Goal: Task Accomplishment & Management: Complete application form

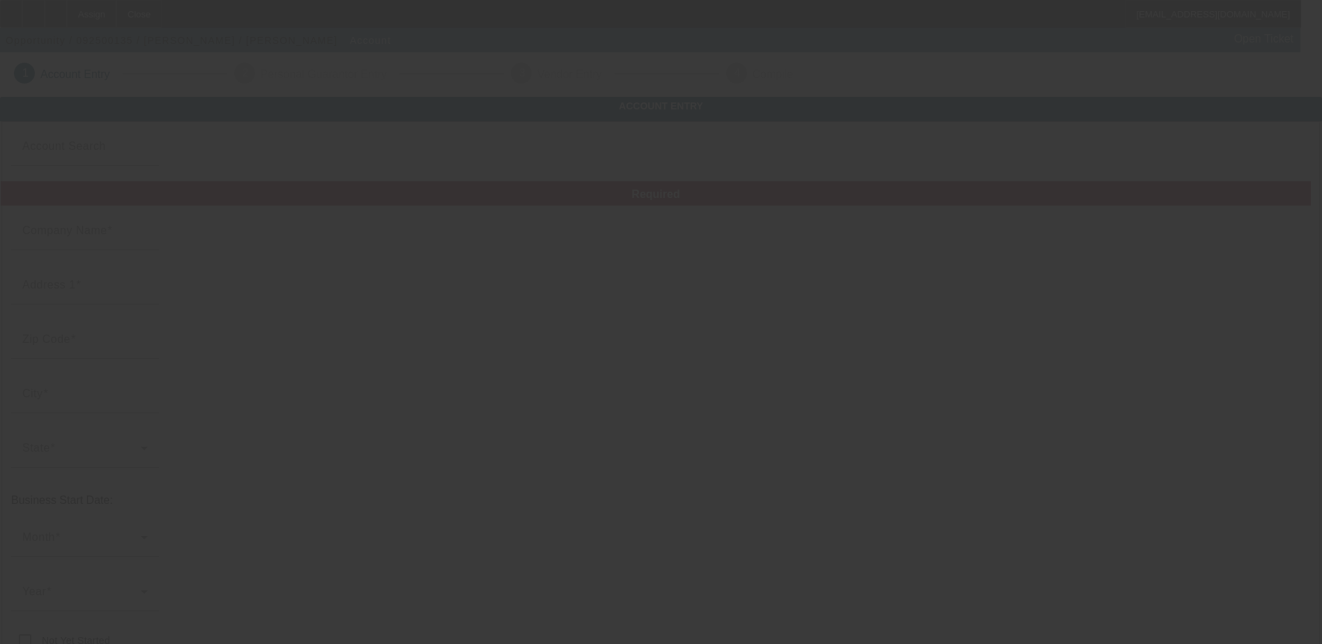
type input "[PERSON_NAME]"
type input "1111 N Western Ave"
type input "60622"
type input "Chicago"
type input "[PHONE_NUMBER]"
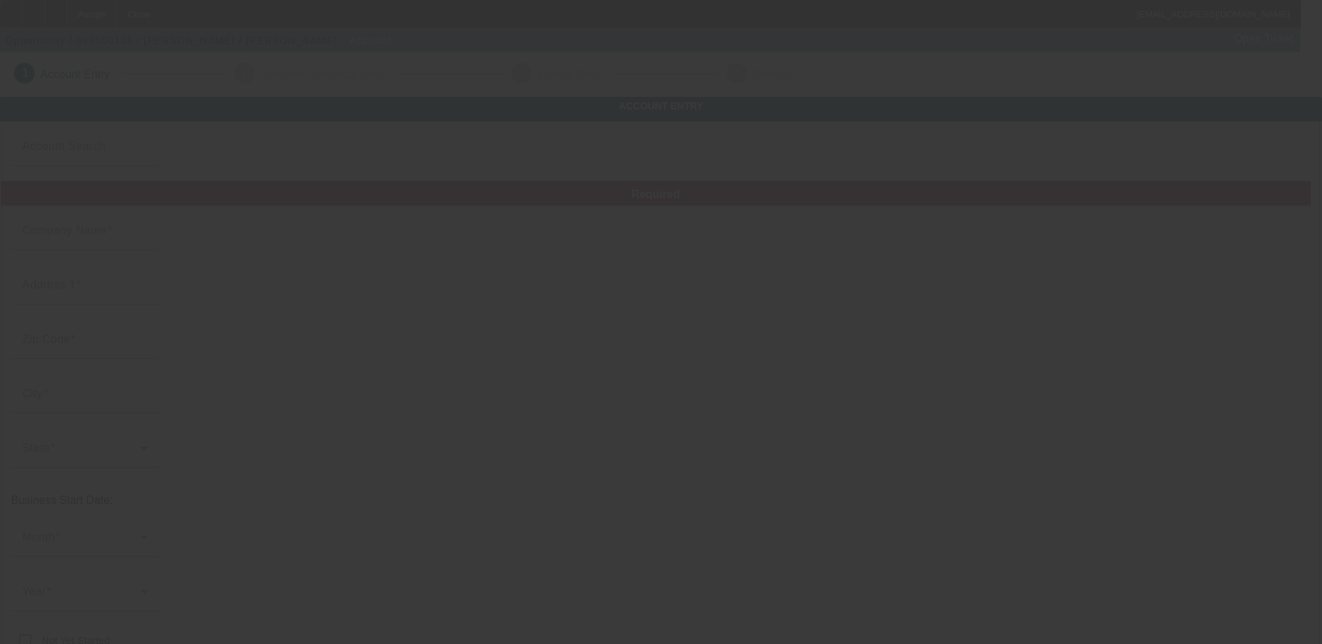
type input "Unit 1N"
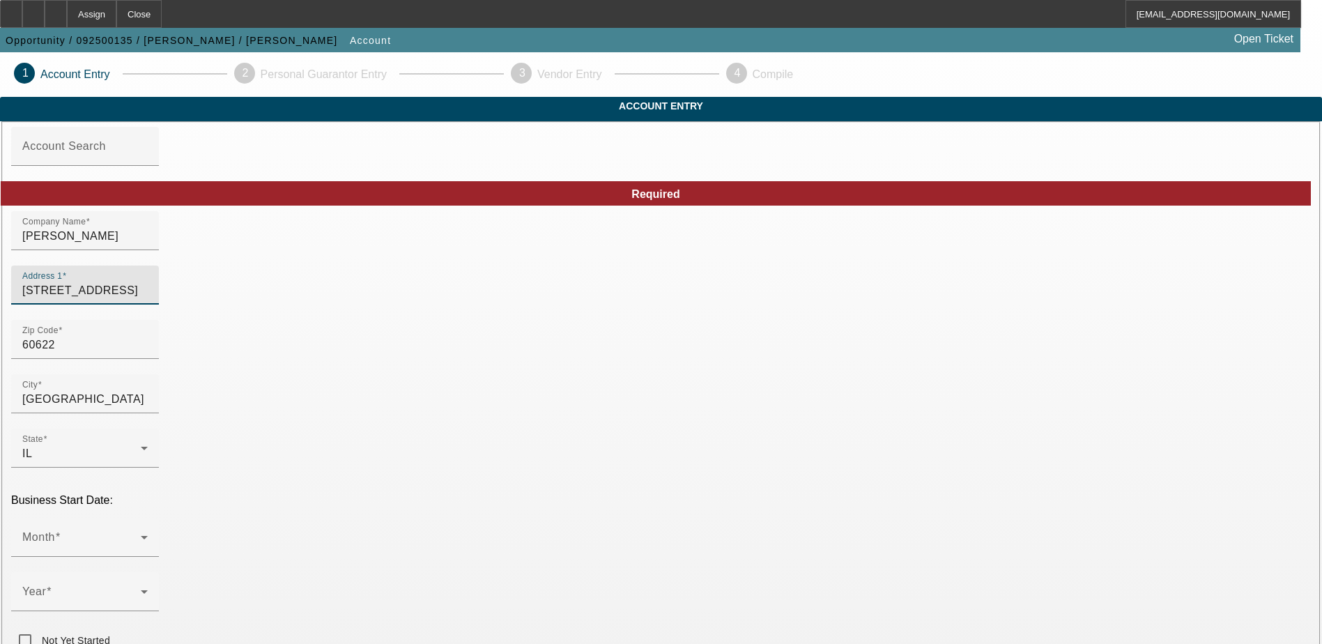
drag, startPoint x: 387, startPoint y: 320, endPoint x: 240, endPoint y: 310, distance: 147.3
click at [148, 304] on div "Address 1" at bounding box center [84, 284] width 125 height 39
paste input "2548 Gross Point Road"
type input "2548 Gross Point Road"
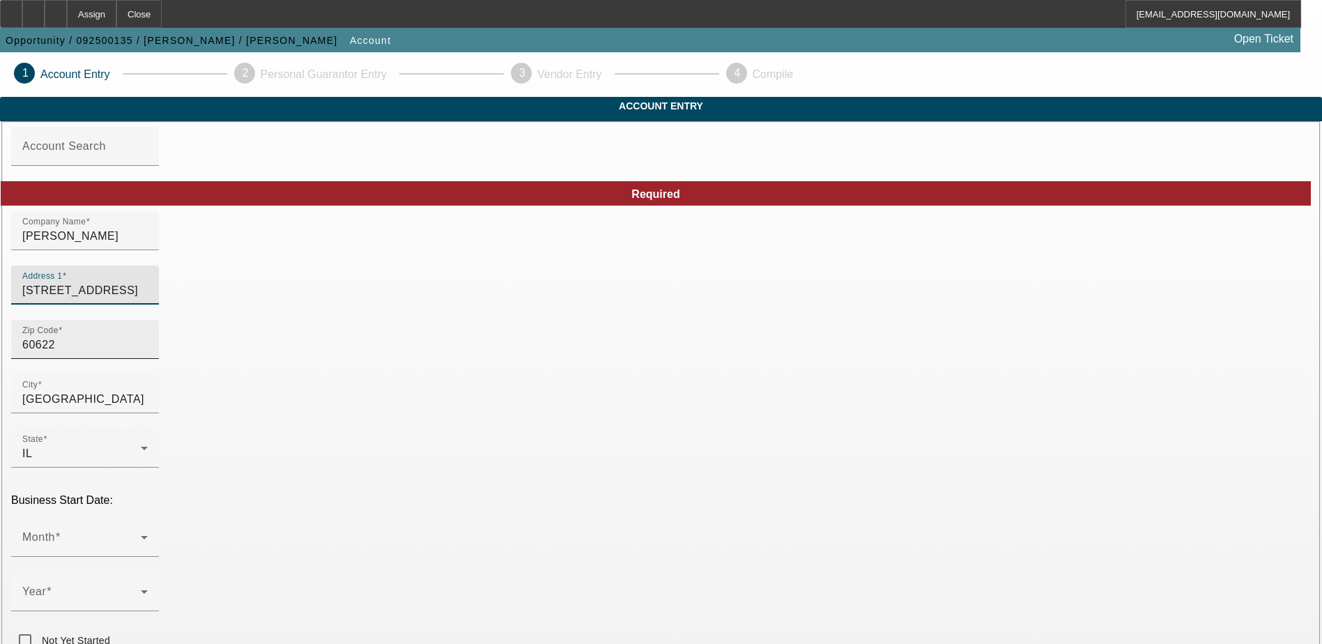
click at [148, 353] on input "60622" at bounding box center [84, 345] width 125 height 17
type input "6062"
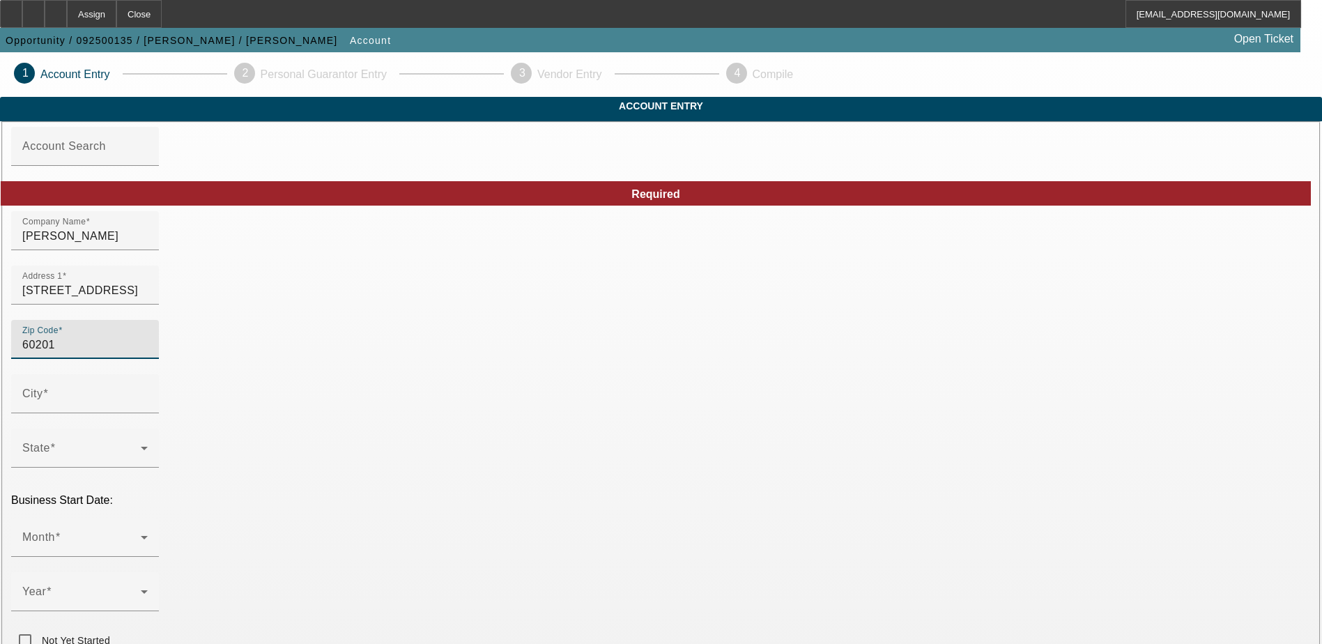
type input "60201"
type input "Evanston"
type input "Cook"
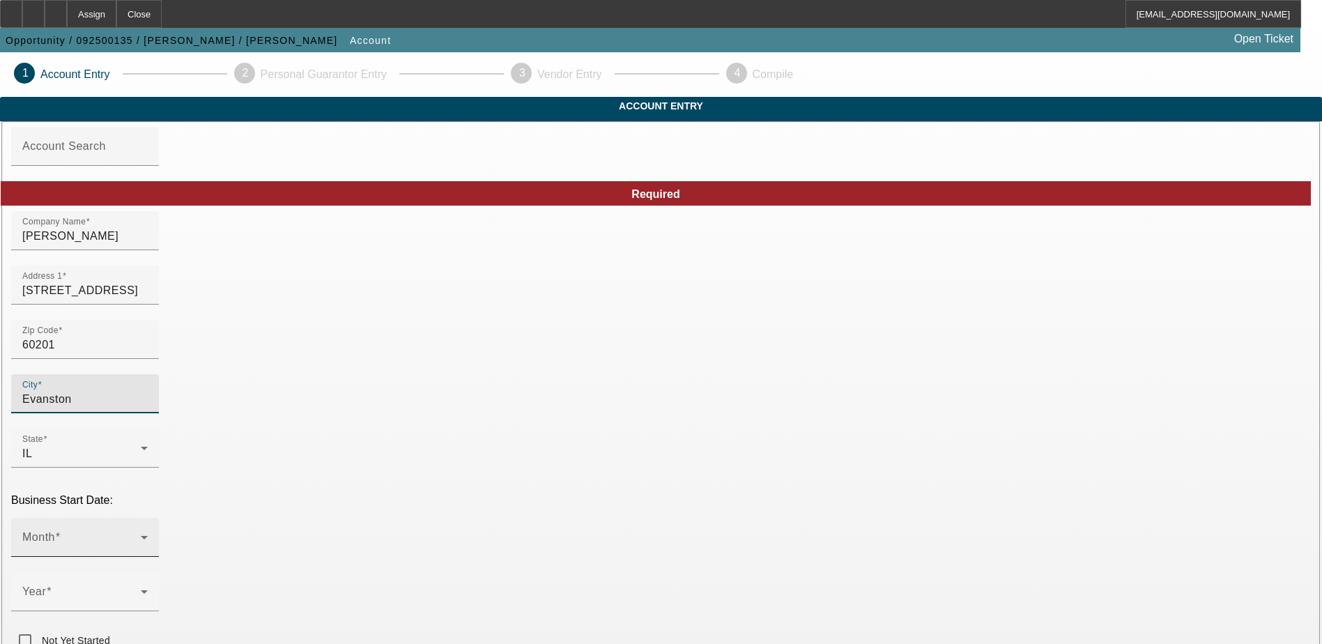
click at [141, 534] on span at bounding box center [81, 542] width 118 height 17
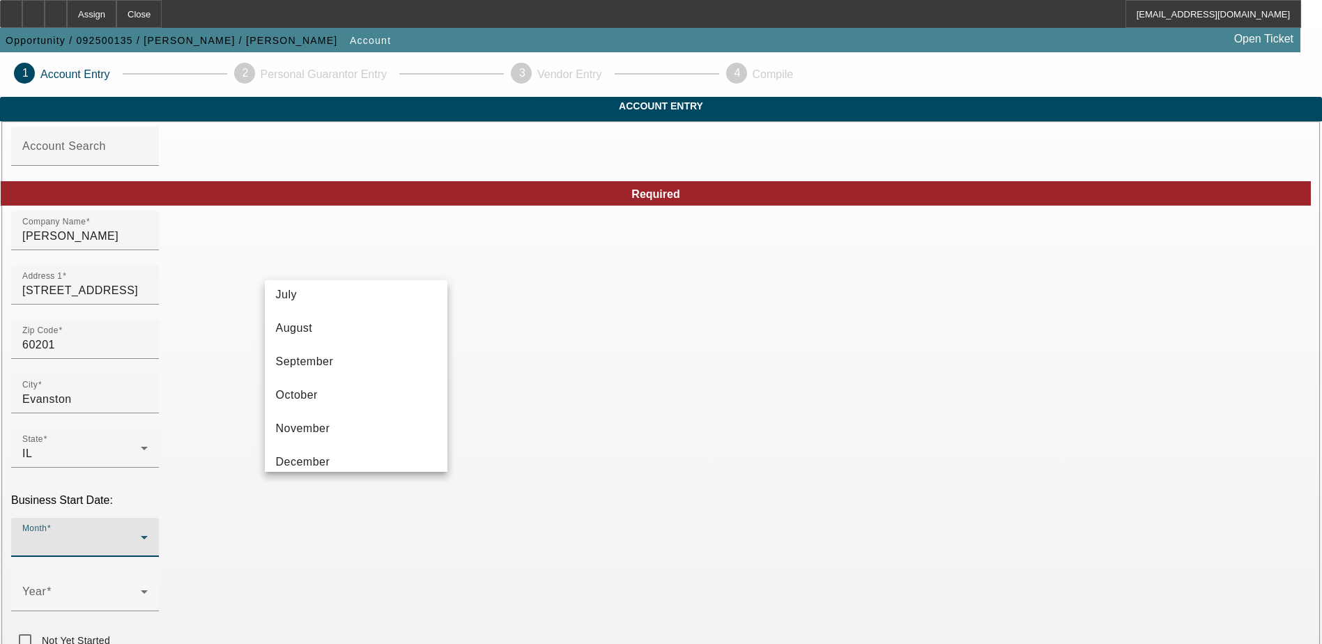
scroll to position [254, 0]
click at [330, 383] on mat-option "October" at bounding box center [356, 382] width 183 height 33
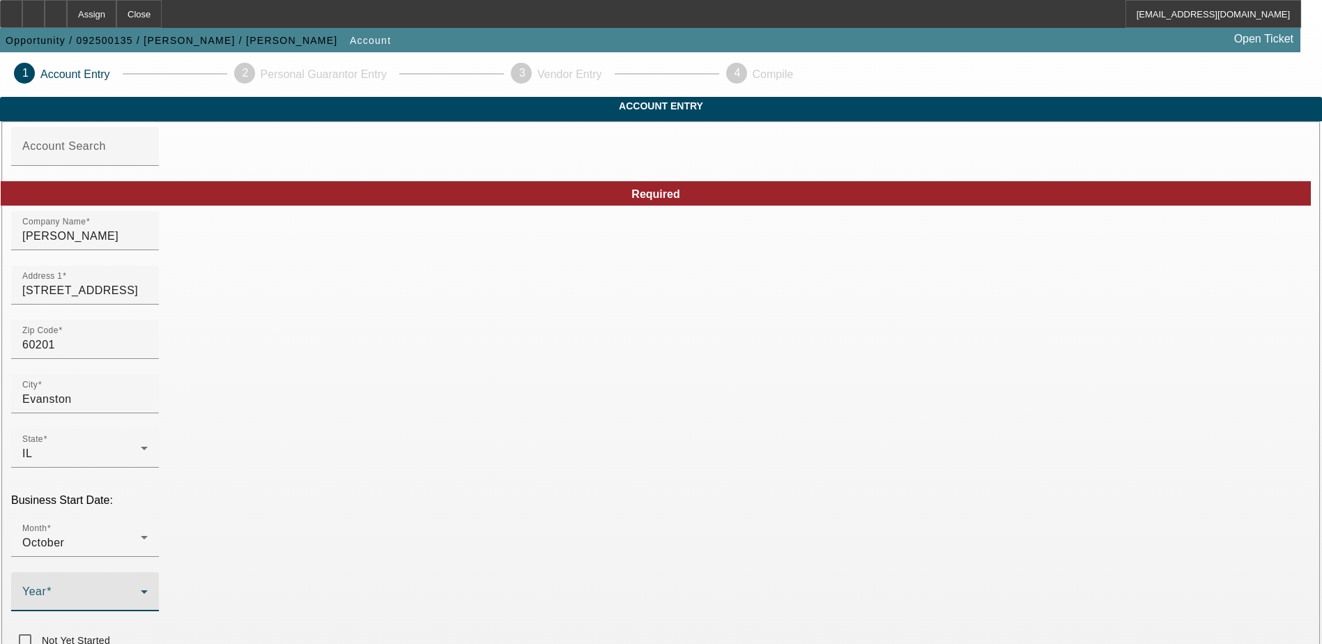
click at [141, 589] on span at bounding box center [81, 597] width 118 height 17
click at [504, 431] on span "2022" at bounding box center [492, 433] width 26 height 17
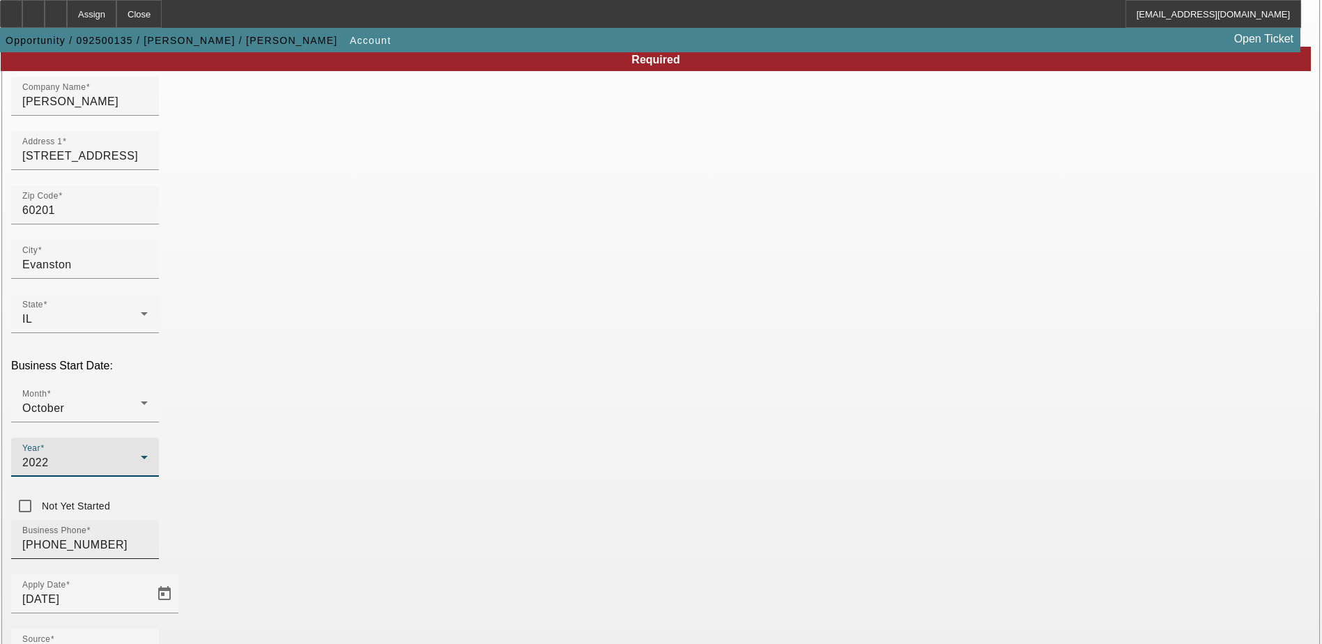
scroll to position [139, 0]
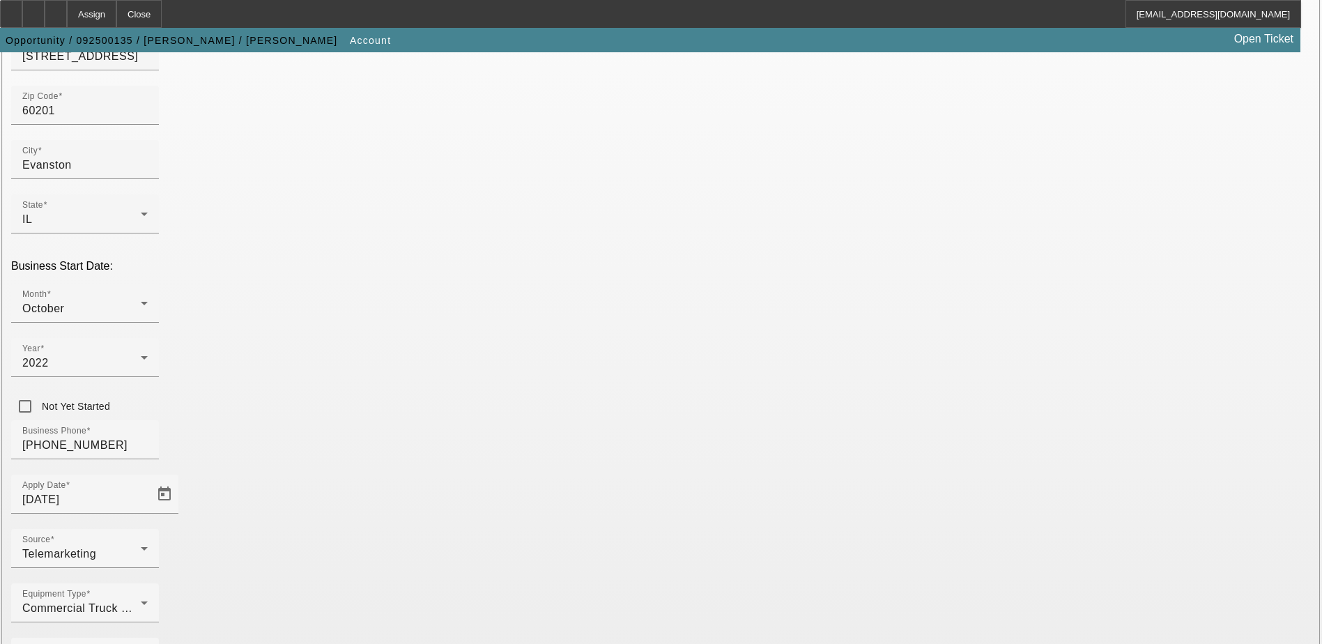
scroll to position [236, 0]
type input "365041583"
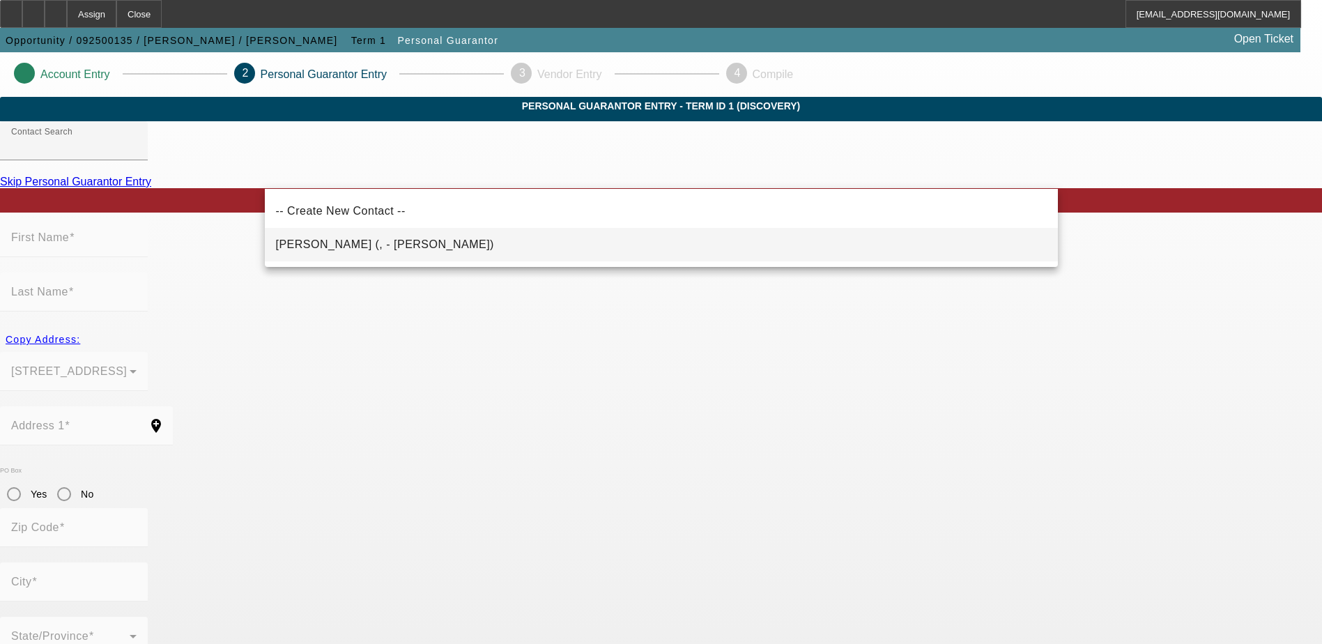
click at [417, 247] on mat-option "Tudor, Marc (, - Marc Tudor)" at bounding box center [661, 244] width 793 height 33
type input "Tudor, Marc (, - Marc Tudor)"
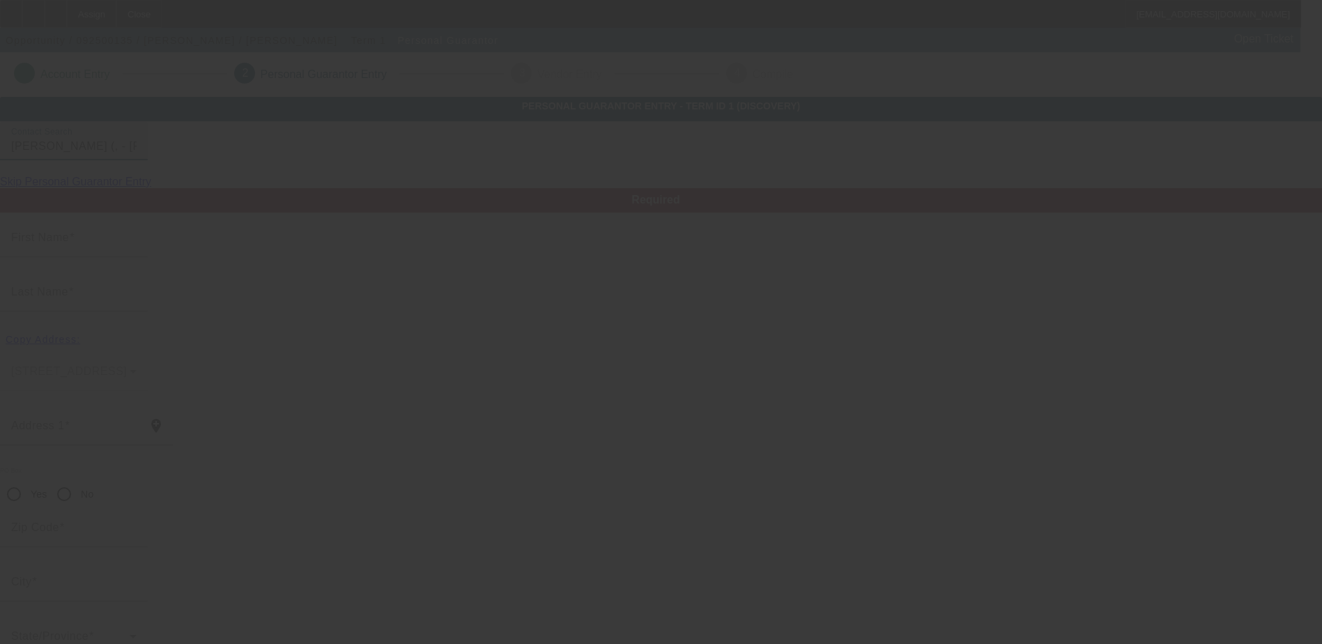
type input "Marc"
type input "Tudor"
radio input "true"
type input "(312) 593-3747"
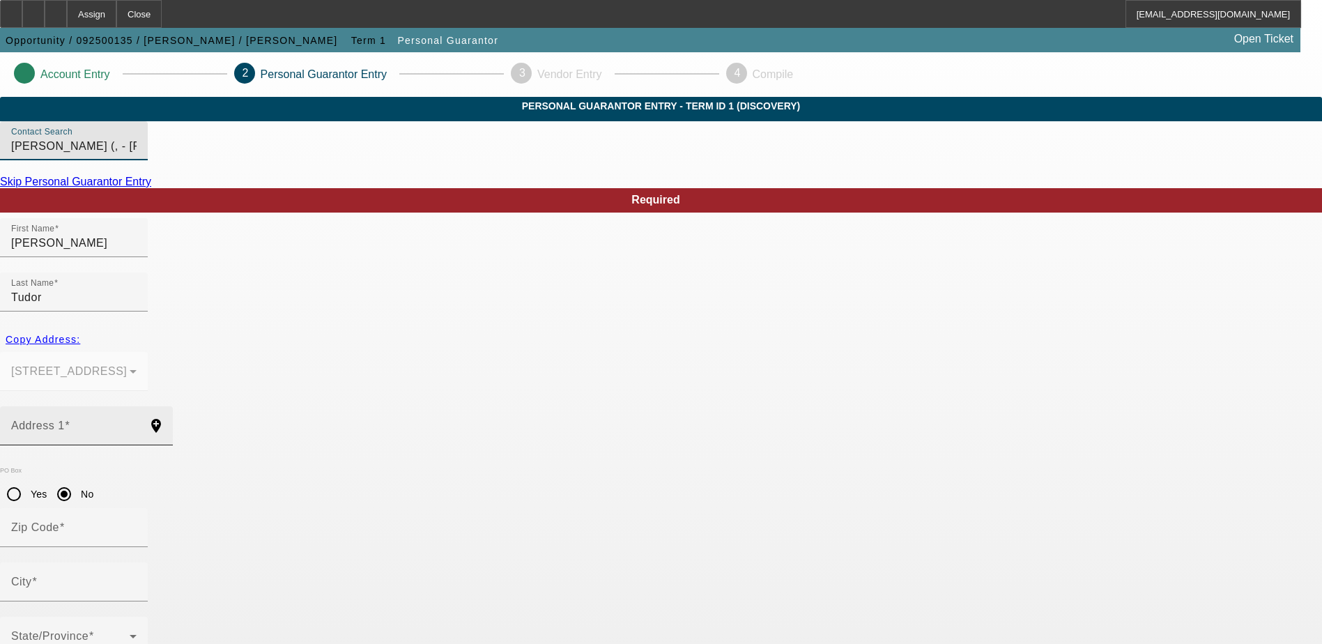
click at [137, 406] on div "Address 1" at bounding box center [73, 425] width 125 height 39
click at [80, 334] on span "Copy Address:" at bounding box center [43, 339] width 75 height 11
type input "2548 Gross Point Road"
radio input "false"
type input "60201"
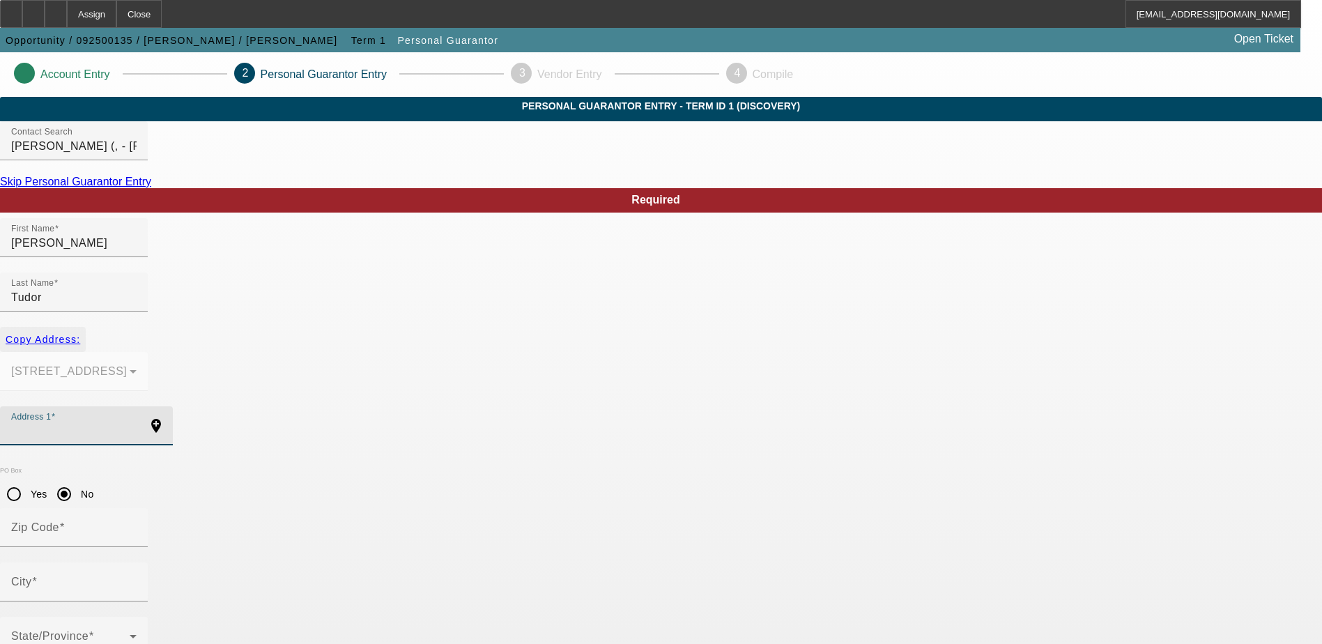
type input "Evanston"
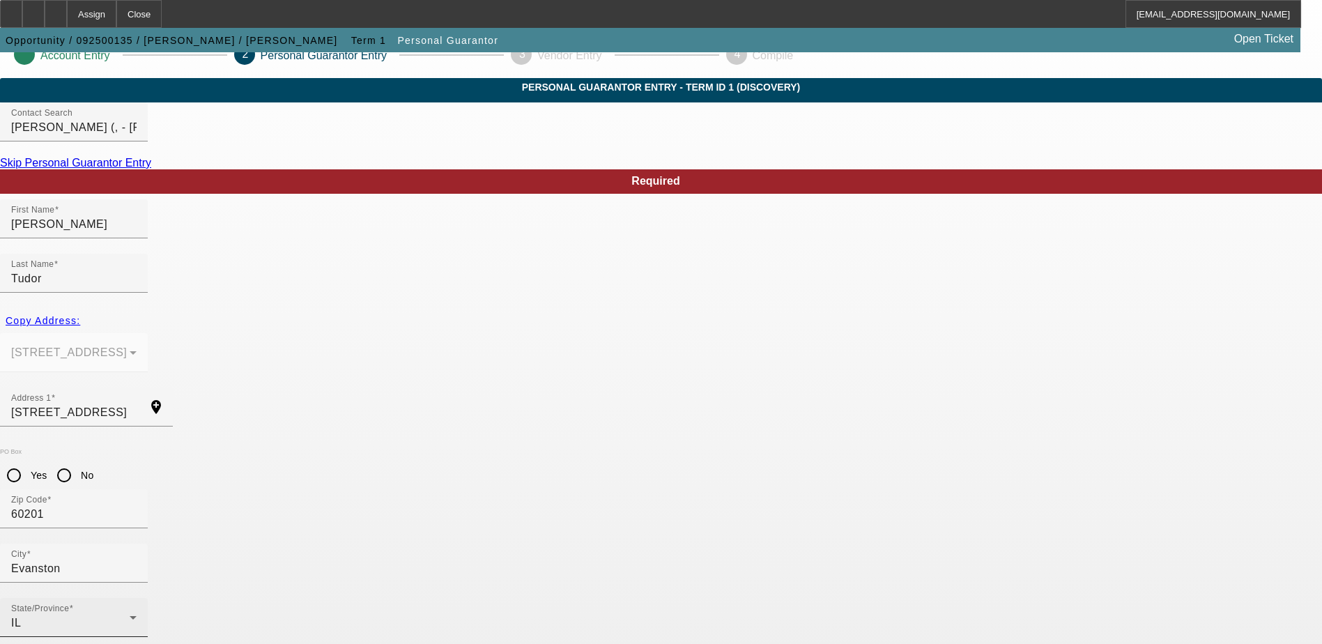
scroll to position [38, 0]
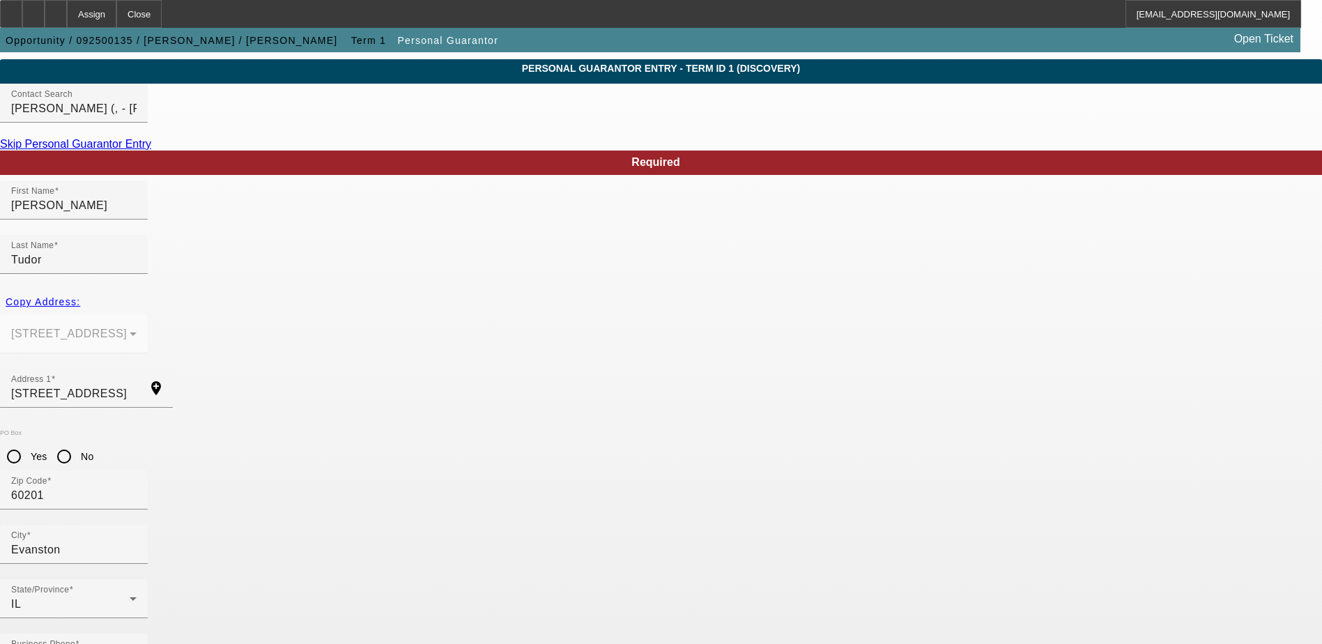
type input "50"
drag, startPoint x: 343, startPoint y: 560, endPoint x: 374, endPoint y: 561, distance: 31.4
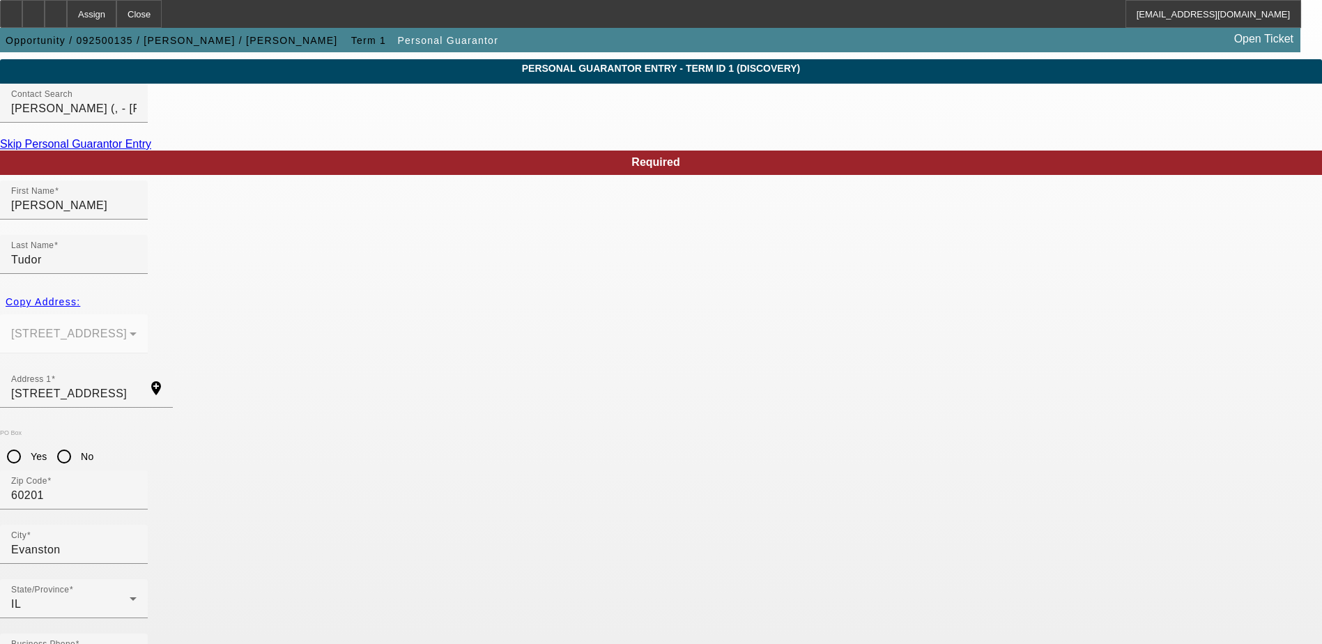
paste input "356-88-2799"
type input "356-88-2799"
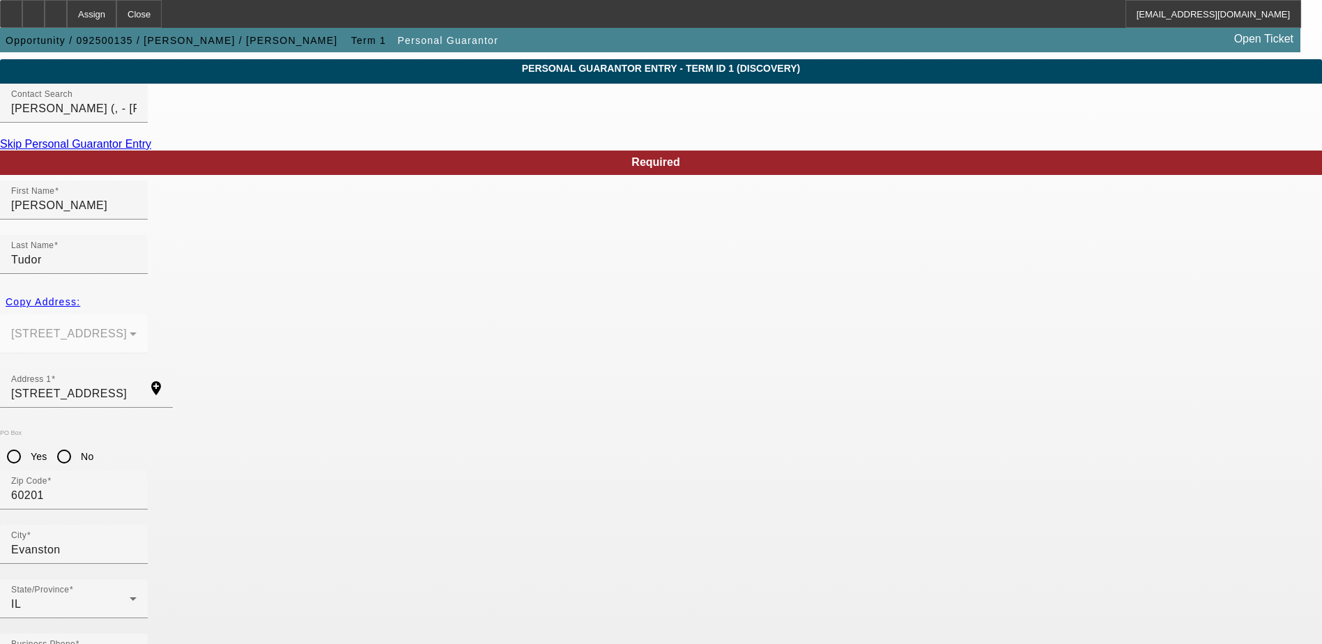
paste input "marctudor@yahoo.com"
type input "marctudor@yahoo.com"
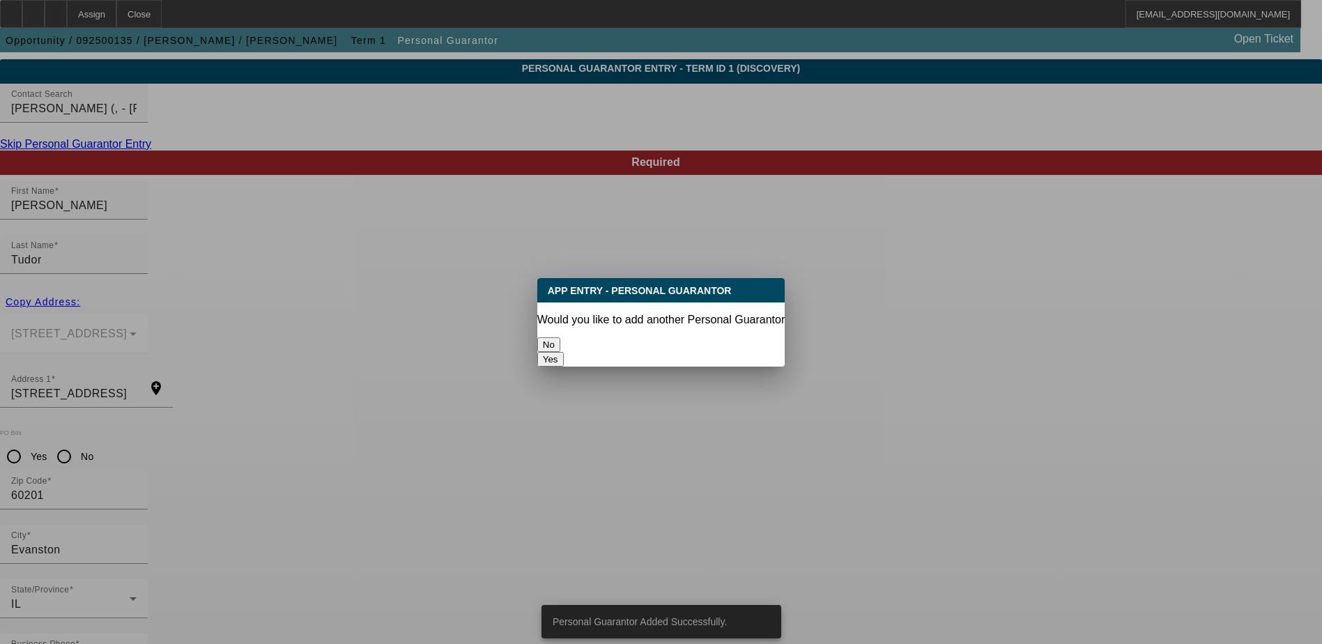
scroll to position [0, 0]
click at [564, 352] on button "Yes" at bounding box center [550, 359] width 26 height 15
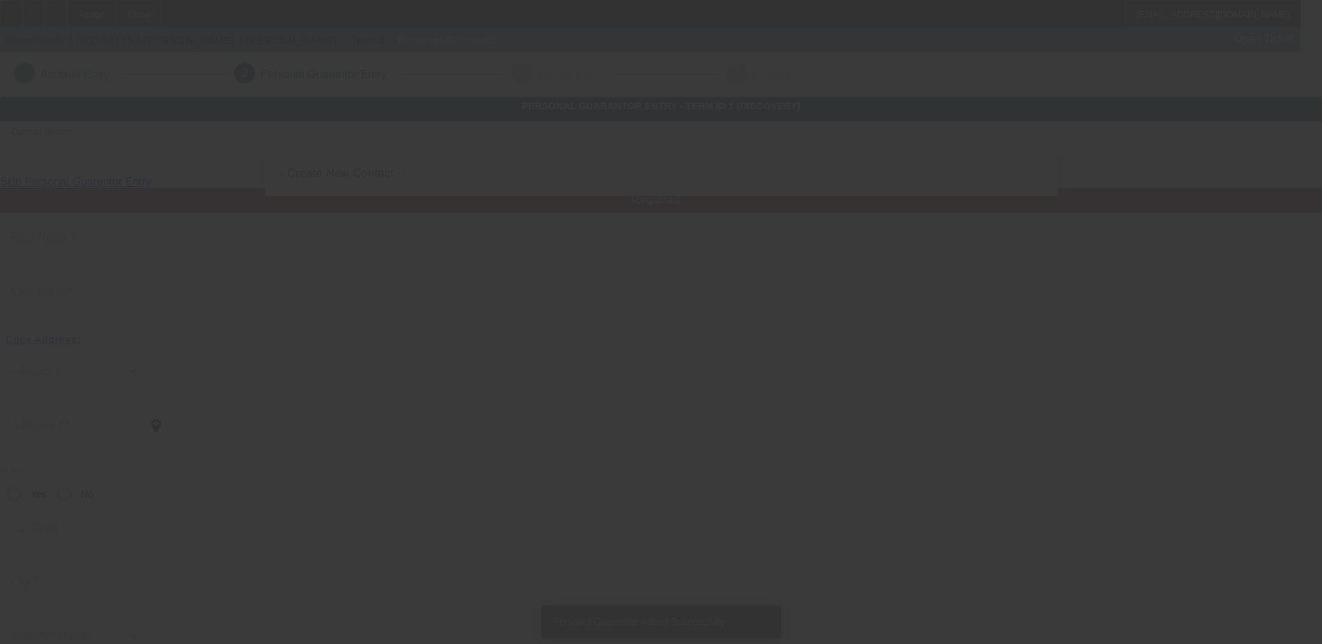
scroll to position [38, 0]
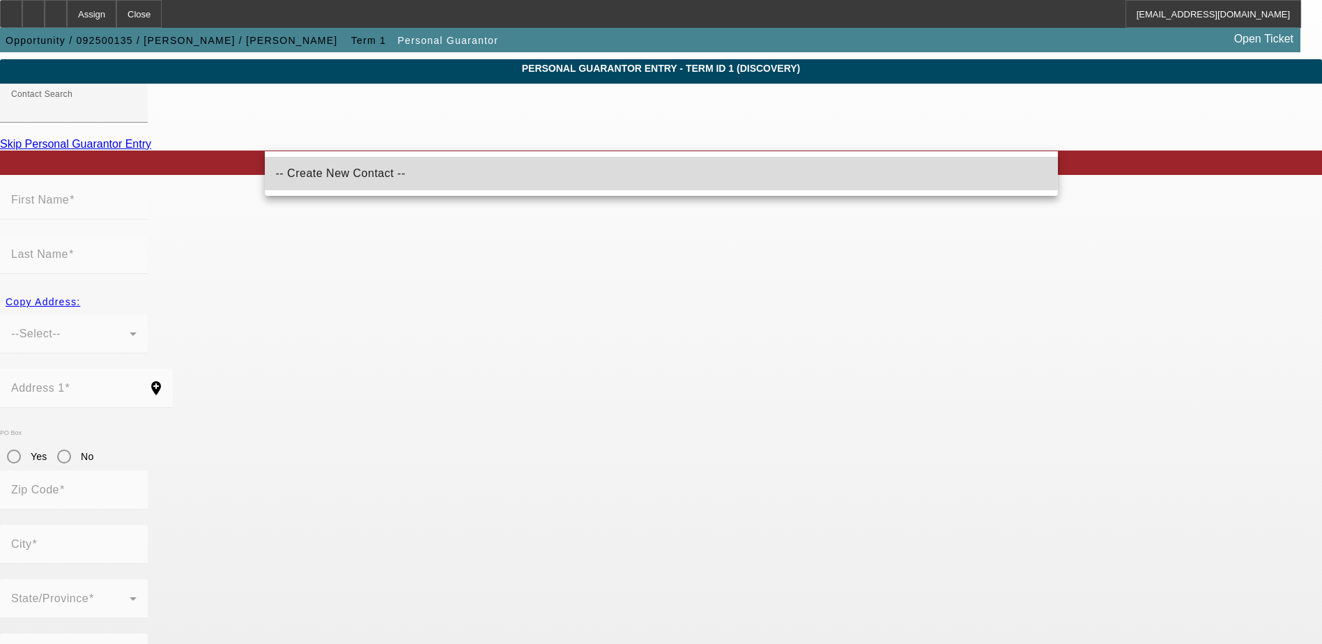
click at [353, 169] on span "-- Create New Contact --" at bounding box center [341, 173] width 130 height 12
type input "-- Create New Contact --"
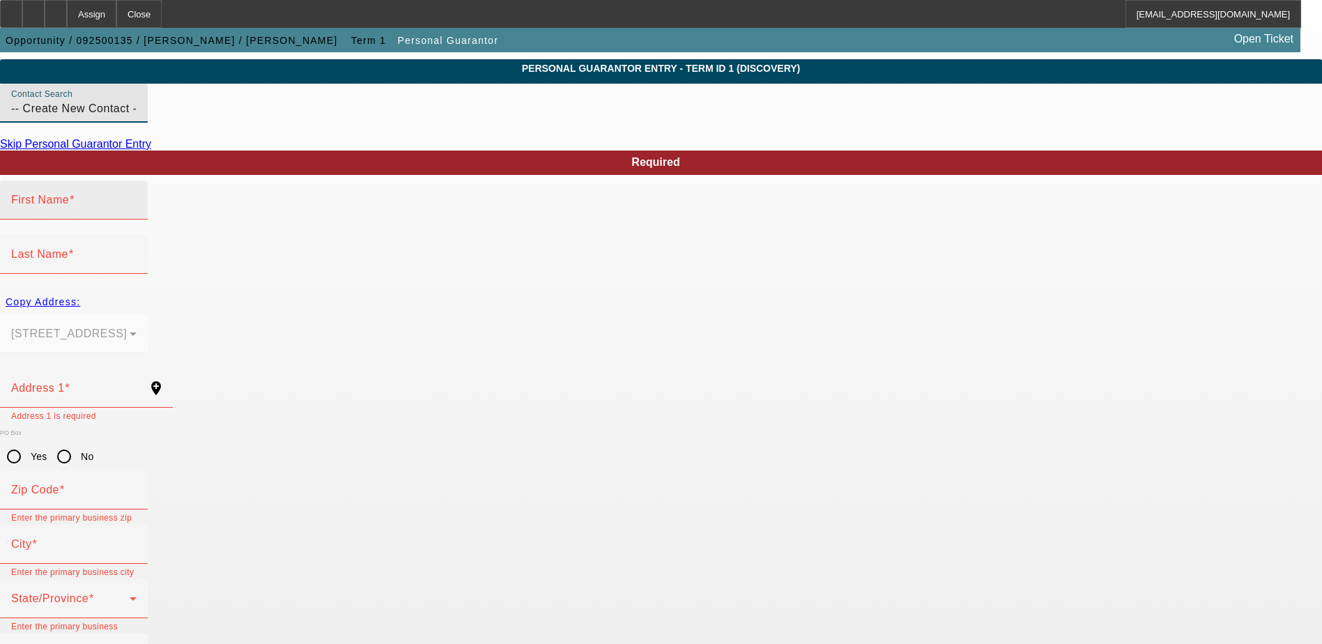
click at [137, 214] on input "First Name" at bounding box center [73, 205] width 125 height 17
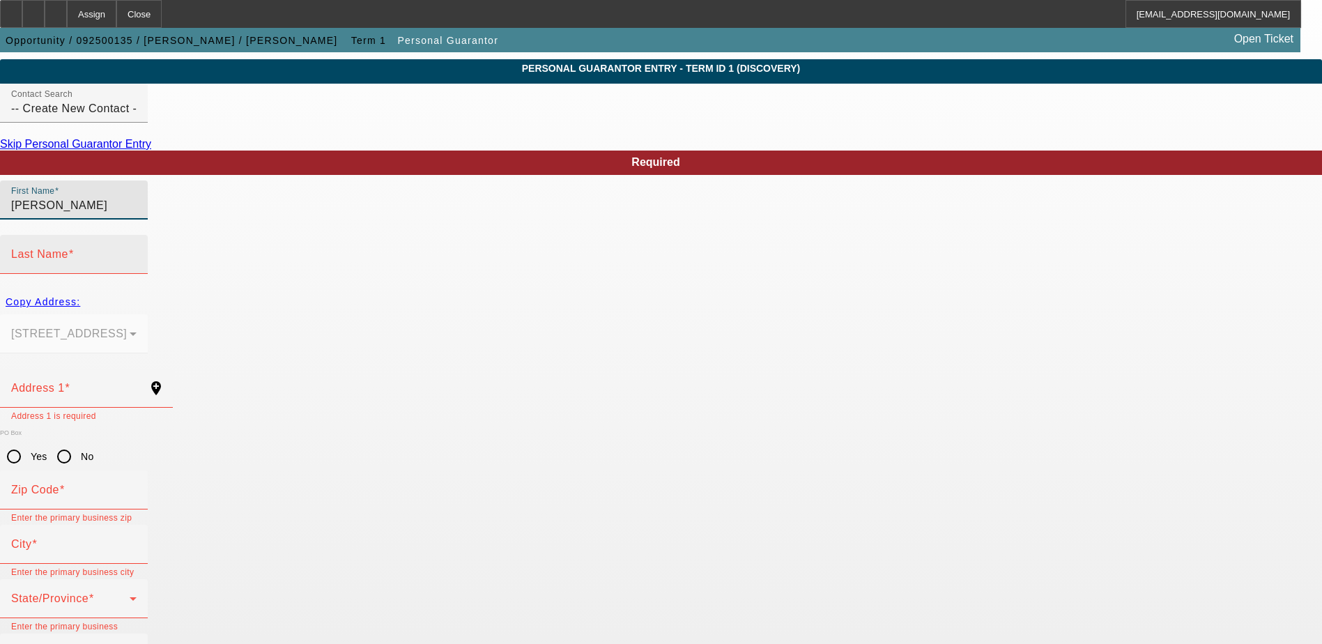
type input "Triveni"
click at [137, 252] on input "Last Name" at bounding box center [73, 260] width 125 height 17
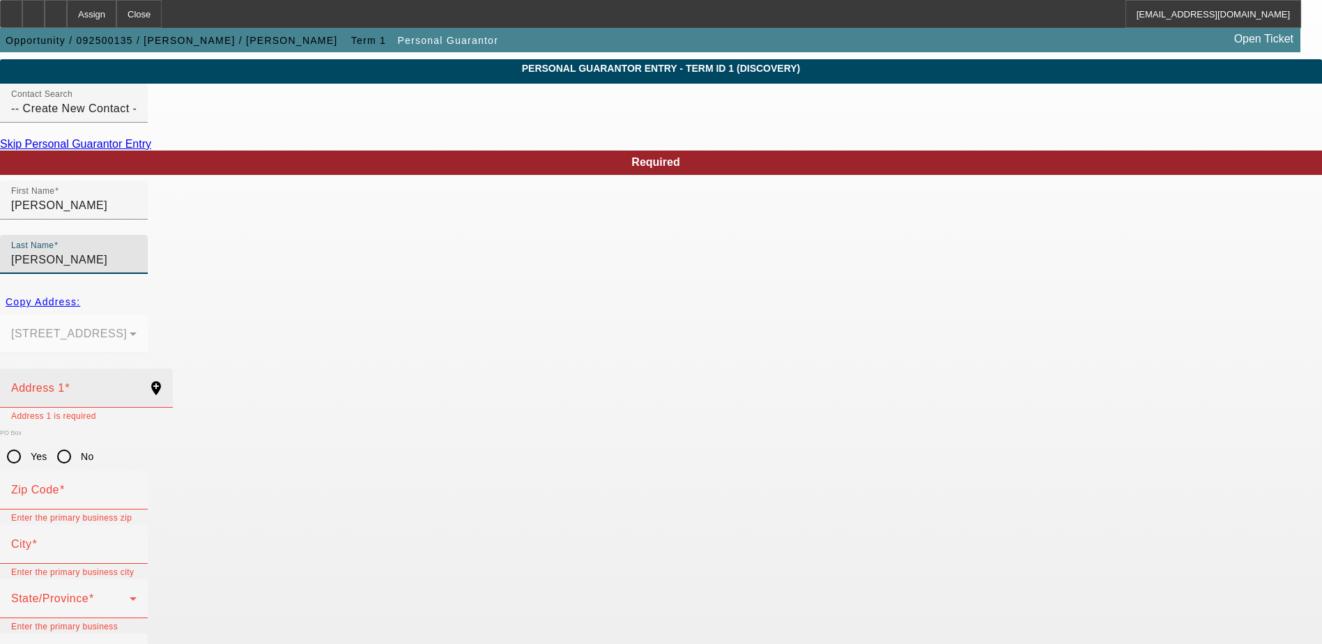
type input "Sharma"
click at [137, 369] on div "Address 1" at bounding box center [73, 388] width 125 height 39
click at [137, 385] on input "Address 1" at bounding box center [73, 393] width 125 height 17
paste input "9650 Keystone Avenue"
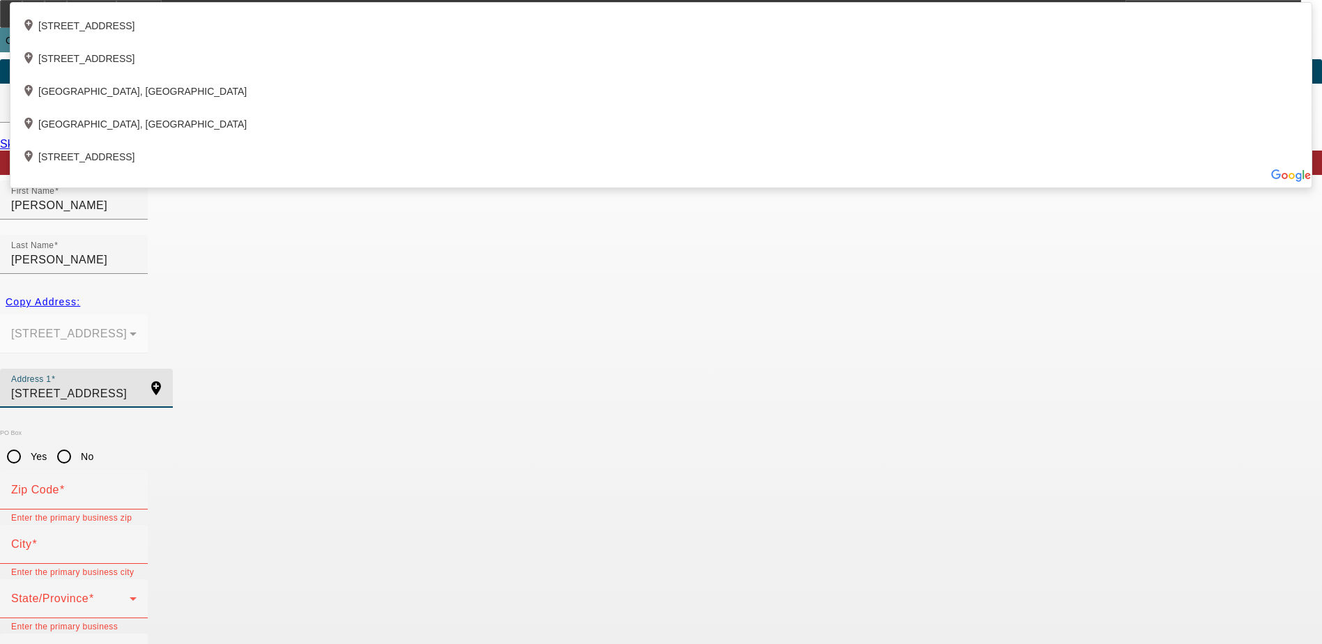
type input "9650 Keystone Avenue"
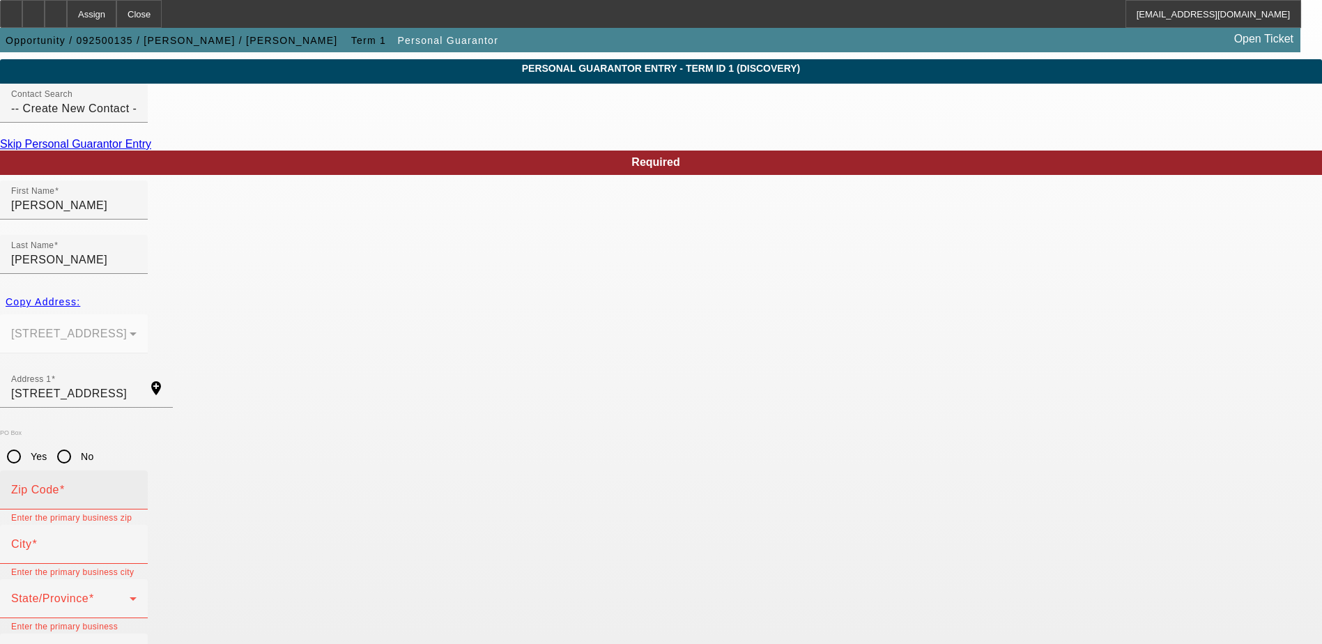
click at [137, 487] on input "Zip Code" at bounding box center [73, 495] width 125 height 17
type input "60201"
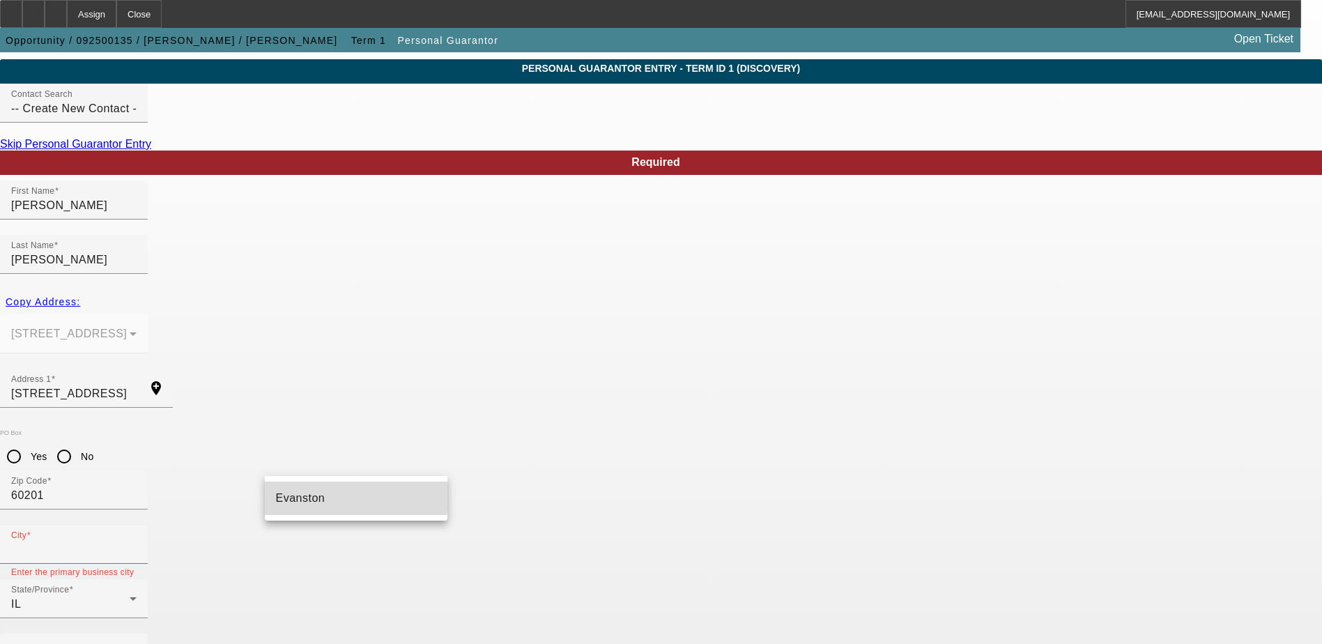
click at [272, 494] on mat-option "Evanston" at bounding box center [356, 497] width 183 height 33
type input "Evanston"
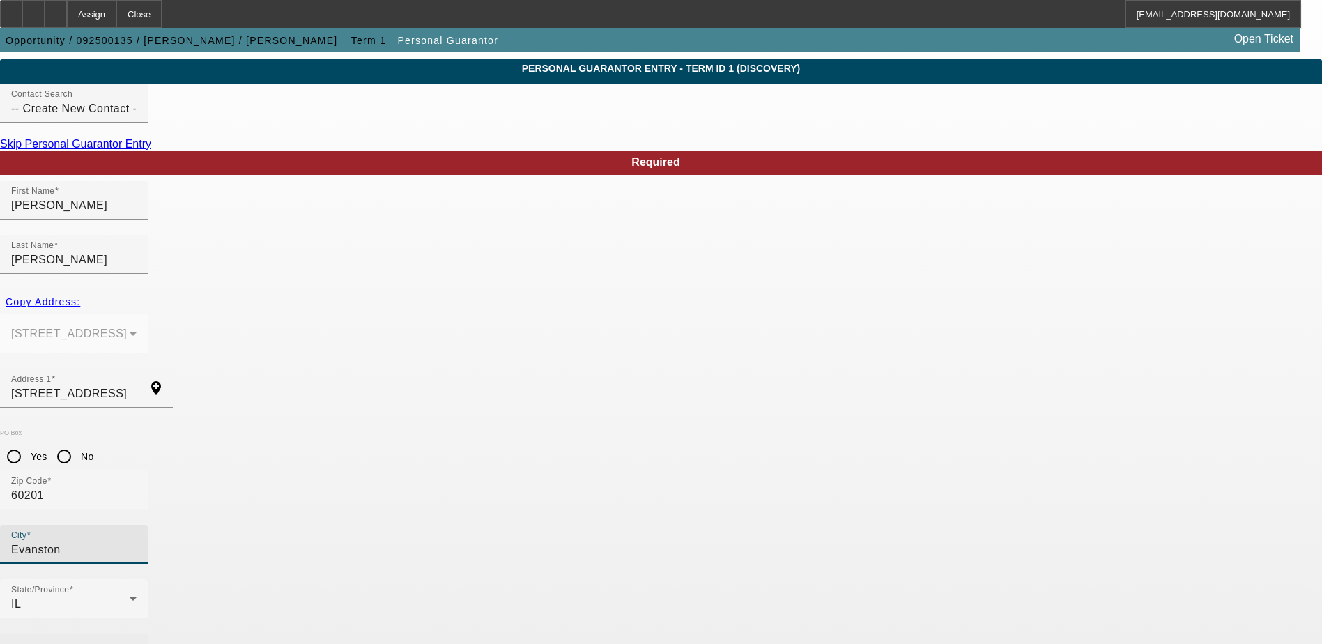
click at [137, 633] on div "Business Phone" at bounding box center [73, 652] width 125 height 39
paste input "(847) 594-7000"
type input "(847) 594-7000"
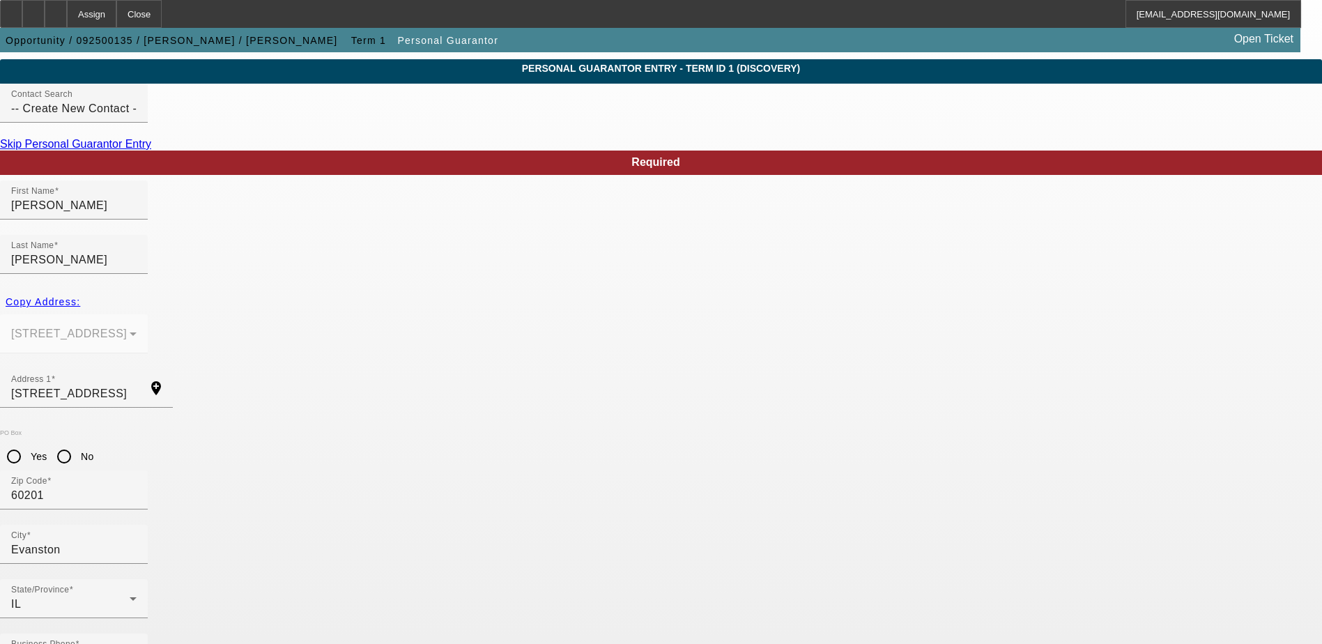
paste input "331-98-0983"
type input "331-98-0983"
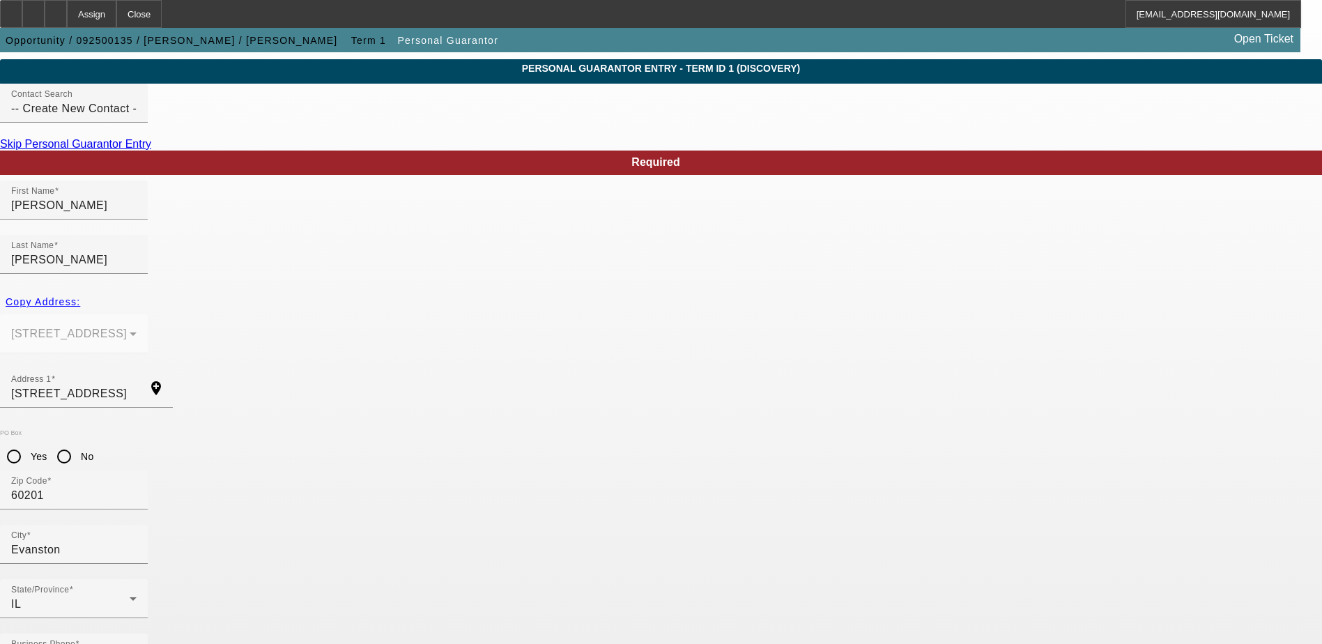
type input "50"
paste input "riveniemail@yahoo.com"
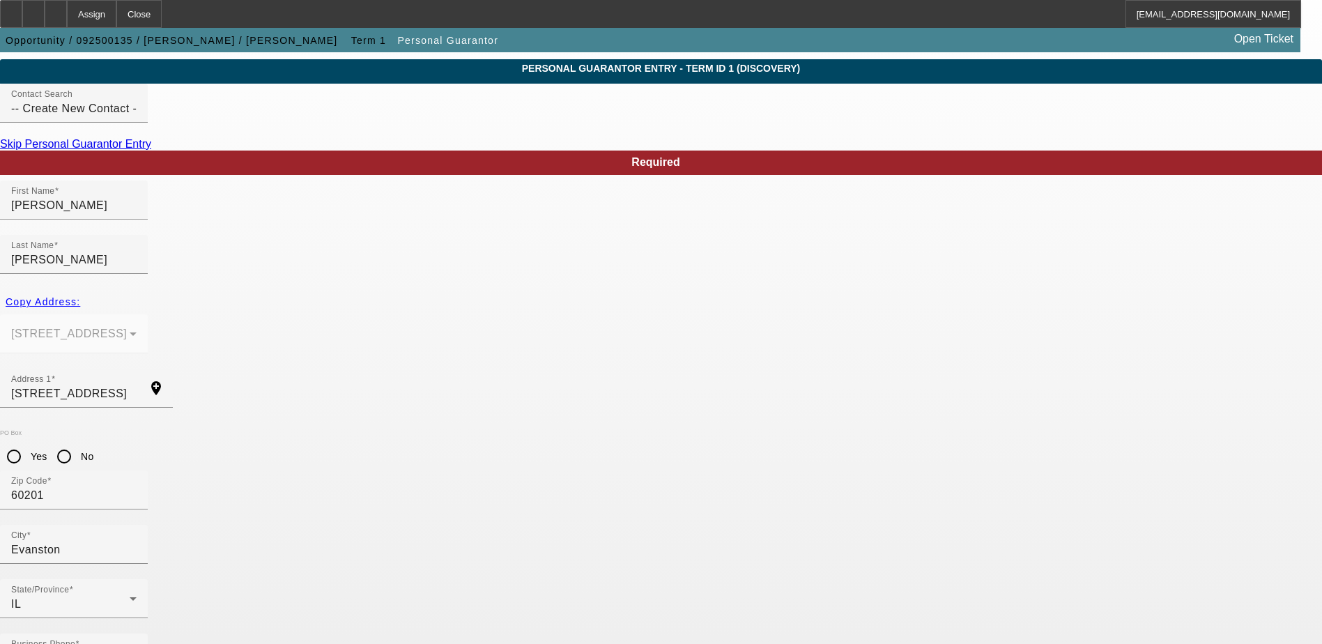
type input "triveniemail@yahoo.com"
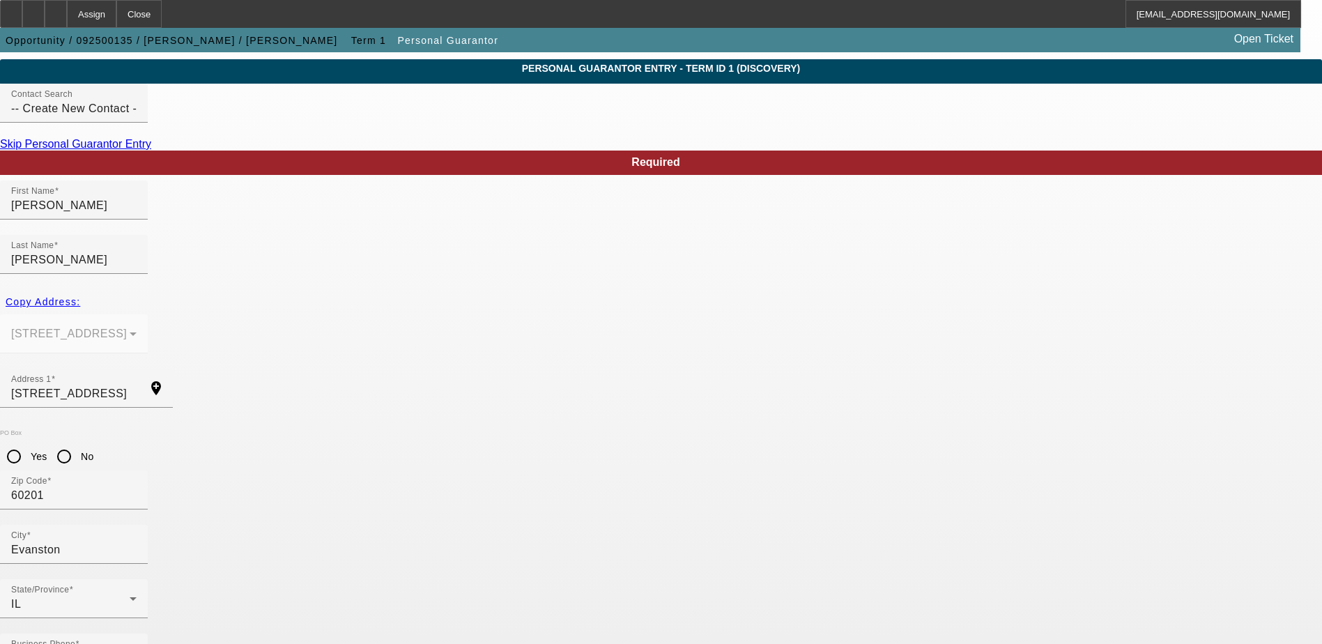
click at [78, 442] on input "No" at bounding box center [64, 456] width 28 height 28
radio input "true"
click at [137, 385] on input "9650 Keystone Avenue" at bounding box center [73, 393] width 125 height 17
drag, startPoint x: 542, startPoint y: 346, endPoint x: 499, endPoint y: 351, distance: 43.5
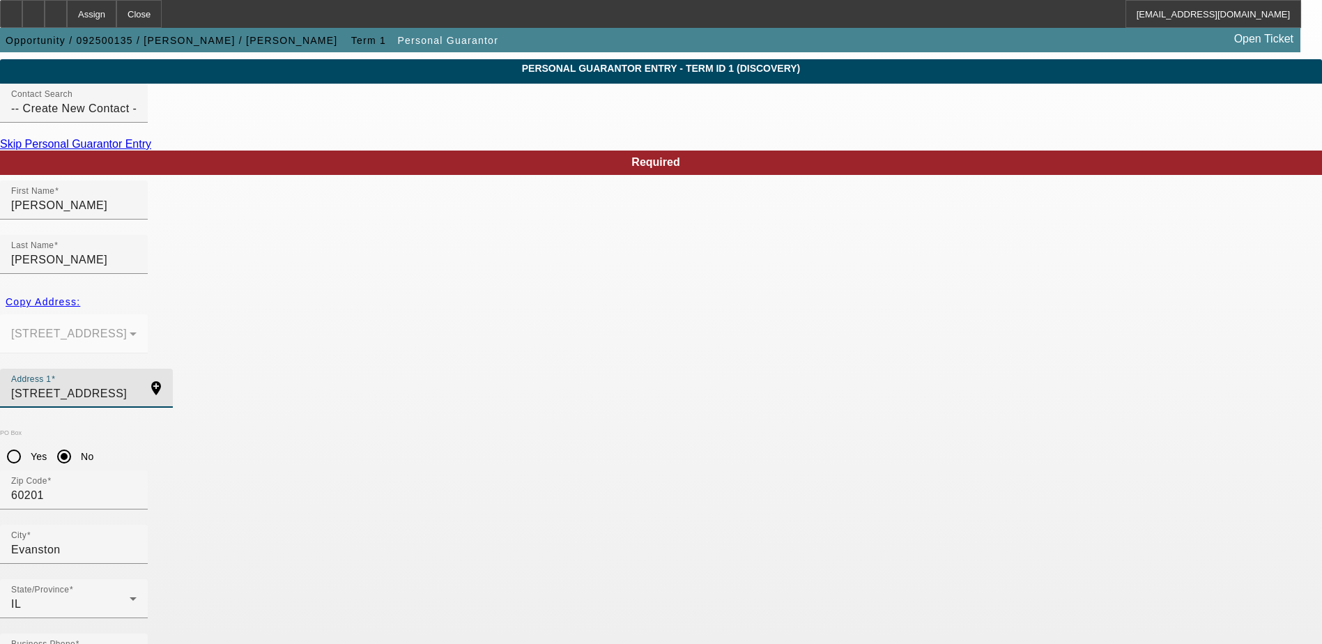
click at [137, 385] on input "9650 Keystone Avenue" at bounding box center [73, 393] width 125 height 17
click at [173, 380] on mat-icon "add_location" at bounding box center [155, 388] width 33 height 17
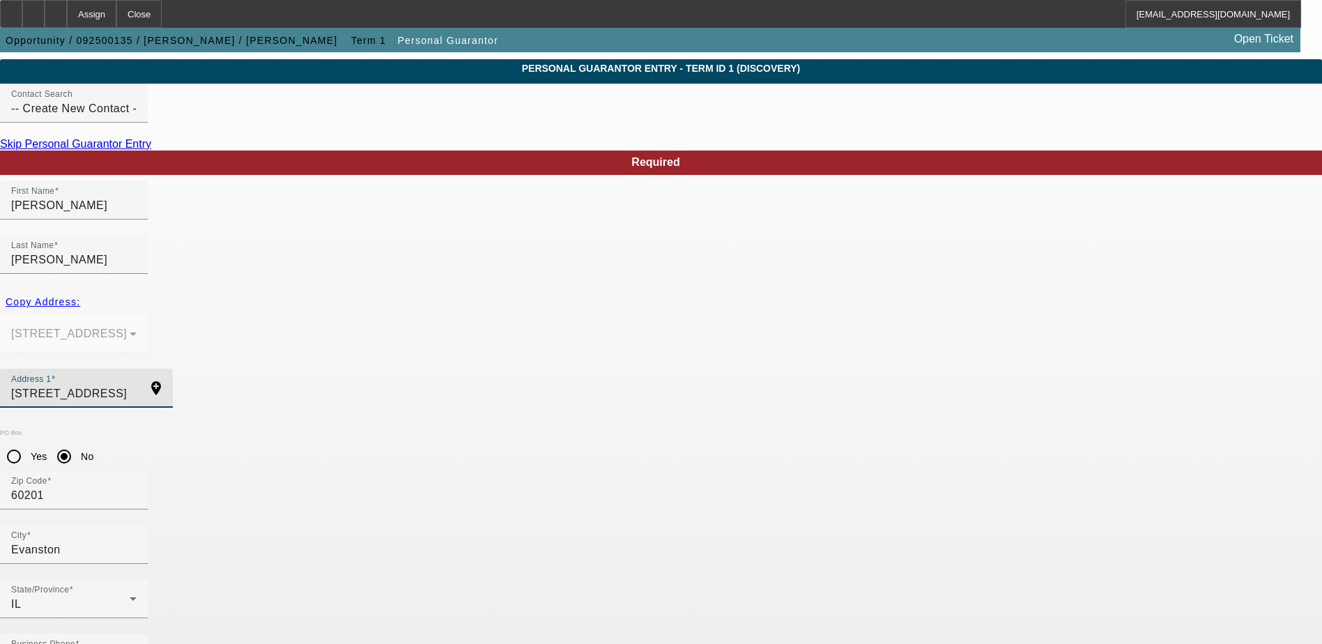
click at [137, 385] on input "9650 Keystone Avenue" at bounding box center [73, 393] width 125 height 17
click at [137, 123] on div "Contact Search -- Create New Contact --" at bounding box center [73, 103] width 125 height 39
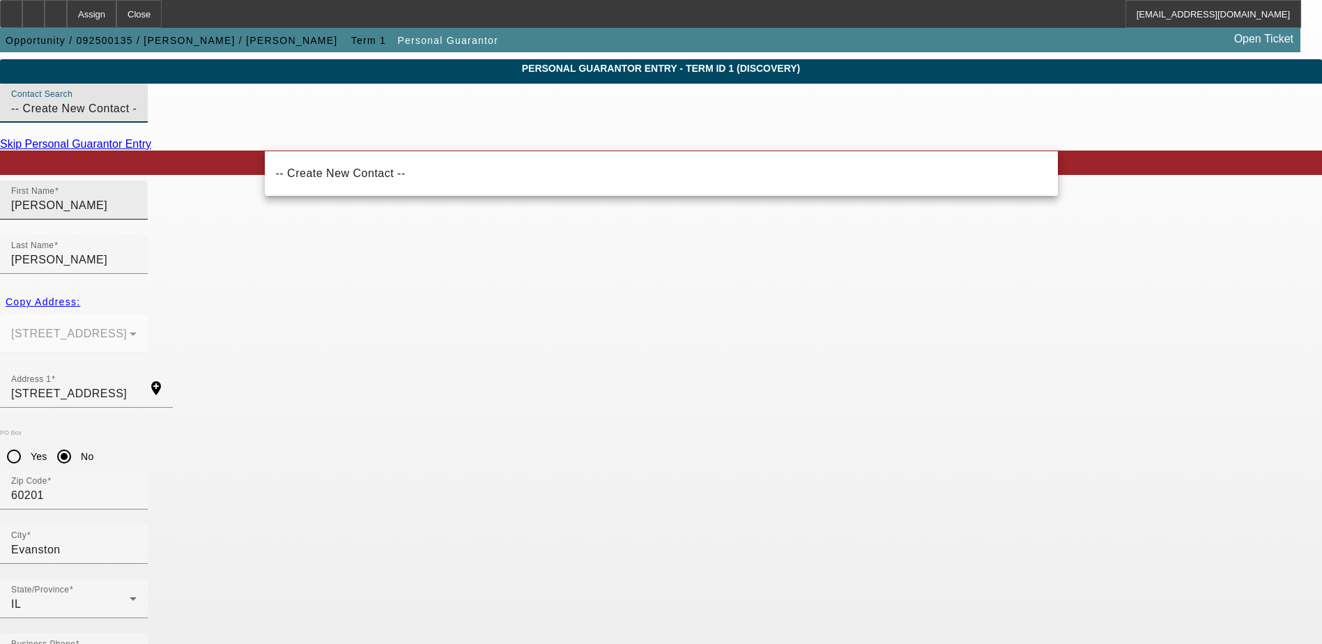
click at [137, 219] on div "First Name Triveni" at bounding box center [73, 199] width 125 height 39
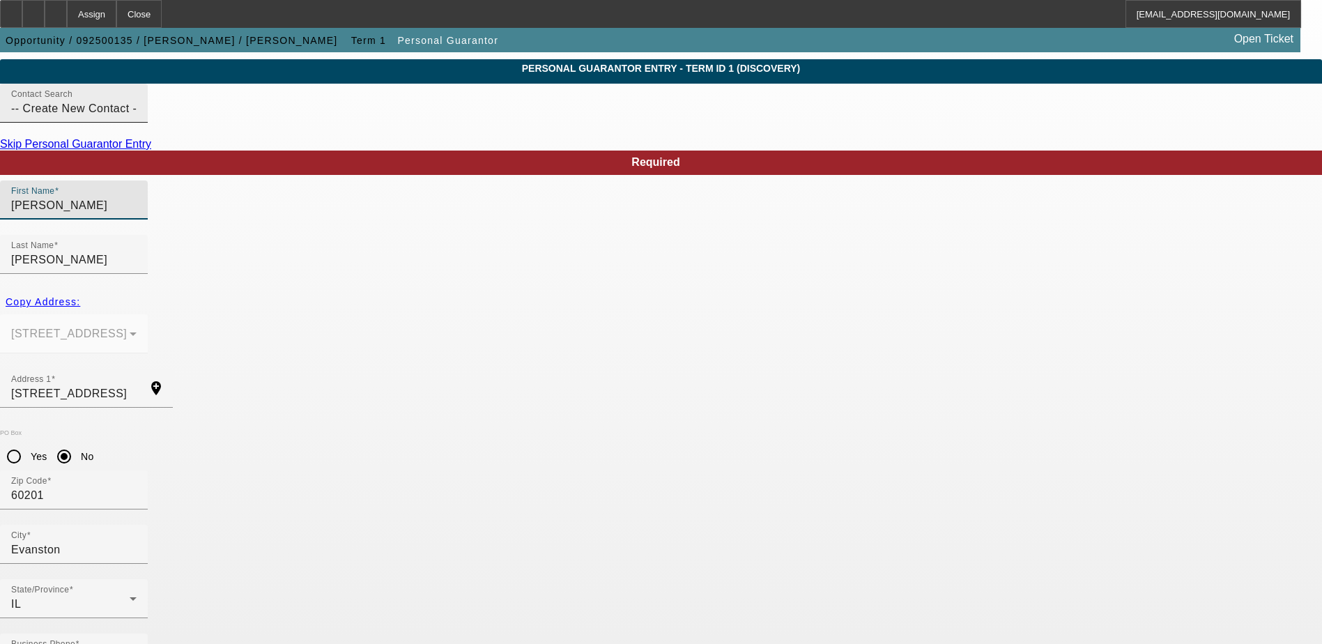
click at [137, 123] on div "Contact Search -- Create New Contact --" at bounding box center [73, 103] width 125 height 39
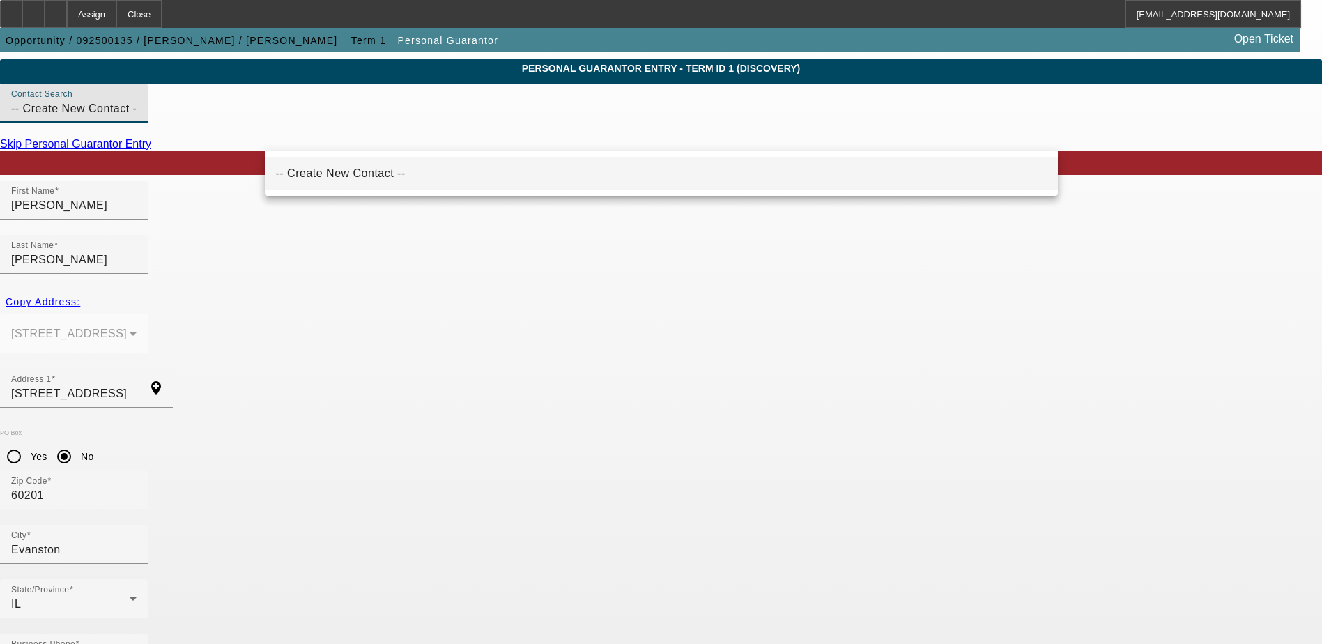
click at [348, 176] on span "-- Create New Contact --" at bounding box center [341, 173] width 130 height 12
radio input "false"
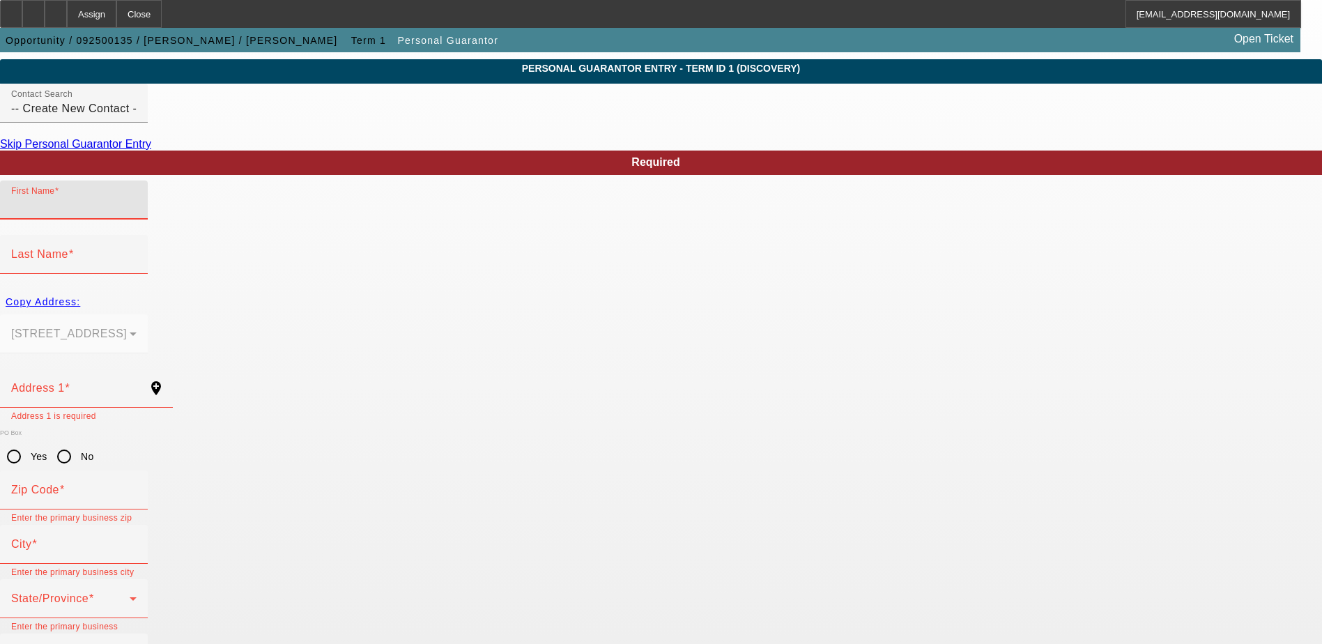
click at [137, 214] on input "First Name" at bounding box center [73, 205] width 125 height 17
type input "Triveni"
click at [68, 248] on mat-label "Last Name" at bounding box center [39, 254] width 57 height 12
click at [137, 252] on input "Last Name" at bounding box center [73, 260] width 125 height 17
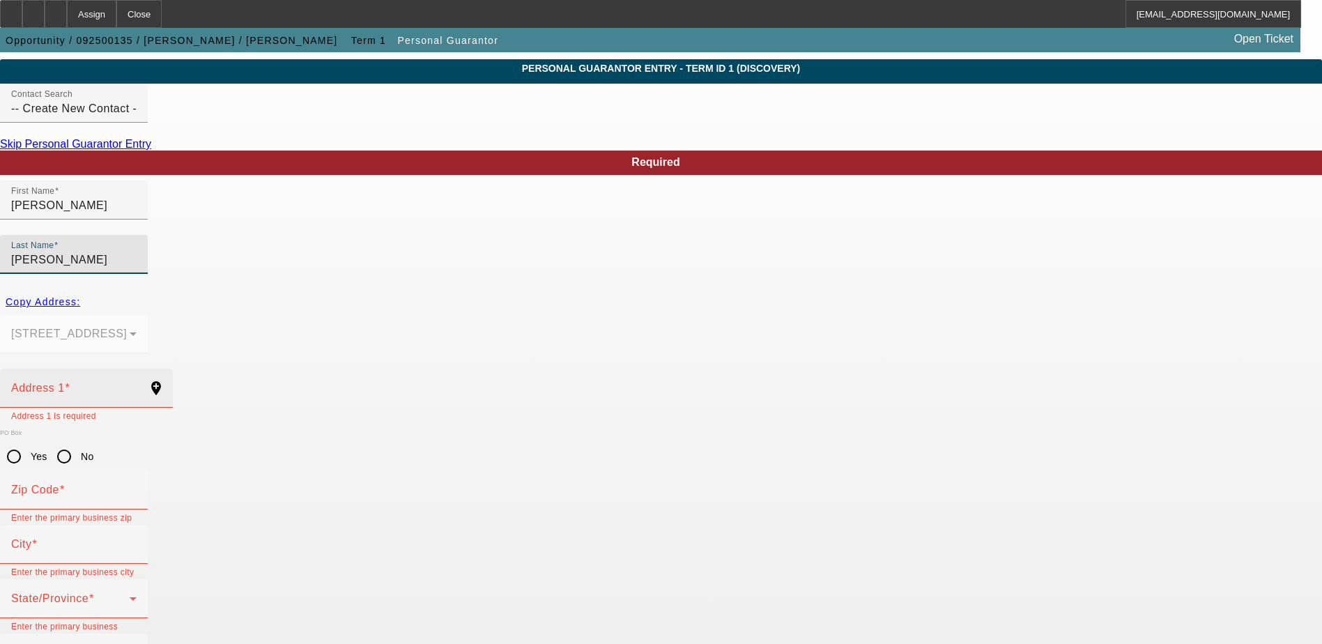
type input "Sharma"
click at [137, 369] on div "Address 1" at bounding box center [73, 388] width 125 height 39
paste input "9650 Keystone Avenue"
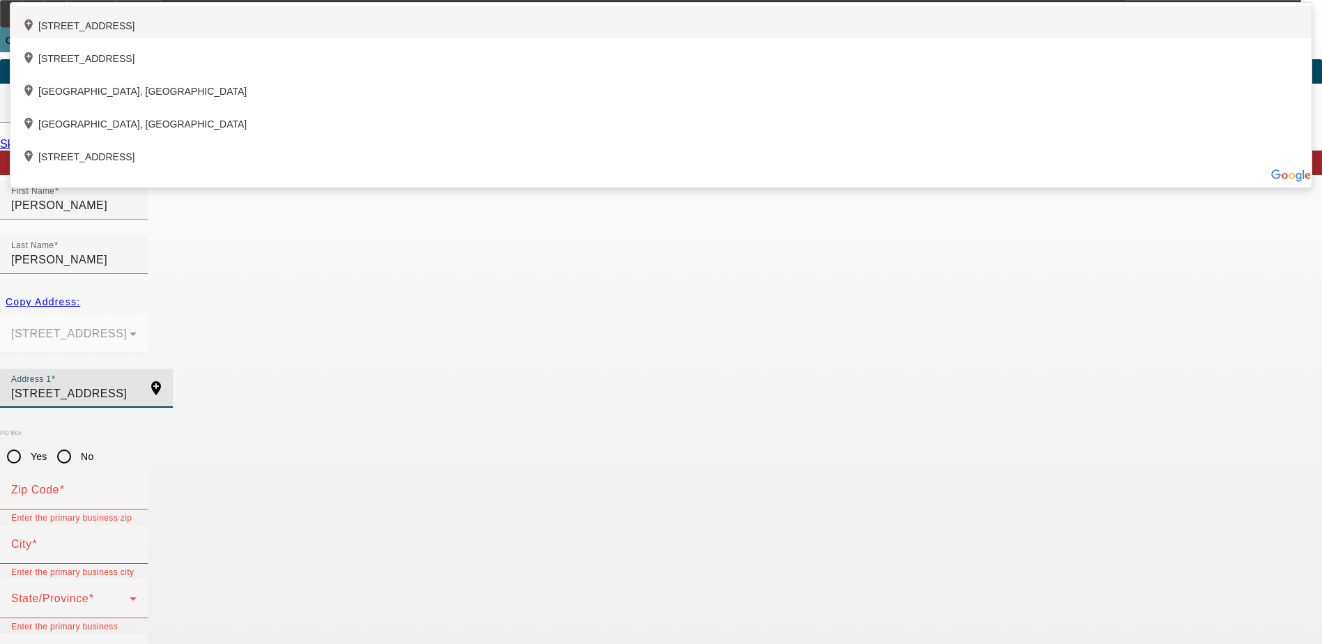
type input "9650 Keystone Avenue"
click at [443, 38] on div "add_location 9650 Keystone Avenue, Skokie, IL 60076, US" at bounding box center [660, 22] width 1301 height 33
type input "60076"
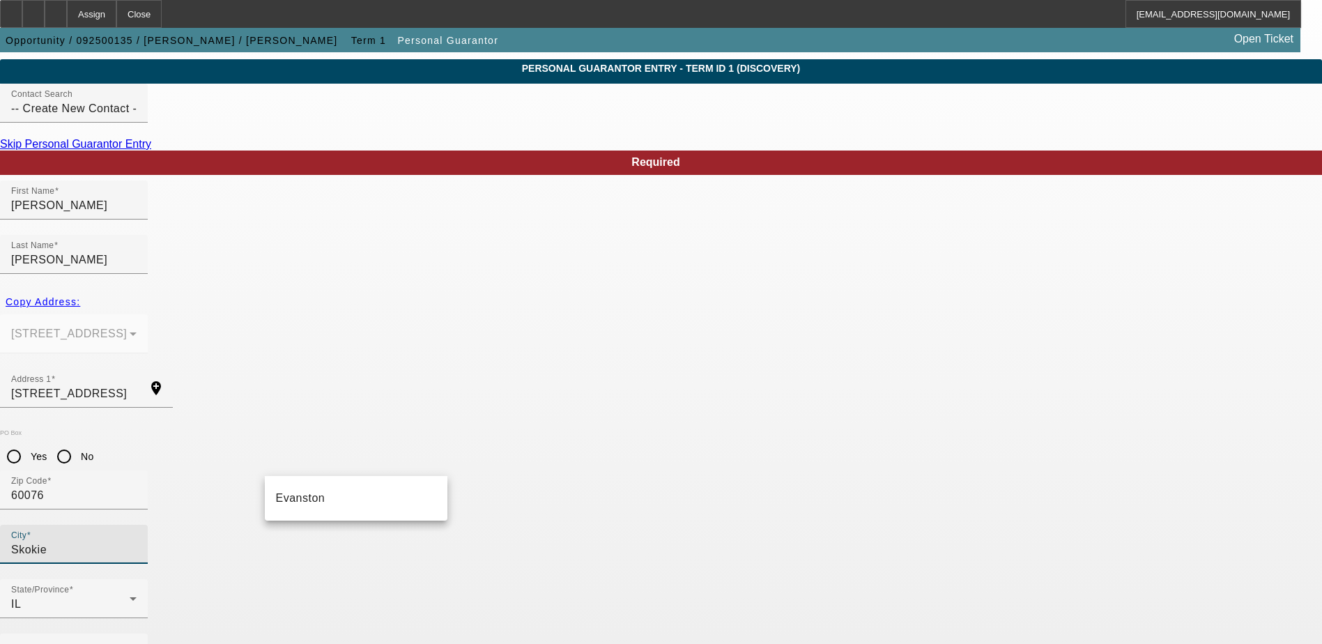
click at [137, 541] on input "Skokie" at bounding box center [73, 549] width 125 height 17
click at [314, 504] on mat-option "Evanston" at bounding box center [356, 497] width 183 height 33
type input "Evanston"
click at [137, 487] on input "60076" at bounding box center [73, 495] width 125 height 17
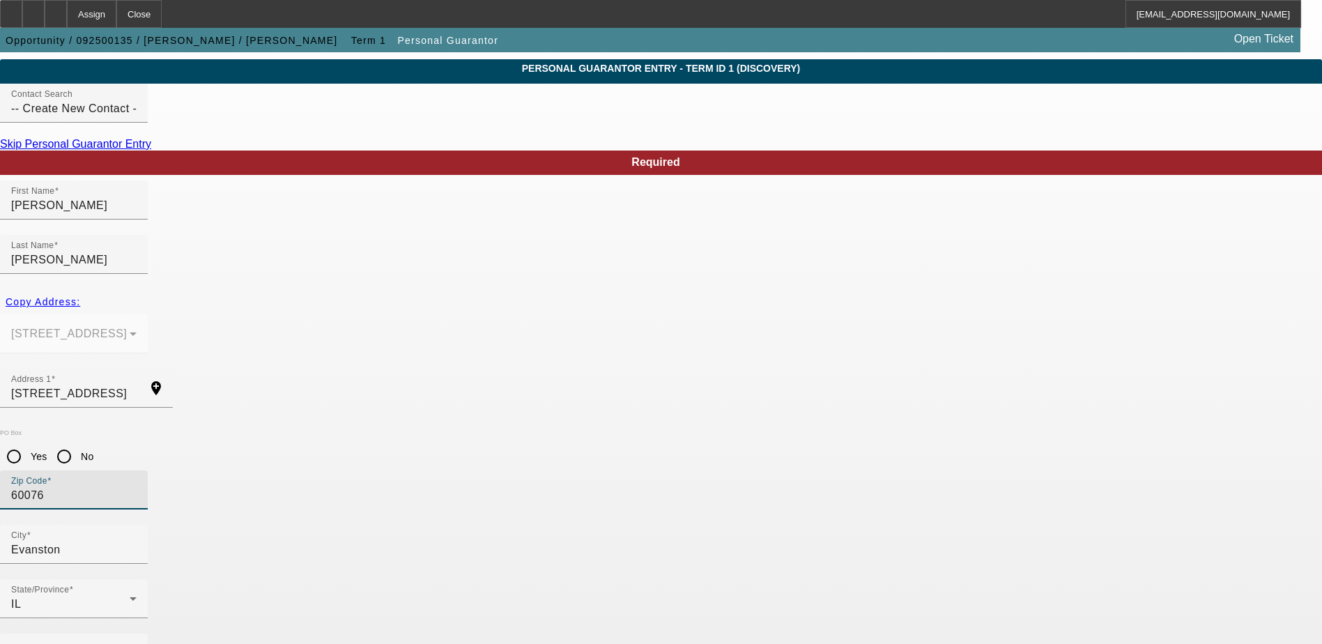
type input "6007"
type input "60201"
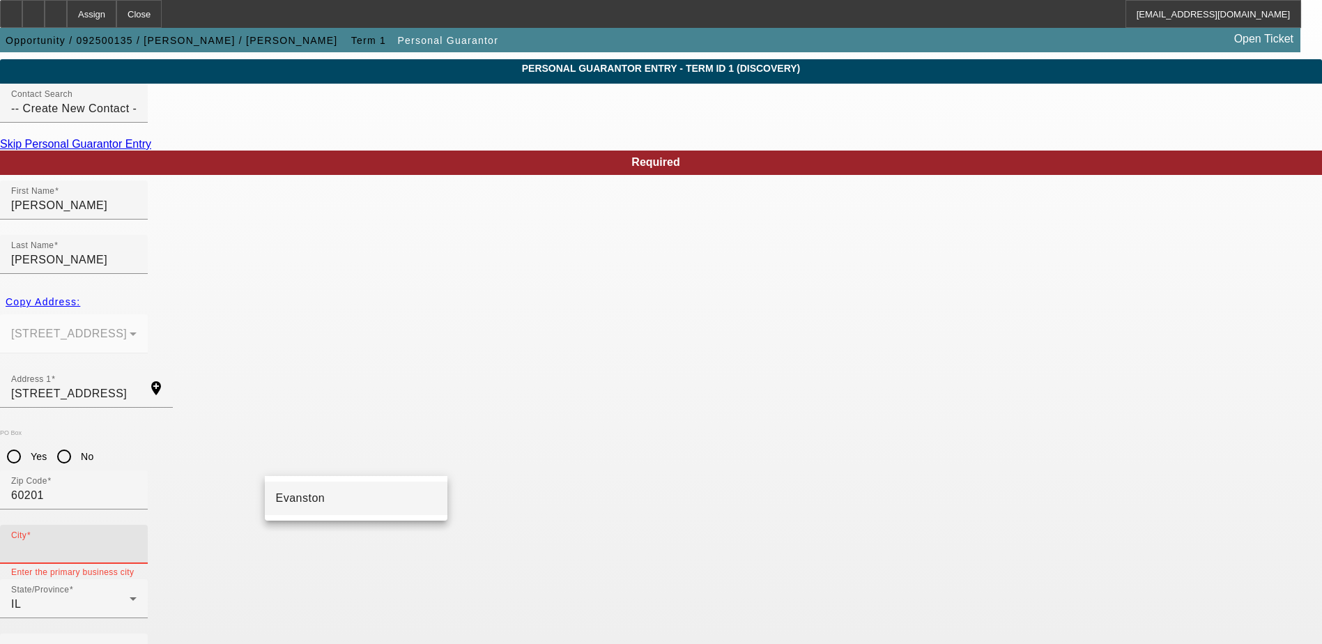
click at [371, 503] on mat-option "Evanston" at bounding box center [356, 497] width 183 height 33
type input "Evanston"
type input "50"
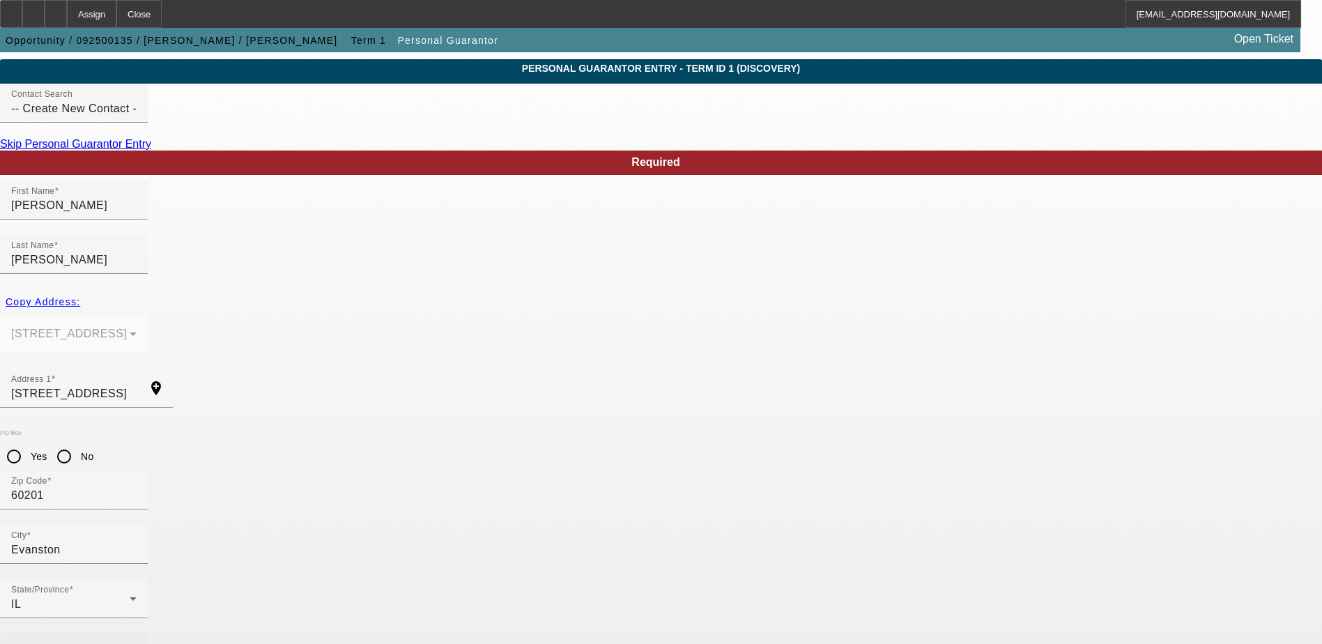
click at [97, 643] on mat-label "Business Phone" at bounding box center [54, 653] width 86 height 12
paste input "(847) 594-7000"
type input "(847) 594-7000"
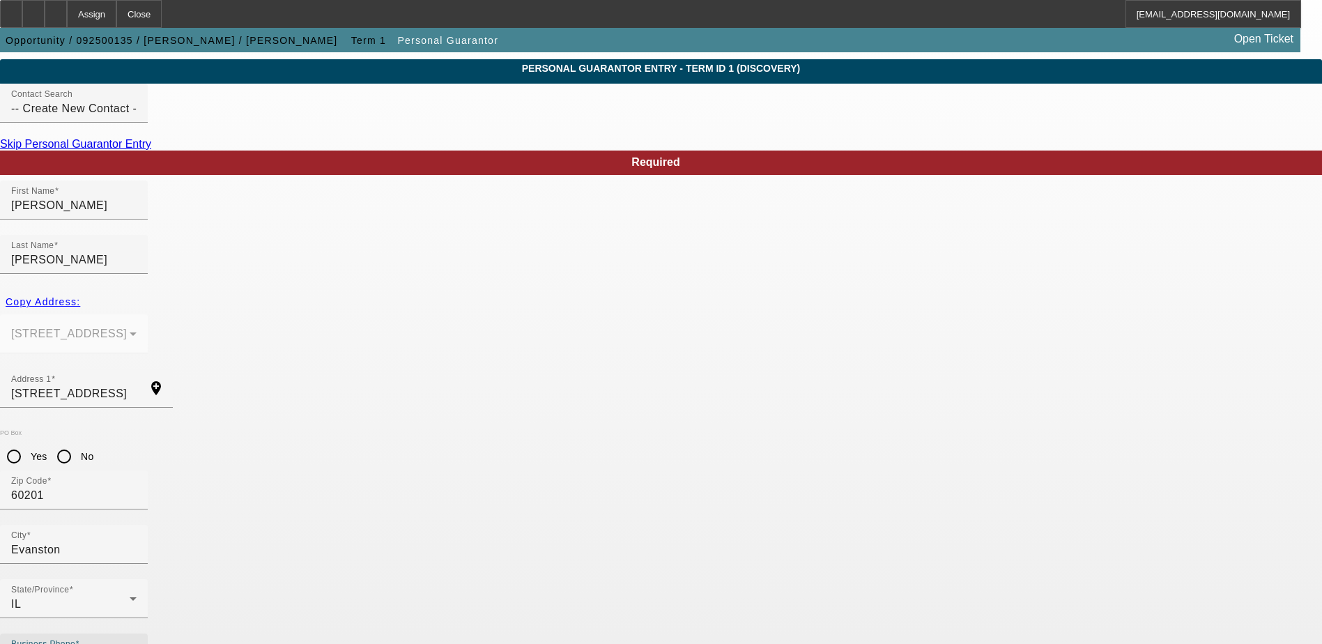
paste input "331-98-0983"
type input "331-98-0983"
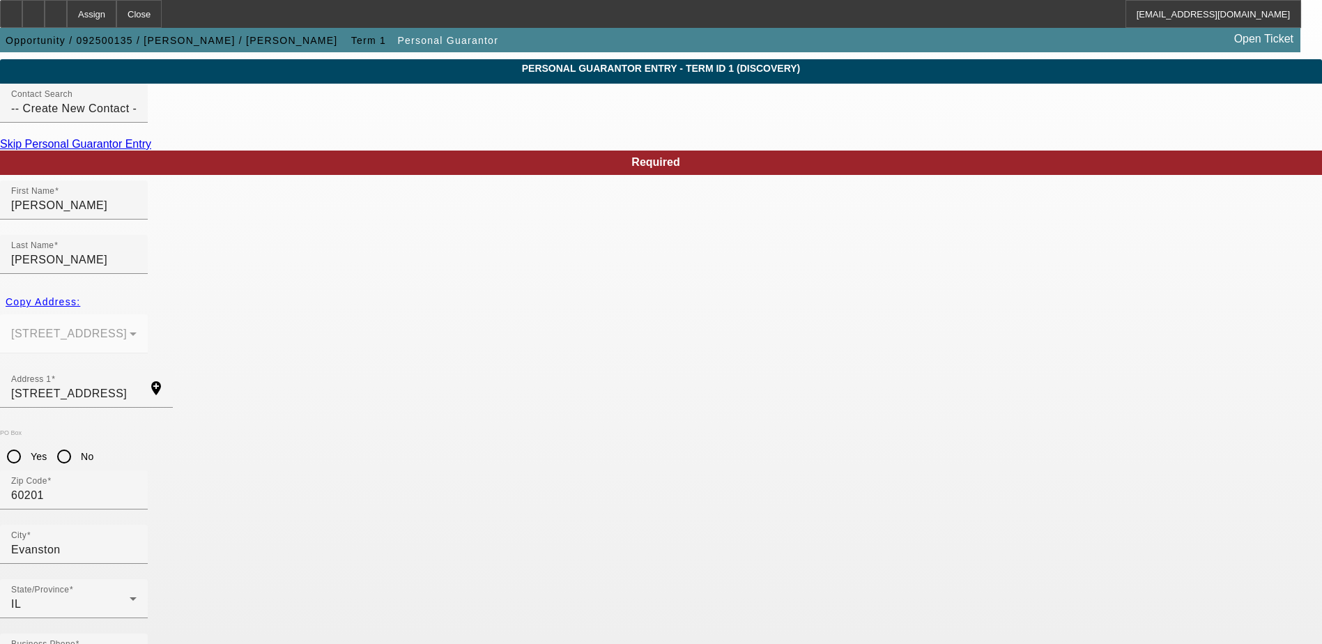
paste input "riveniemail@yahoo.com"
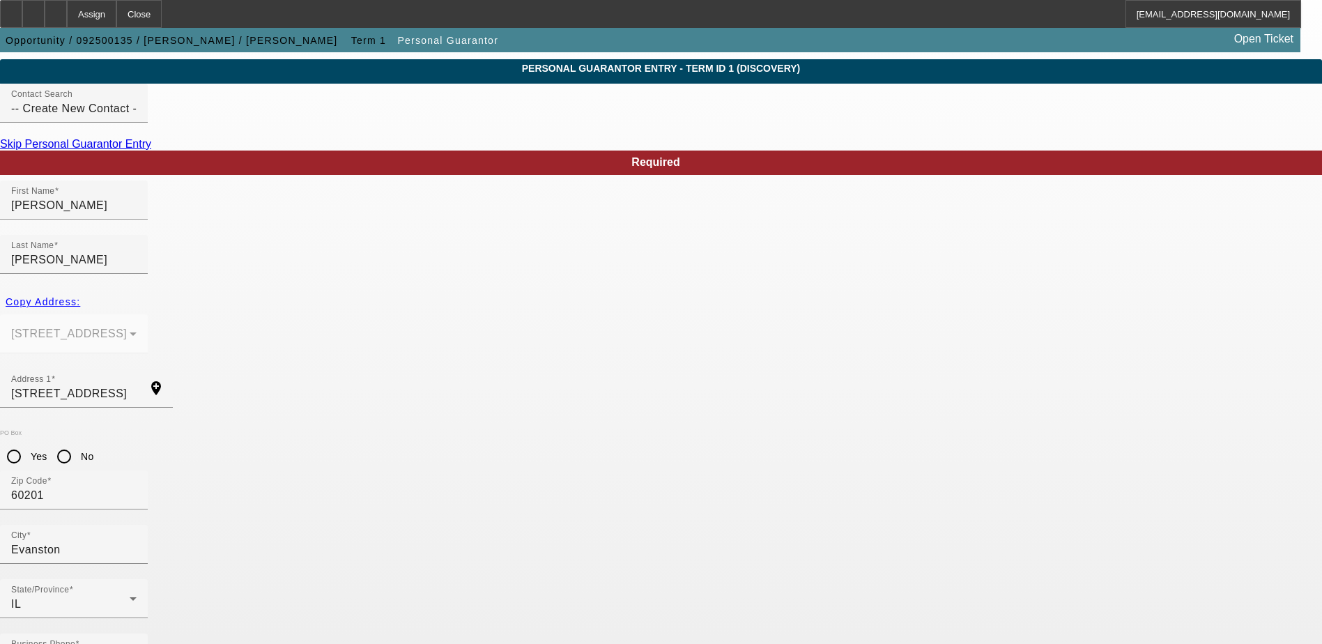
type input "triveniemail@yahoo.com"
drag, startPoint x: 1123, startPoint y: 578, endPoint x: 1072, endPoint y: 576, distance: 50.9
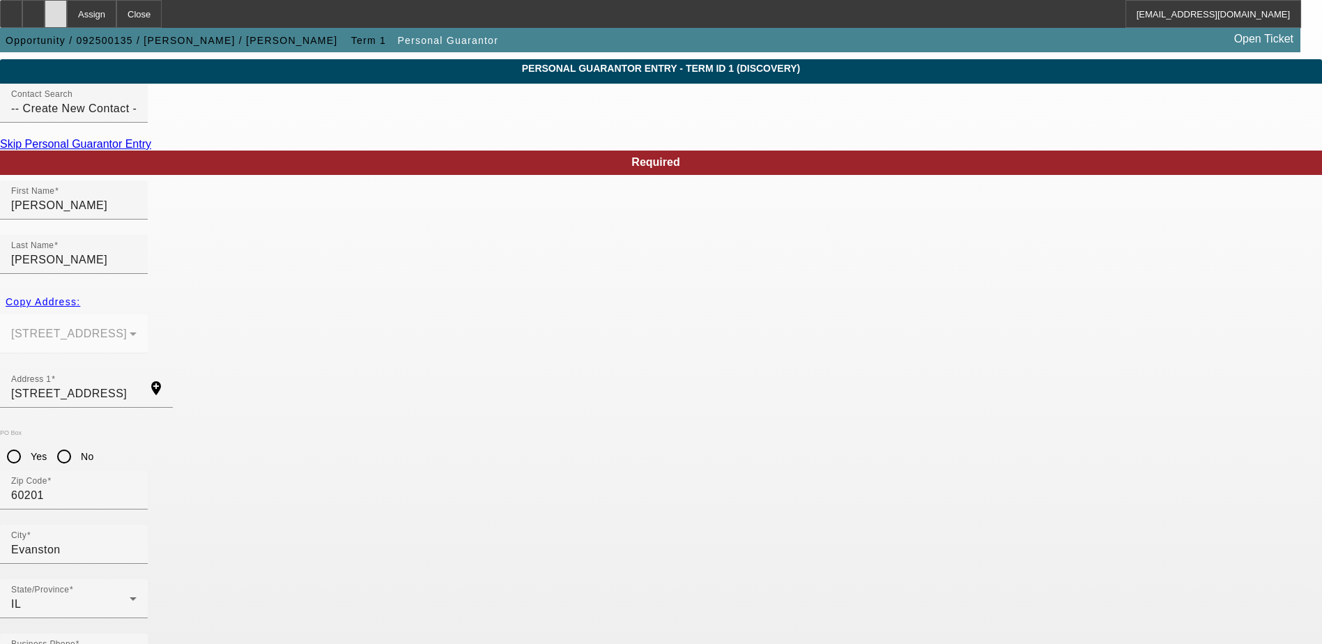
click at [67, 8] on div at bounding box center [56, 14] width 22 height 28
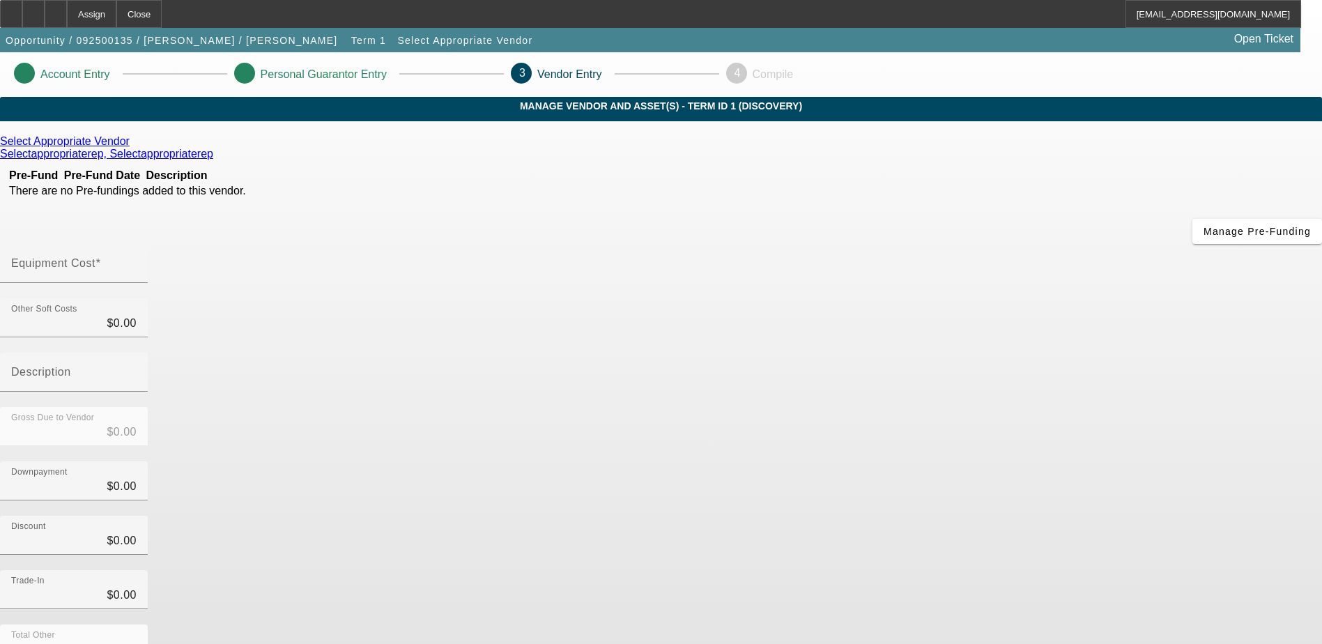
click at [133, 147] on icon at bounding box center [133, 141] width 0 height 12
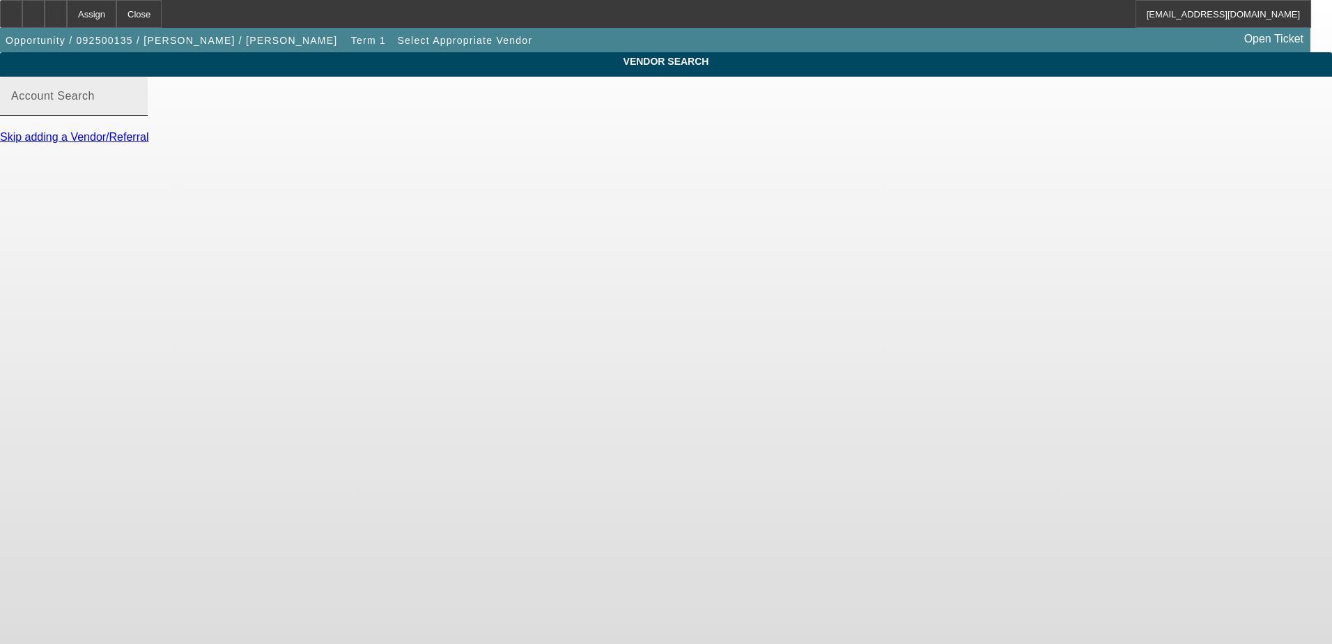
click at [137, 110] on input "Account Search" at bounding box center [73, 101] width 125 height 17
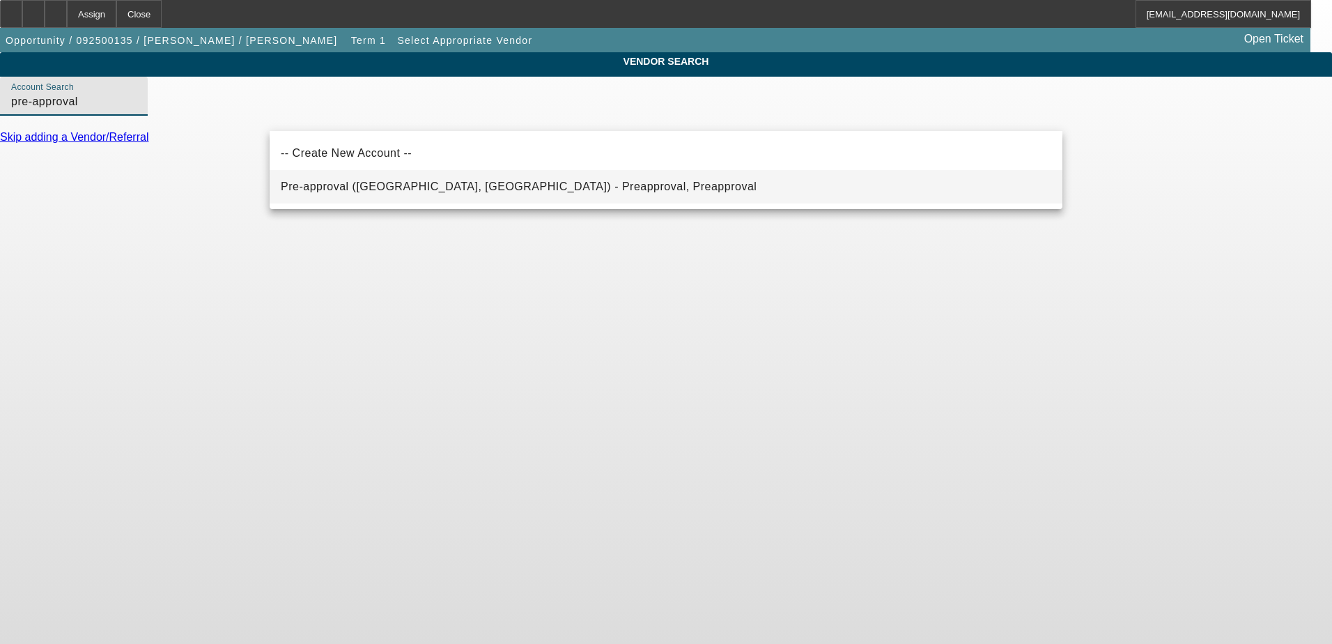
click at [384, 183] on span "Pre-approval (Northbrook, IL) - Preapproval, Preapproval" at bounding box center [519, 186] width 476 height 12
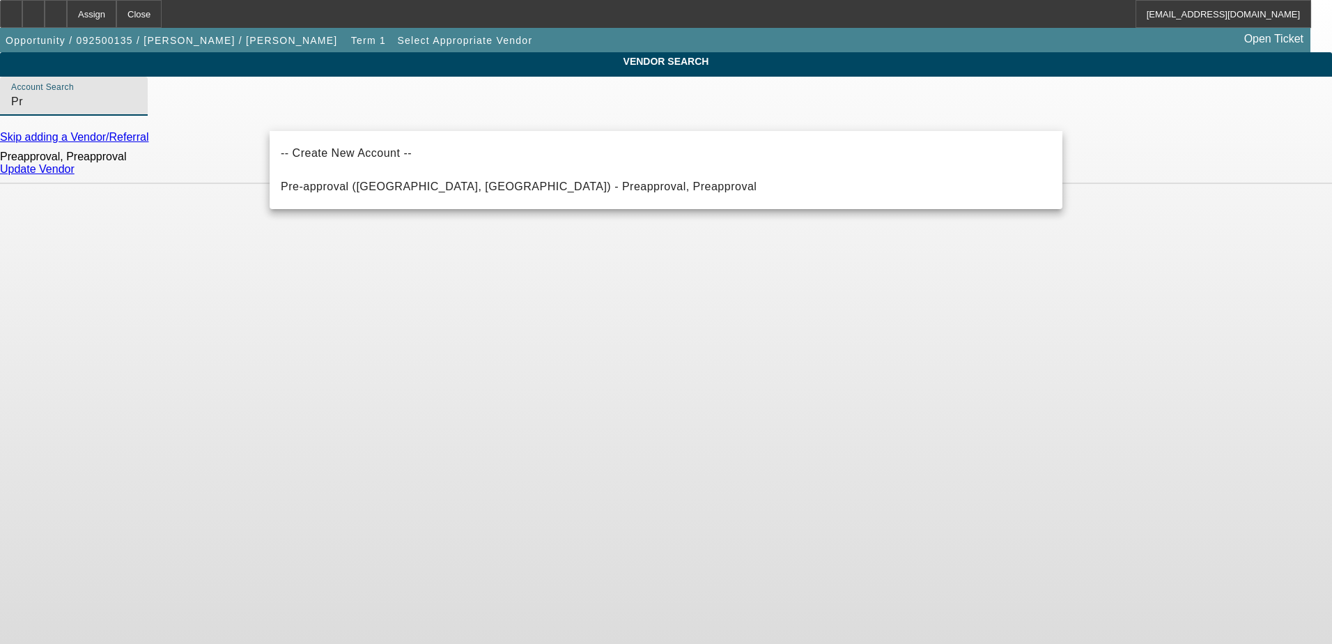
type input "P"
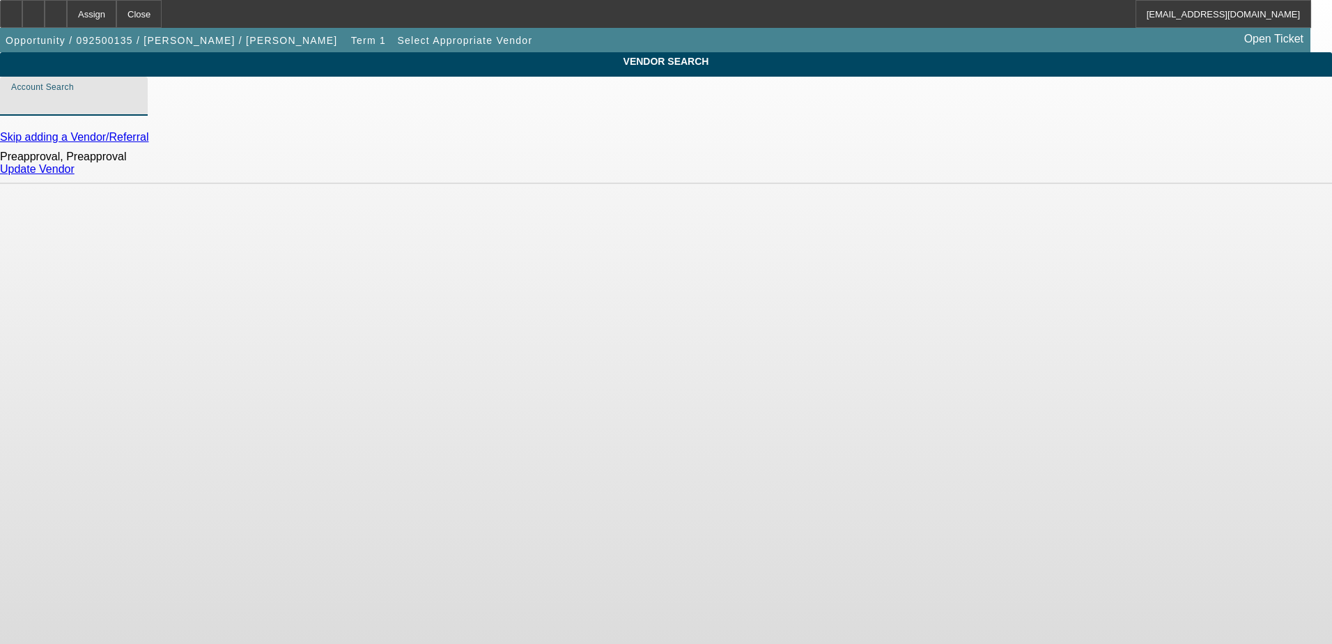
type input "3"
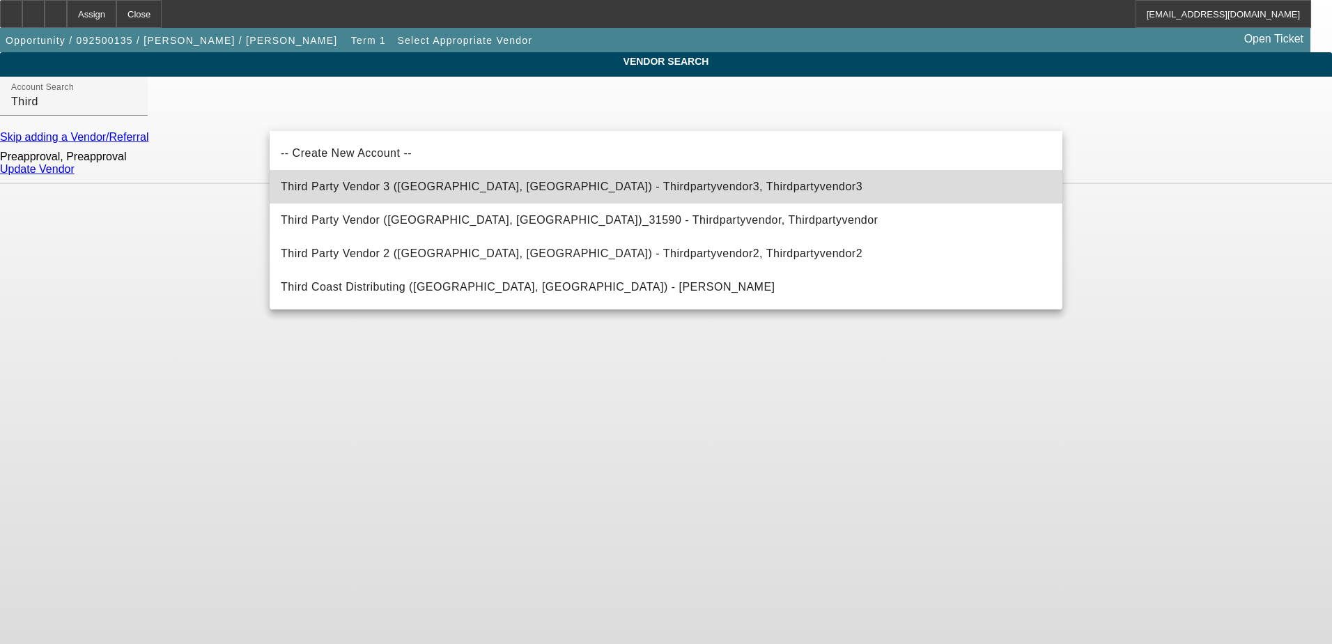
click at [449, 183] on span "Third Party Vendor 3 (Northbrook, IL) - Thirdpartyvendor3, Thirdpartyvendor3" at bounding box center [572, 186] width 582 height 12
type input "Third Party Vendor 3 (Northbrook, IL) - Thirdpartyvendor3, Thirdpartyvendor3"
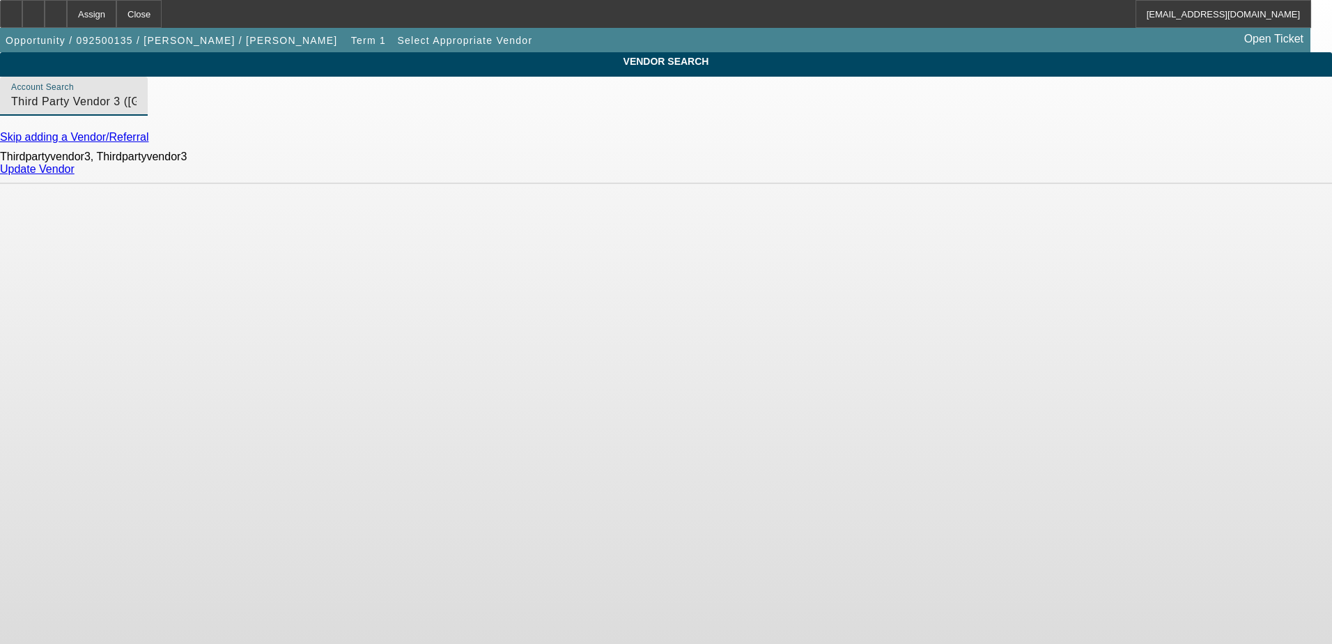
click at [75, 175] on link "Update Vendor" at bounding box center [37, 169] width 75 height 12
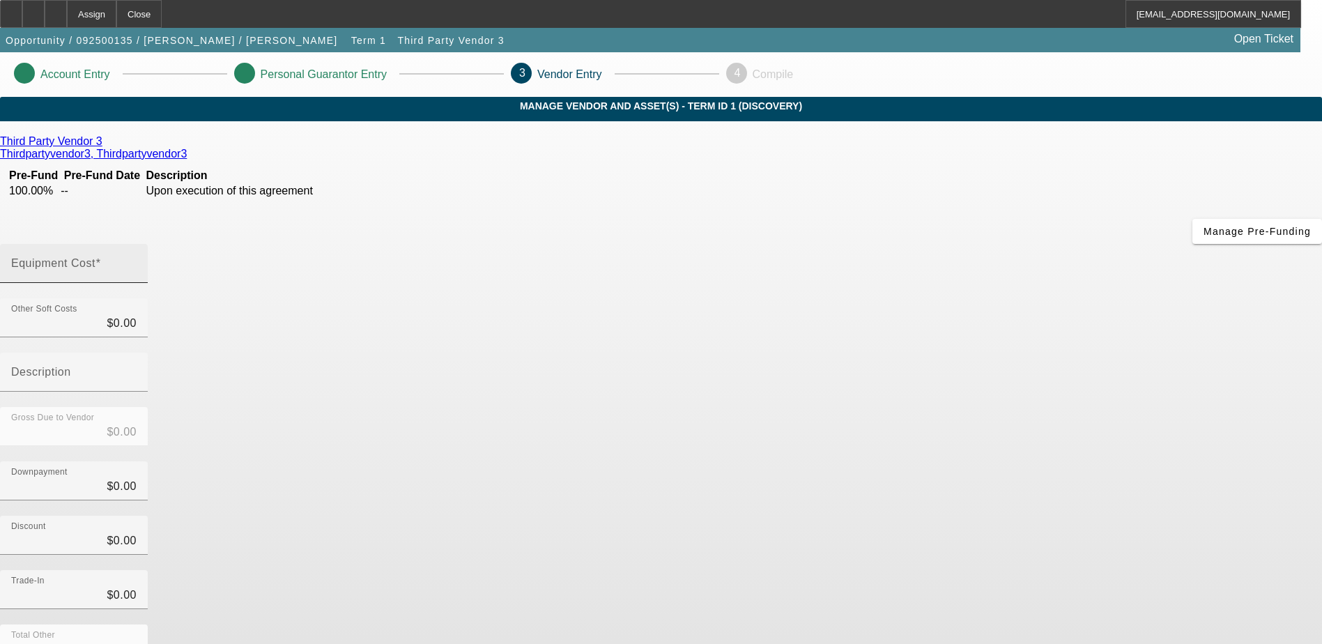
click at [95, 257] on mat-label "Equipment Cost" at bounding box center [53, 263] width 84 height 12
click at [137, 261] on input "Equipment Cost" at bounding box center [73, 269] width 125 height 17
click at [387, 76] on p "Personal Guarantor Entry" at bounding box center [324, 74] width 126 height 13
click at [95, 257] on mat-label "Equipment Cost" at bounding box center [53, 263] width 84 height 12
click at [137, 261] on input "Equipment Cost" at bounding box center [73, 269] width 125 height 17
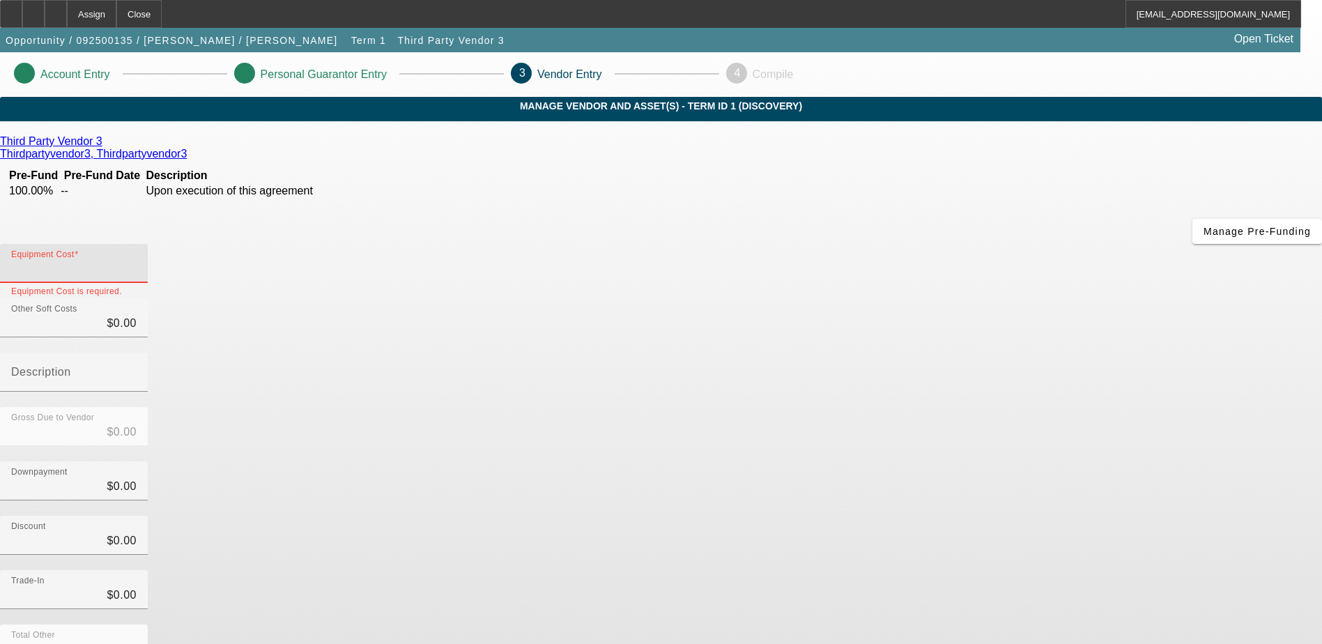
type input "6"
type input "$6.00"
type input "63"
type input "$63.00"
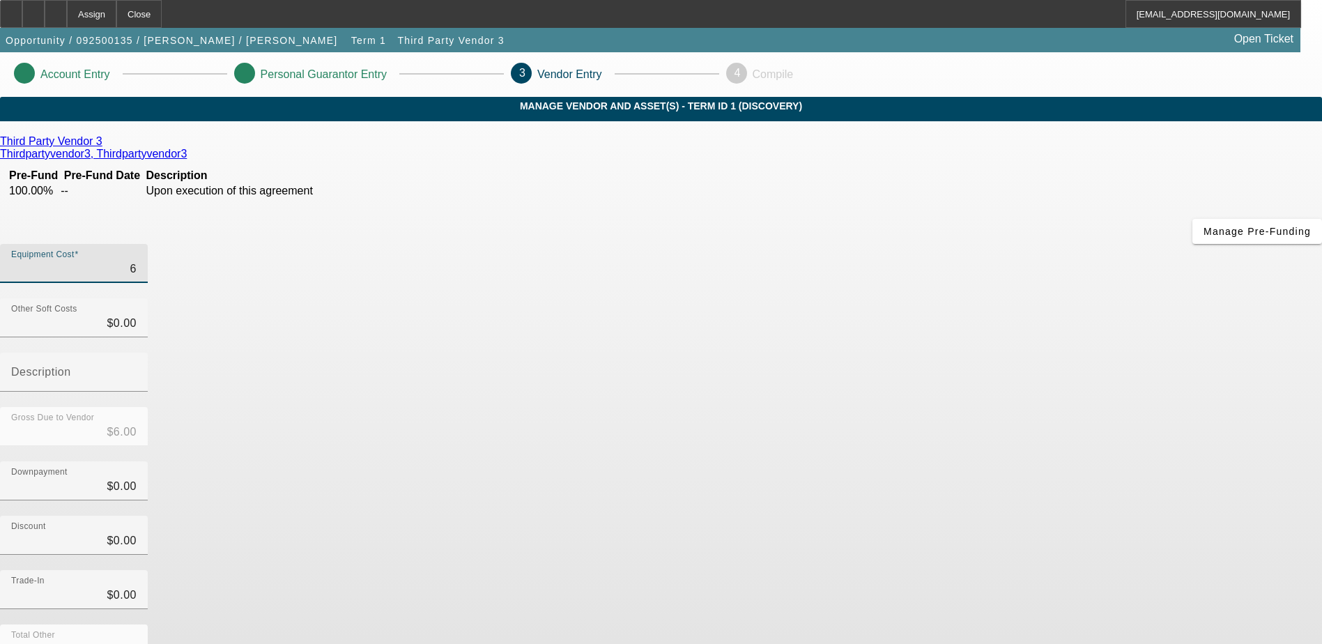
type input "$63.00"
type input "630"
type input "$630.00"
type input "6300"
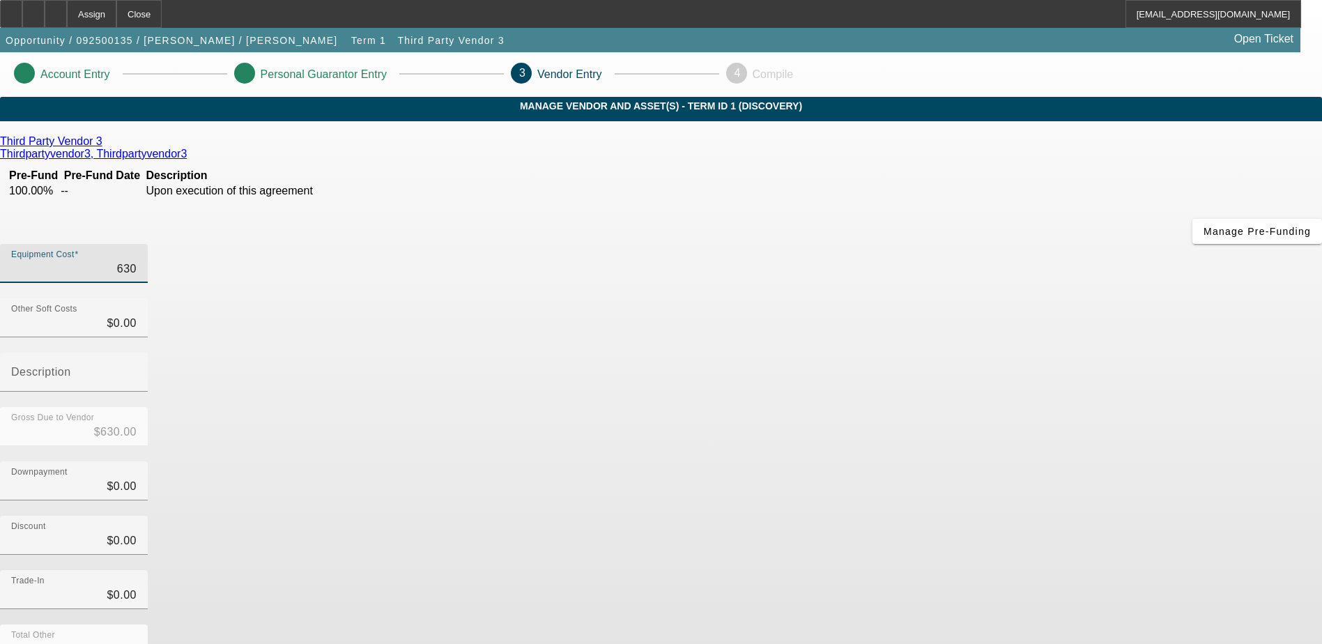
type input "$6,300.00"
type input "63000"
type input "$63,000.00"
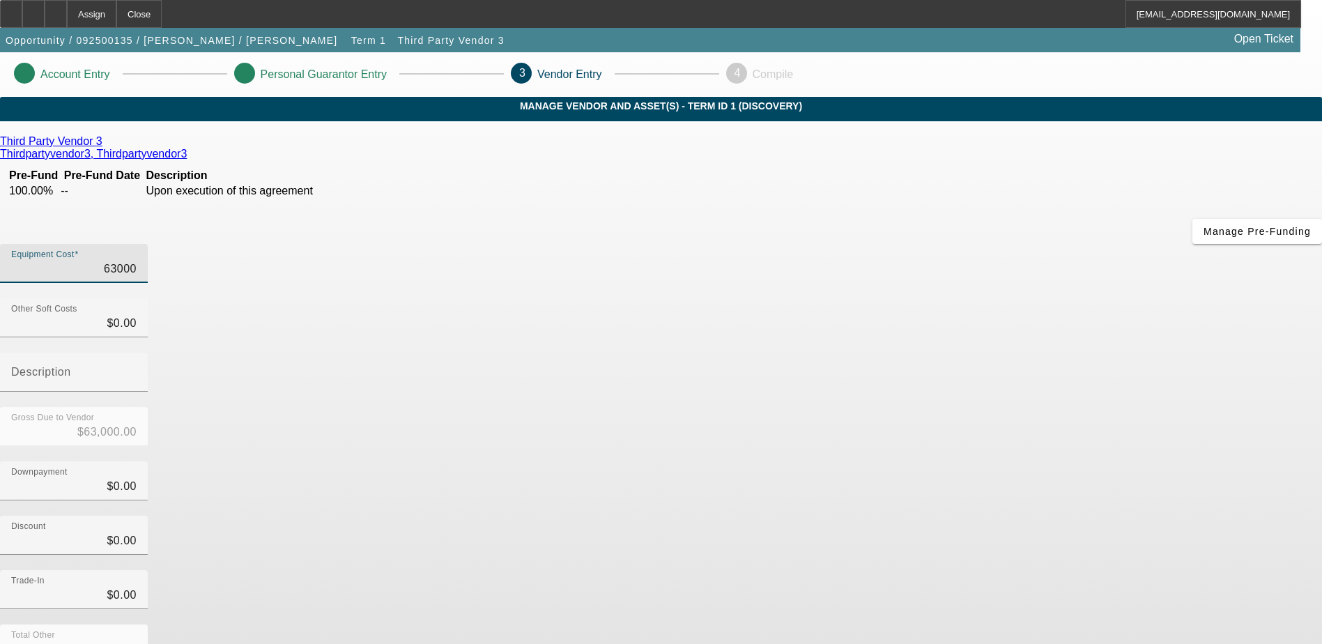
type input "$63,000.00"
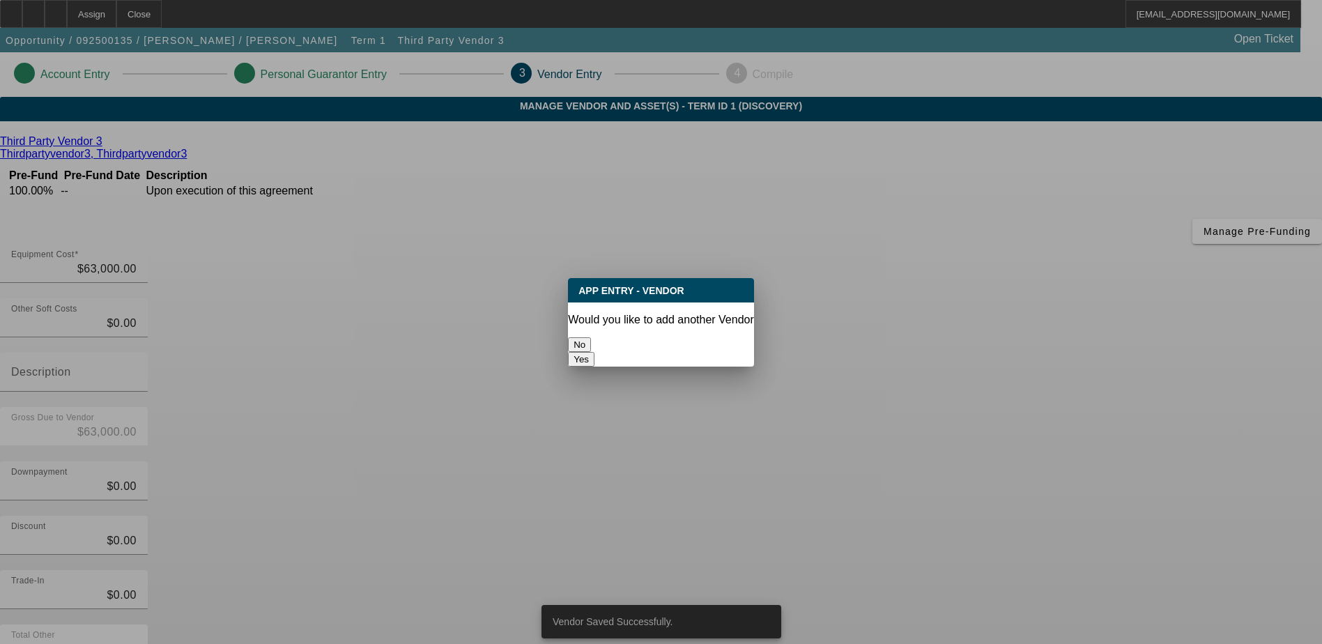
click at [591, 341] on button "No" at bounding box center [579, 344] width 23 height 15
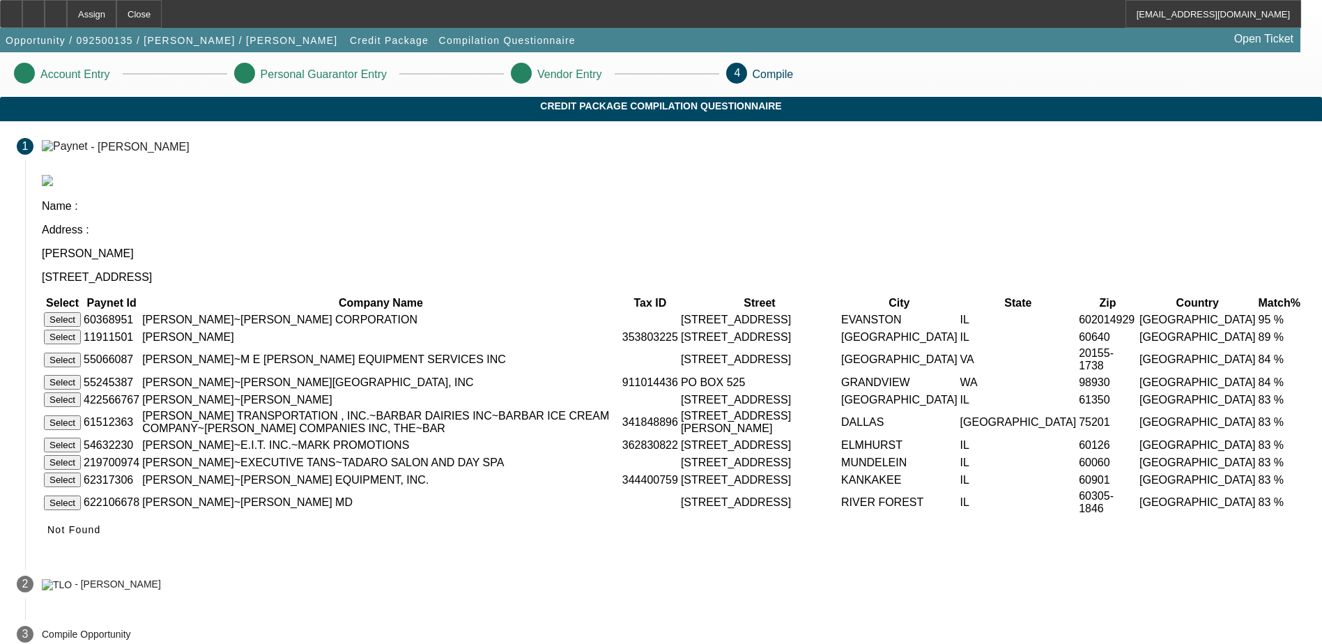
click at [81, 312] on button "Select" at bounding box center [62, 319] width 37 height 15
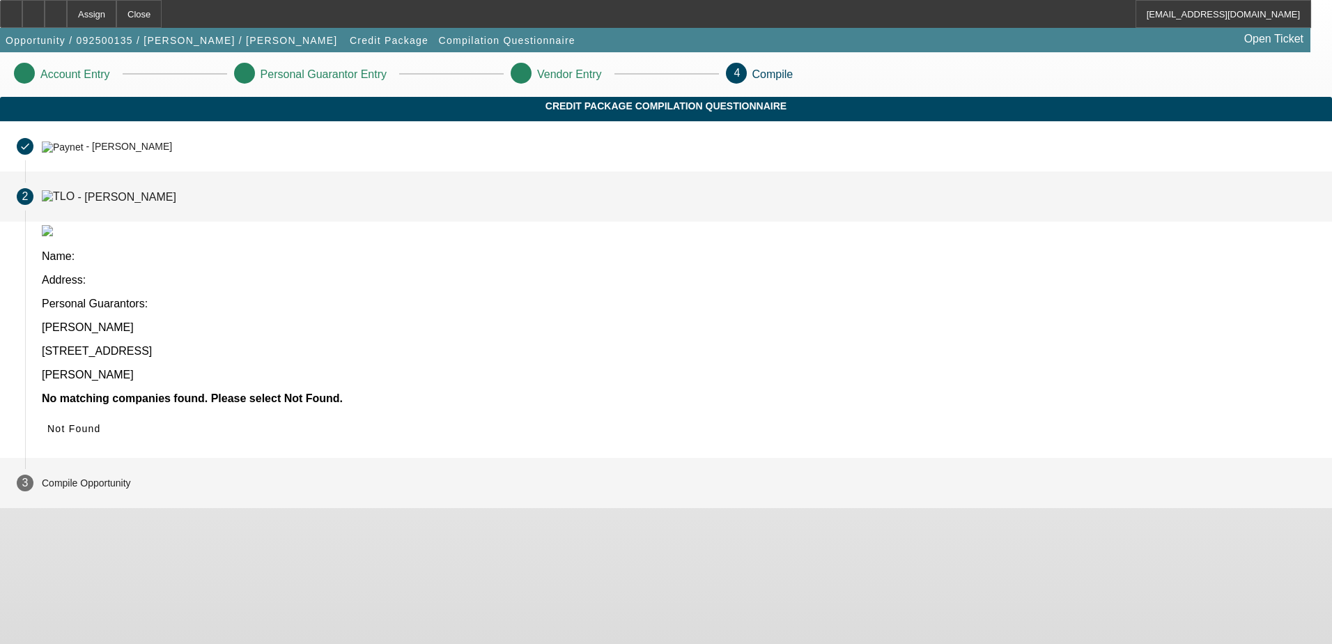
click at [47, 423] on icon at bounding box center [47, 428] width 0 height 11
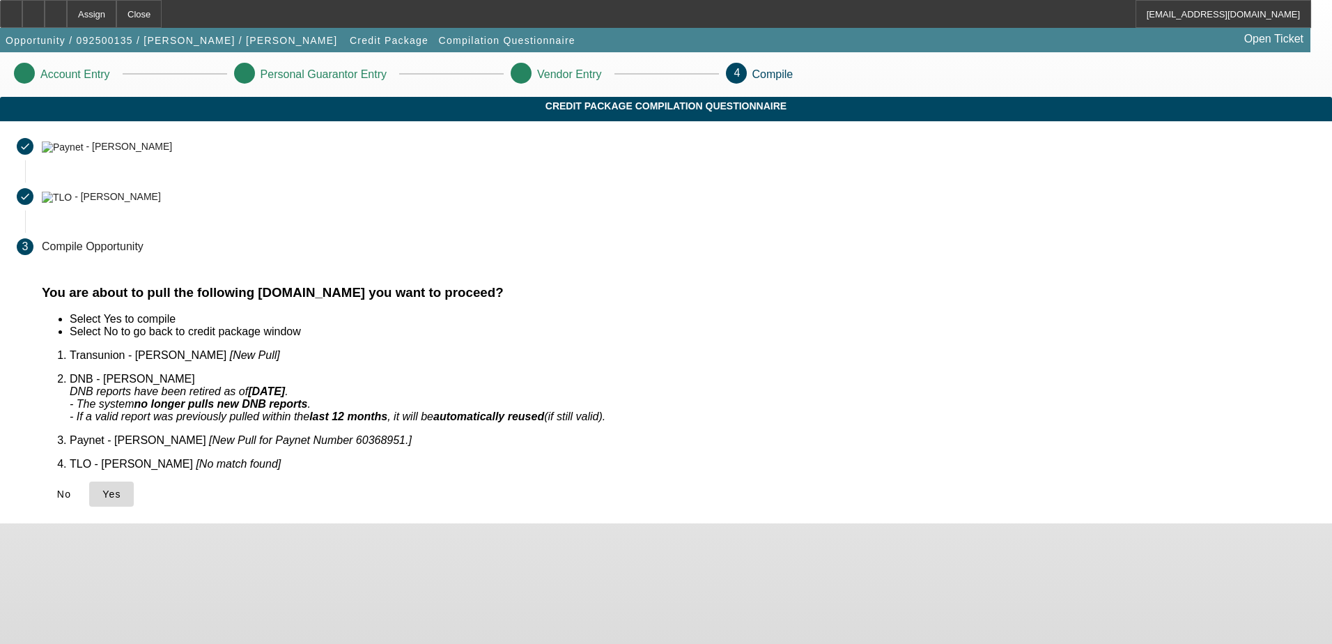
click at [121, 488] on span "Yes" at bounding box center [111, 493] width 19 height 11
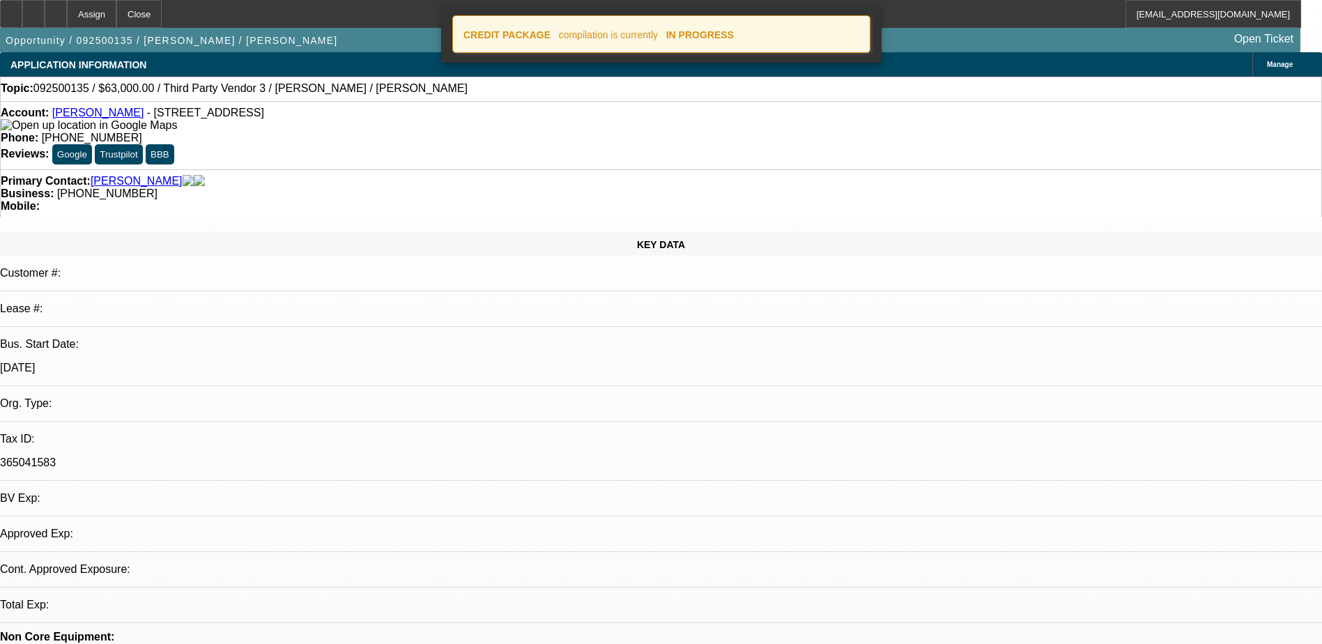
select select "0"
select select "2"
select select "0.1"
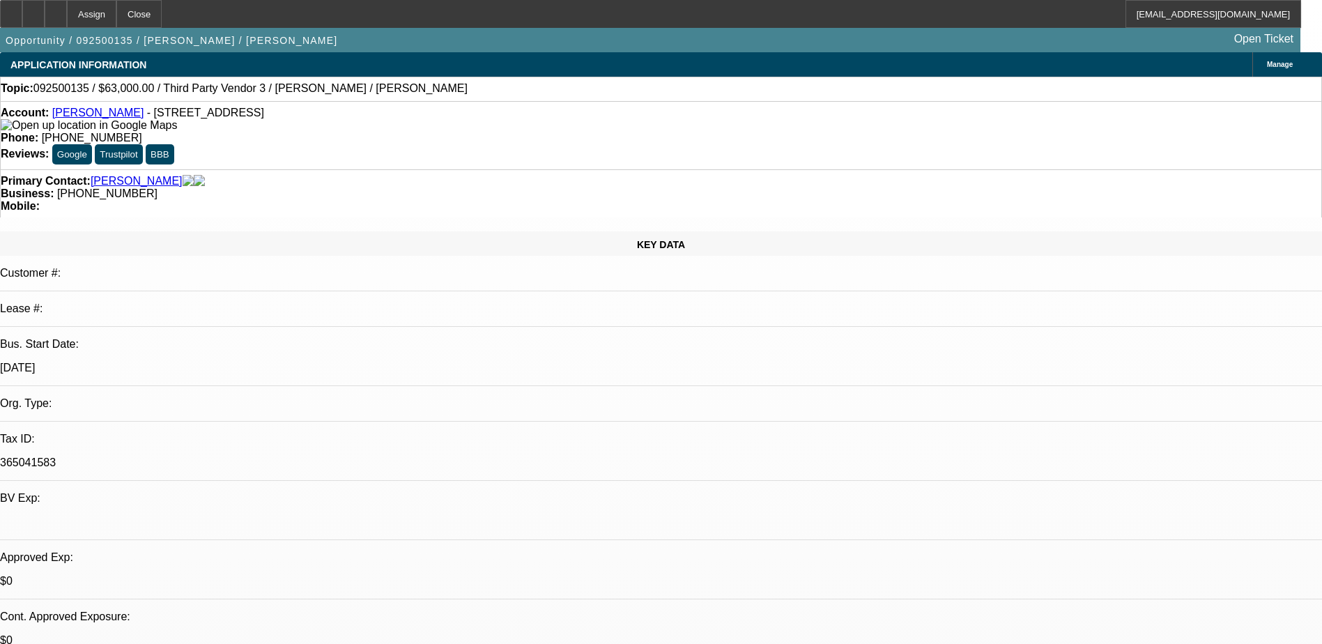
select select "1"
select select "2"
select select "4"
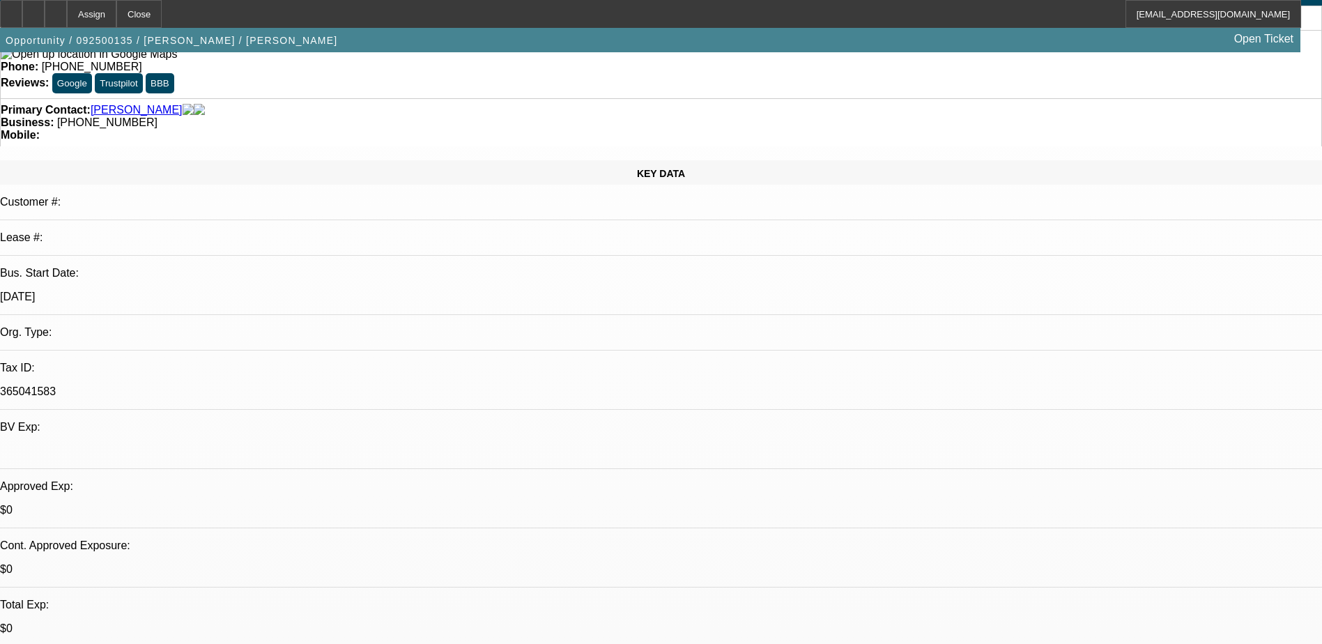
scroll to position [70, 0]
click at [56, 9] on icon at bounding box center [56, 9] width 0 height 0
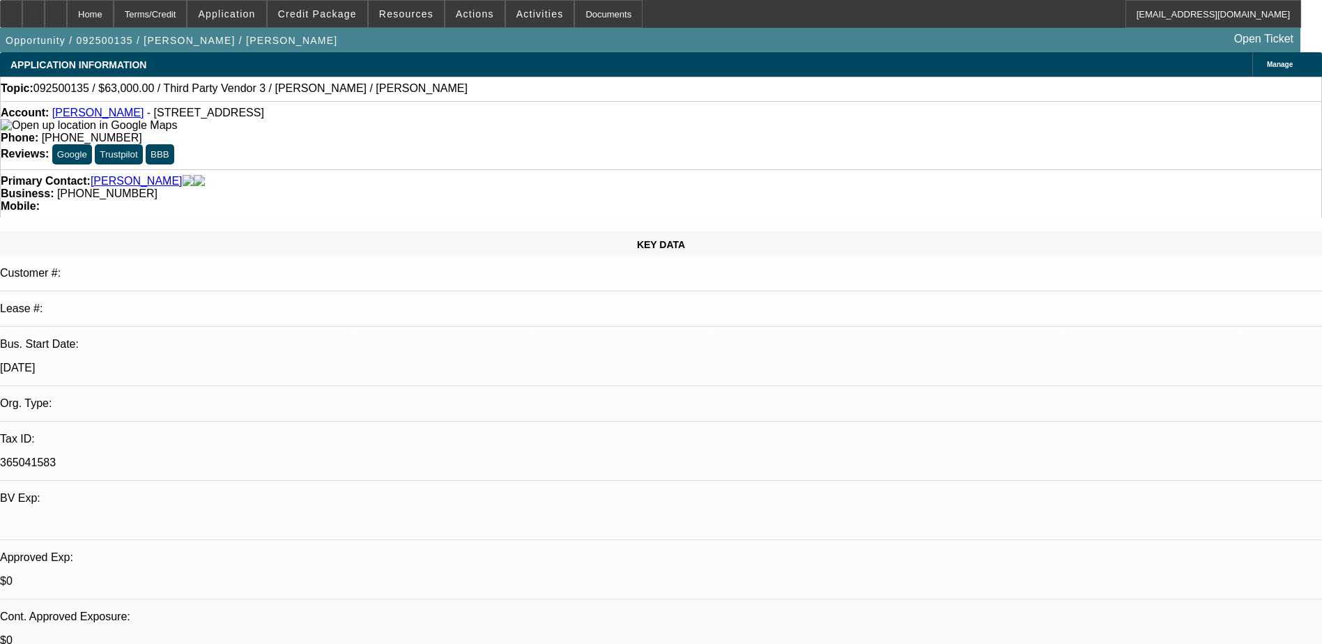
select select "0"
select select "2"
select select "0.1"
select select "4"
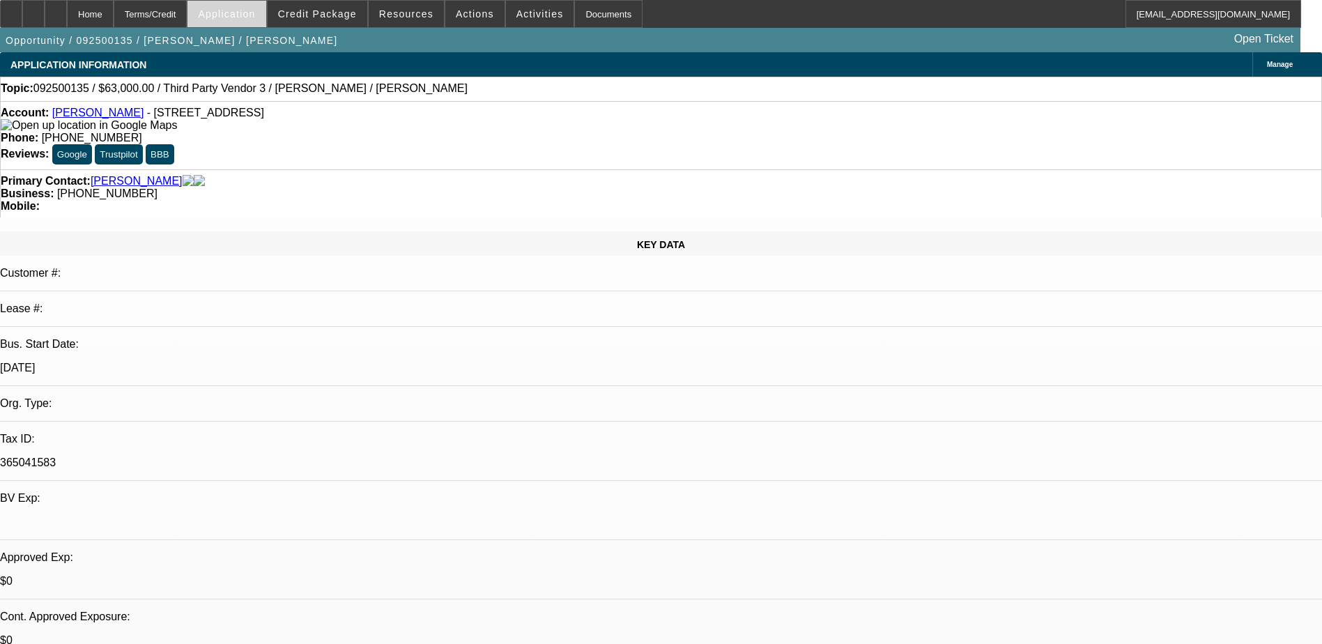
click at [250, 16] on span "Application" at bounding box center [226, 13] width 57 height 11
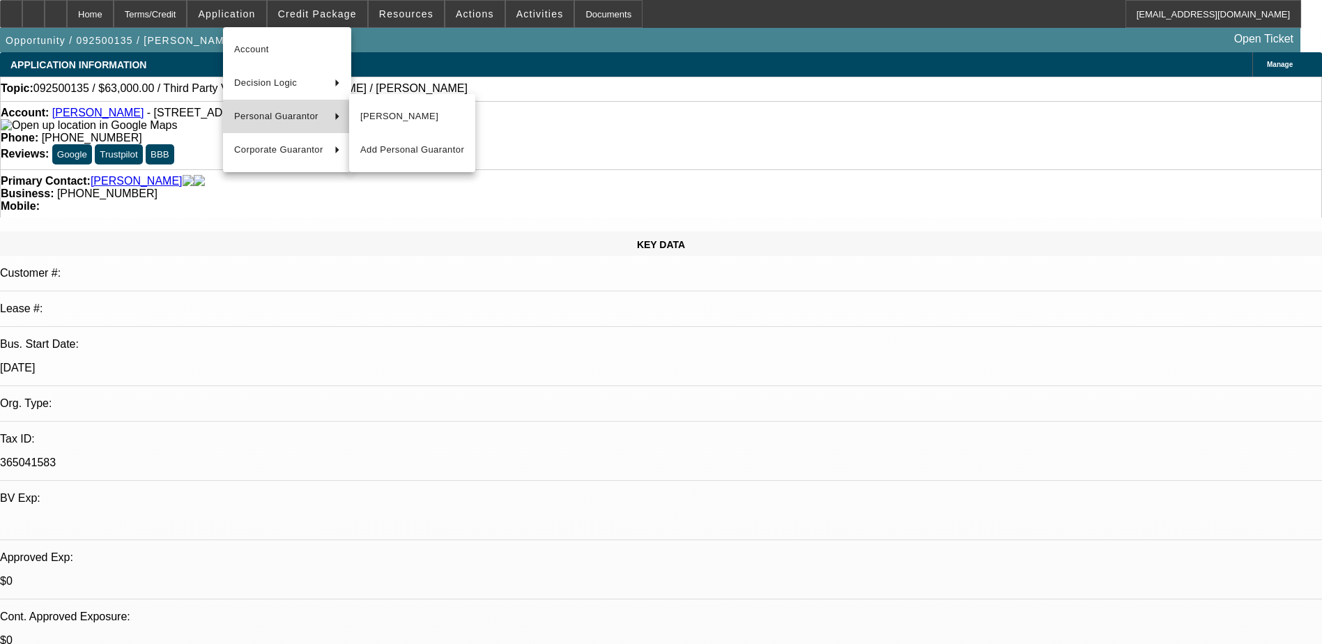
click at [283, 121] on span "Personal Guarantor" at bounding box center [278, 116] width 89 height 17
click at [406, 150] on span "Add Personal Guarantor" at bounding box center [412, 149] width 104 height 17
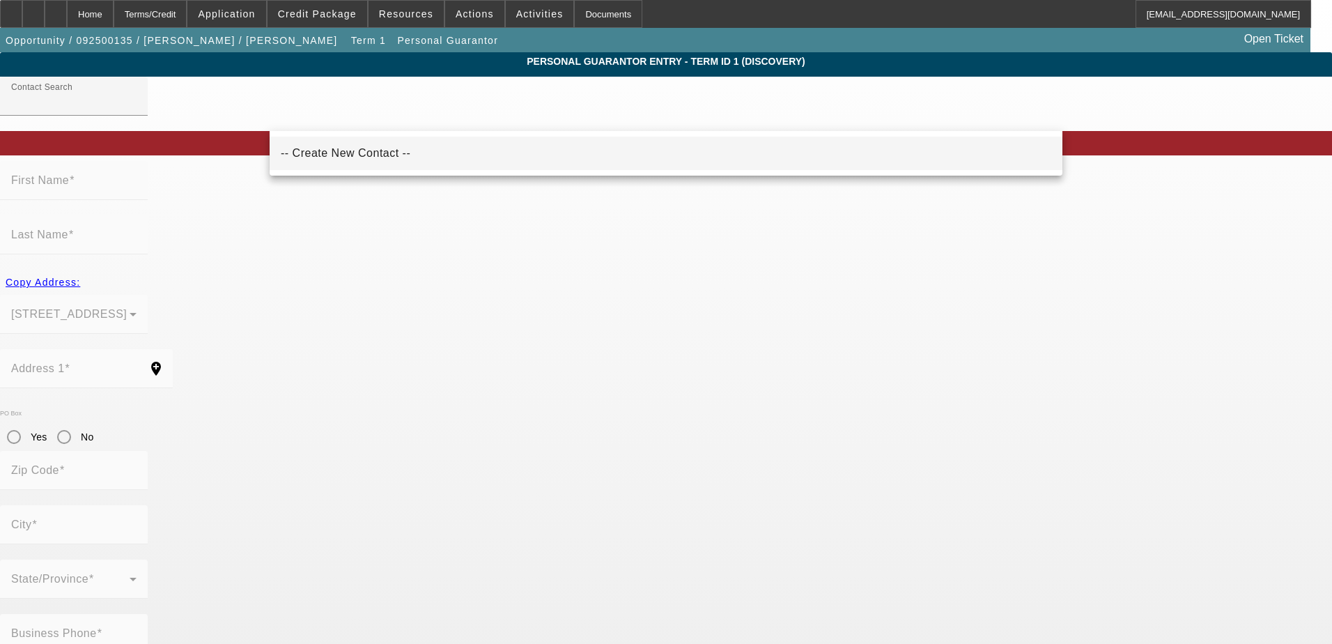
click at [378, 155] on span "-- Create New Contact --" at bounding box center [346, 153] width 130 height 12
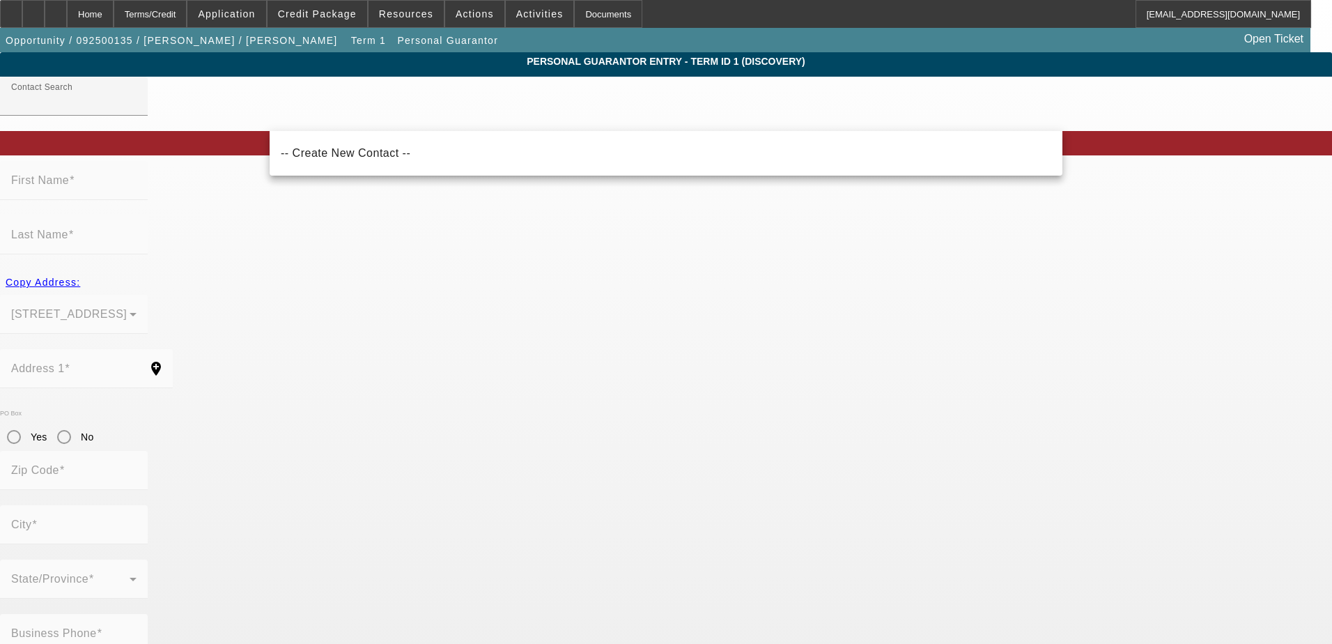
type input "-- Create New Contact --"
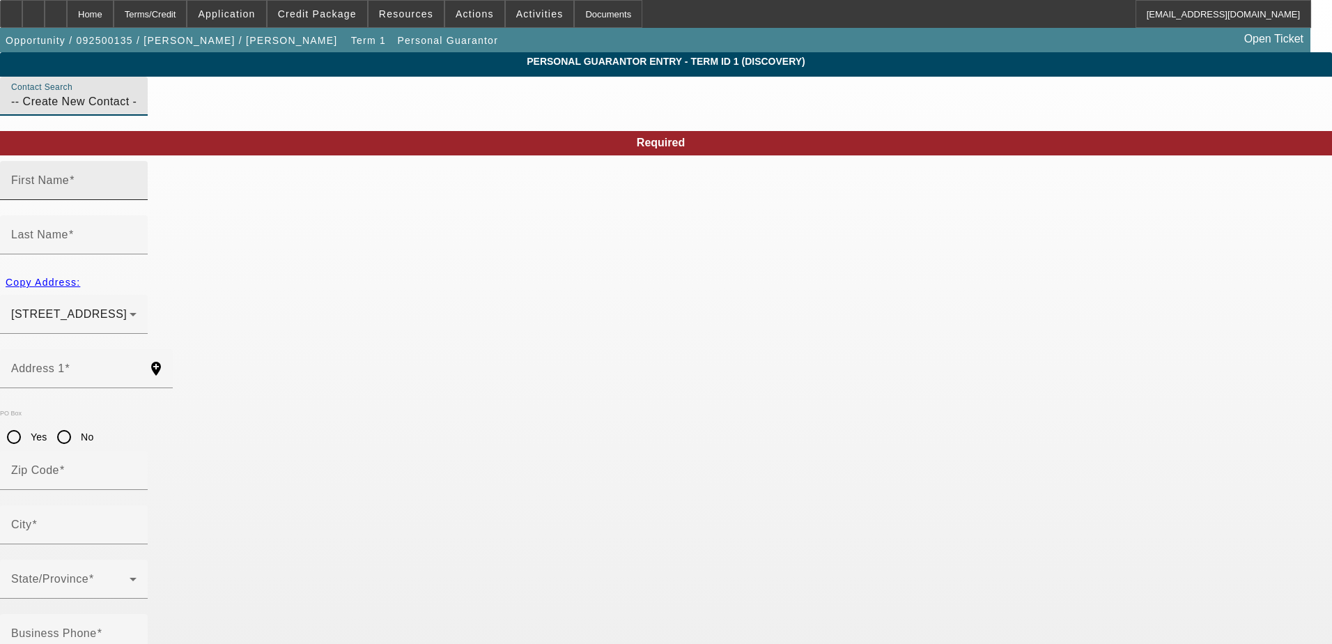
click at [137, 194] on input "First Name" at bounding box center [73, 186] width 125 height 17
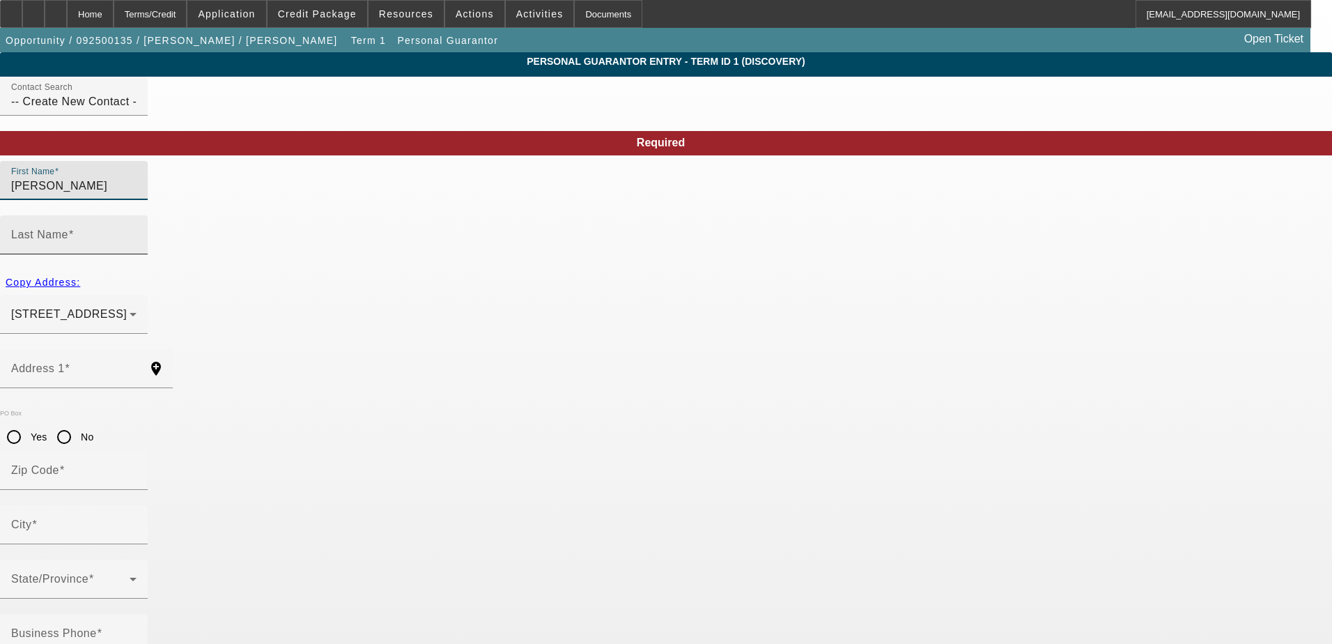
type input "Triveni"
click at [137, 232] on input "Last Name" at bounding box center [73, 240] width 125 height 17
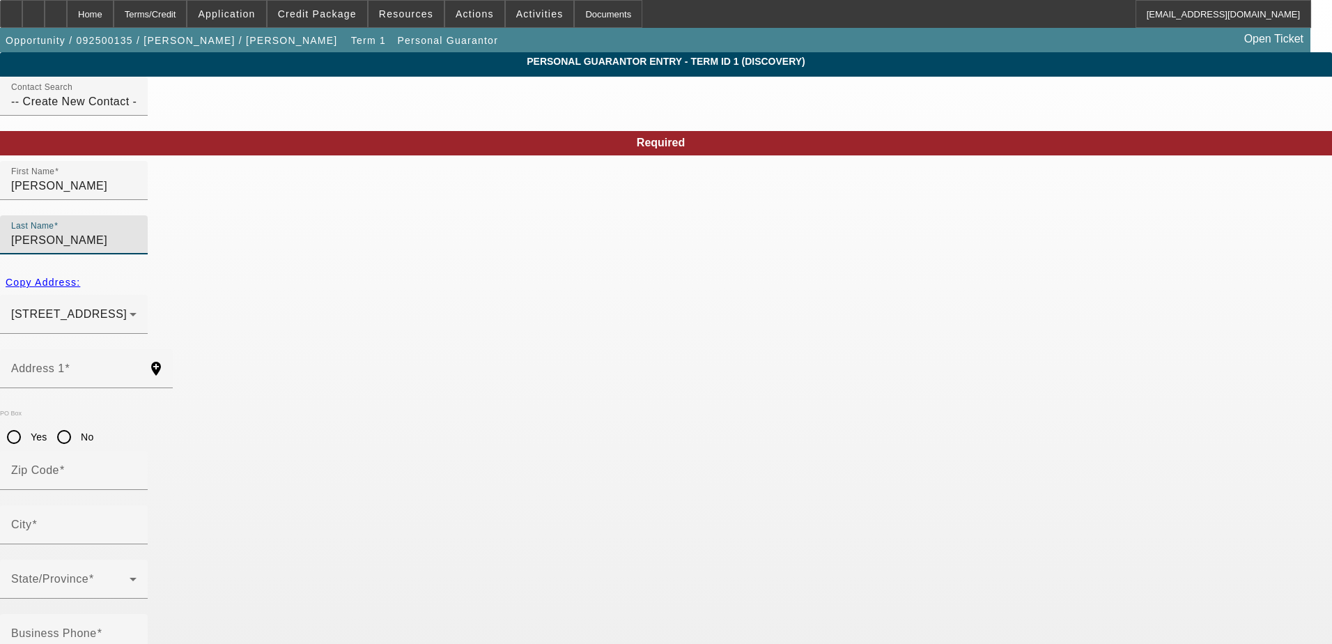
type input "Sharma"
click at [137, 366] on input "Address 1" at bounding box center [73, 374] width 125 height 17
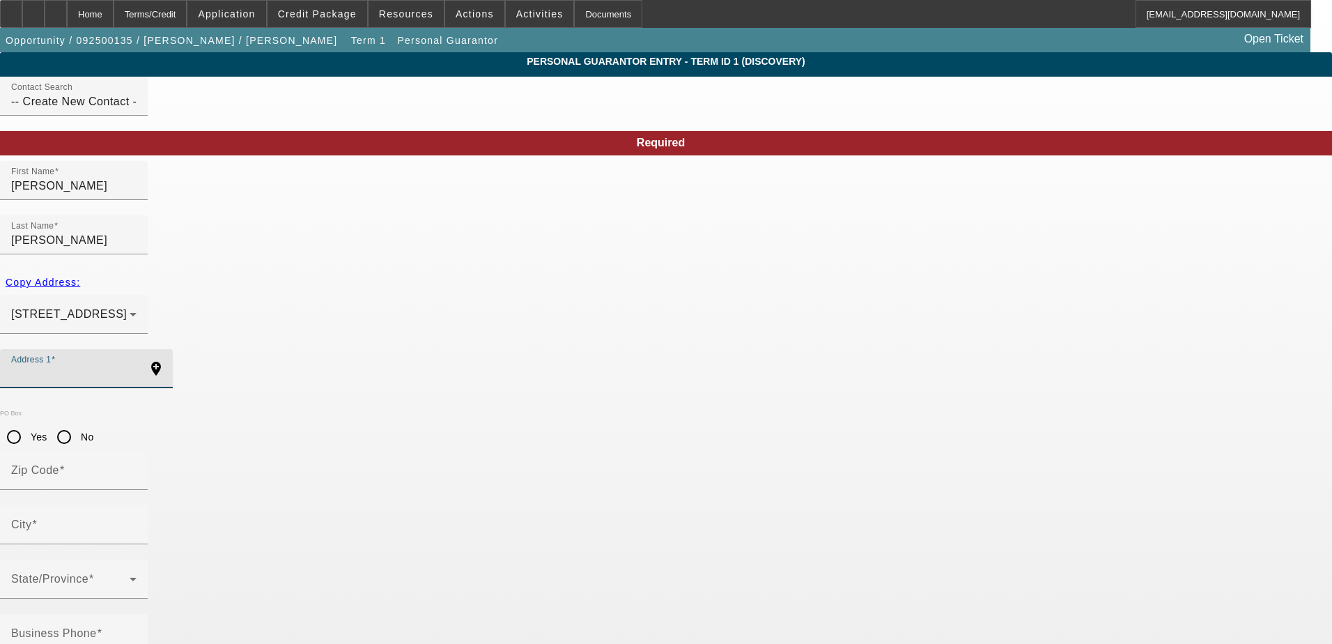
paste input "9650 Keystone Avenue"
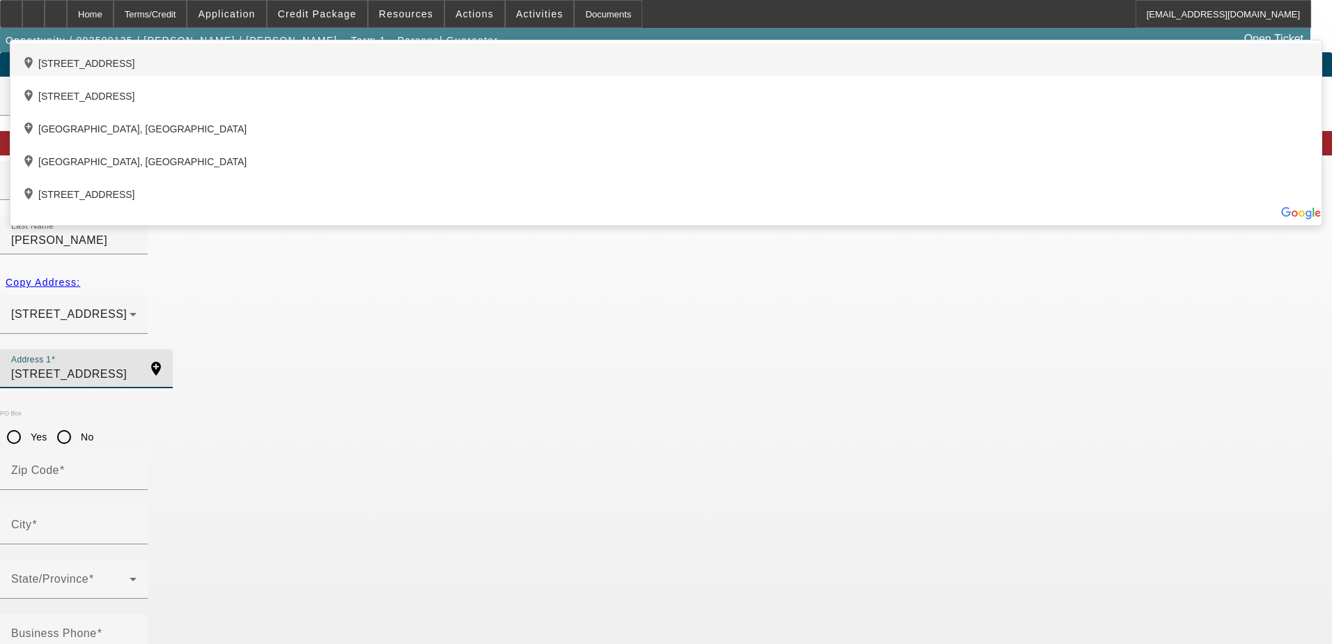
type input "9650 Keystone Avenue"
click at [452, 76] on div "add_location 9650 Keystone Avenue, Skokie, IL 60076, US" at bounding box center [665, 59] width 1311 height 33
type input "60076"
type input "Skokie"
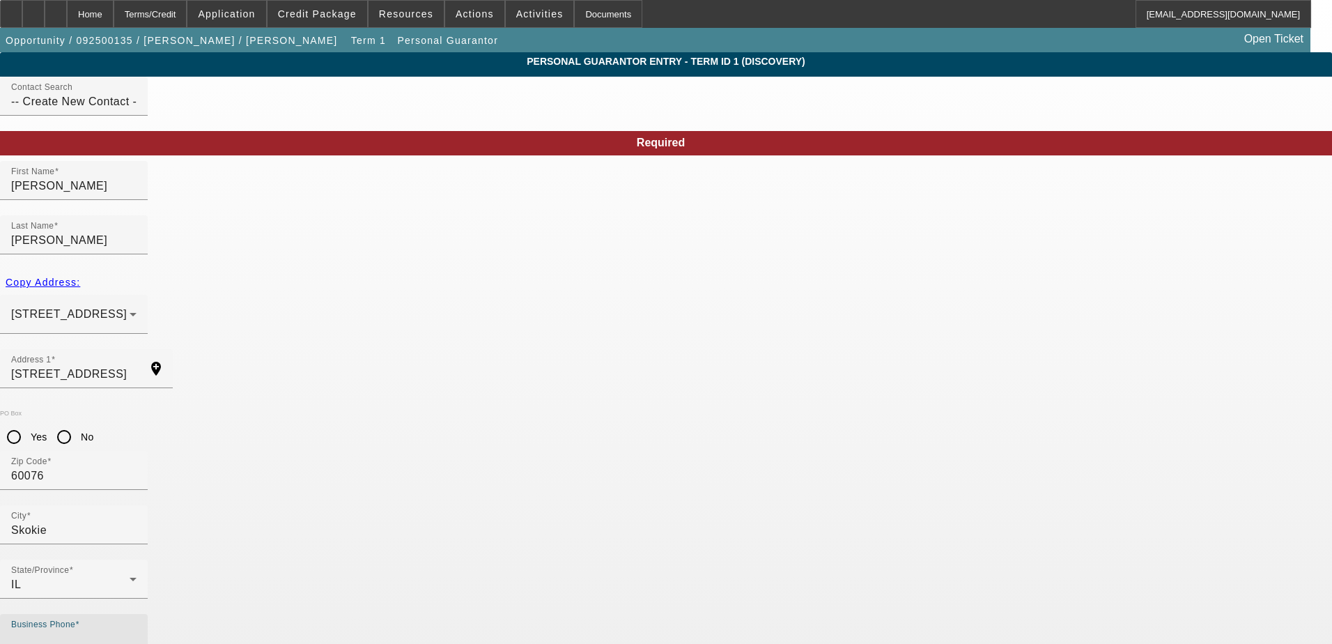
click at [137, 631] on input "Business Phone" at bounding box center [73, 639] width 125 height 17
click at [97, 627] on mat-label "Business Phone" at bounding box center [54, 633] width 86 height 12
click at [137, 631] on input "Business Phone" at bounding box center [73, 639] width 125 height 17
paste input "(847) 594-7000"
type input "(847) 594-7000"
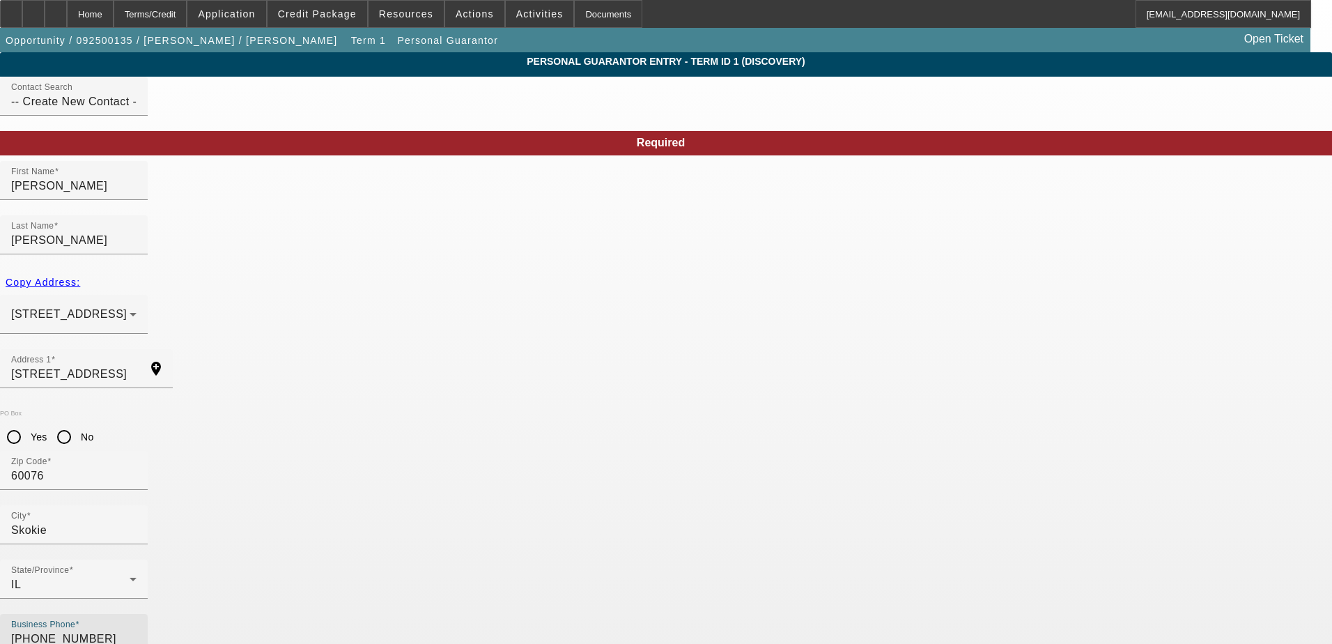
paste input "331-98-0983"
type input "331-98-0983"
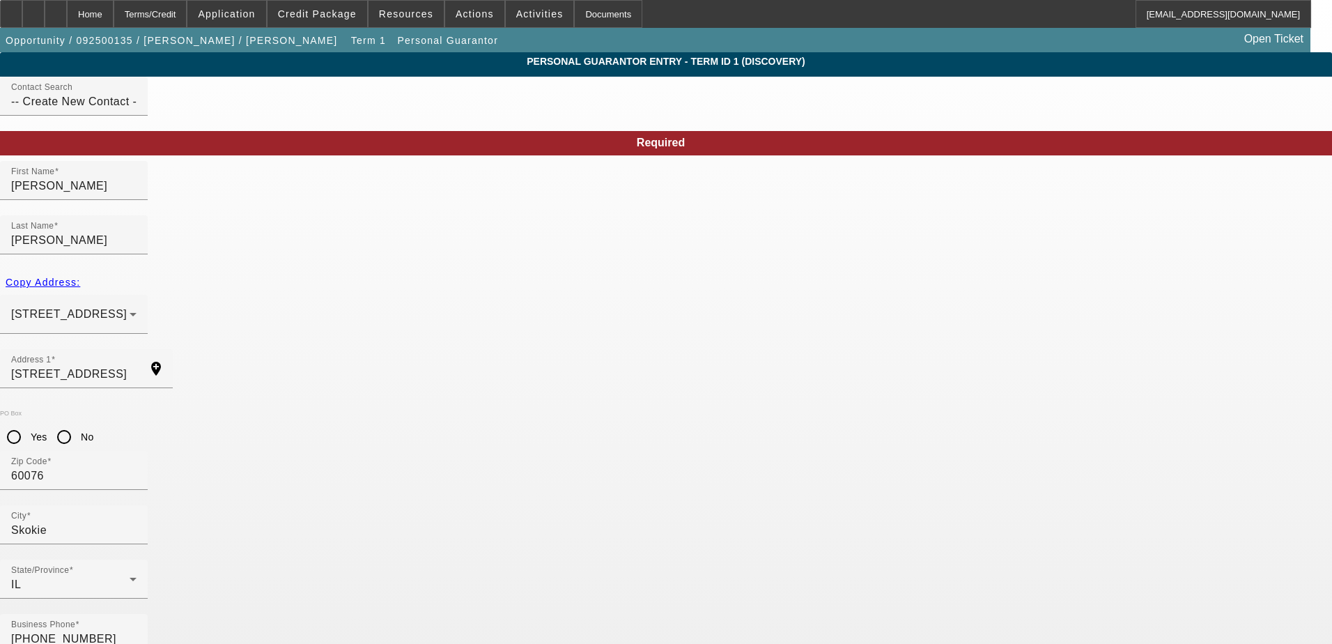
type input "50"
paste input "riveniemail@yahoo.com"
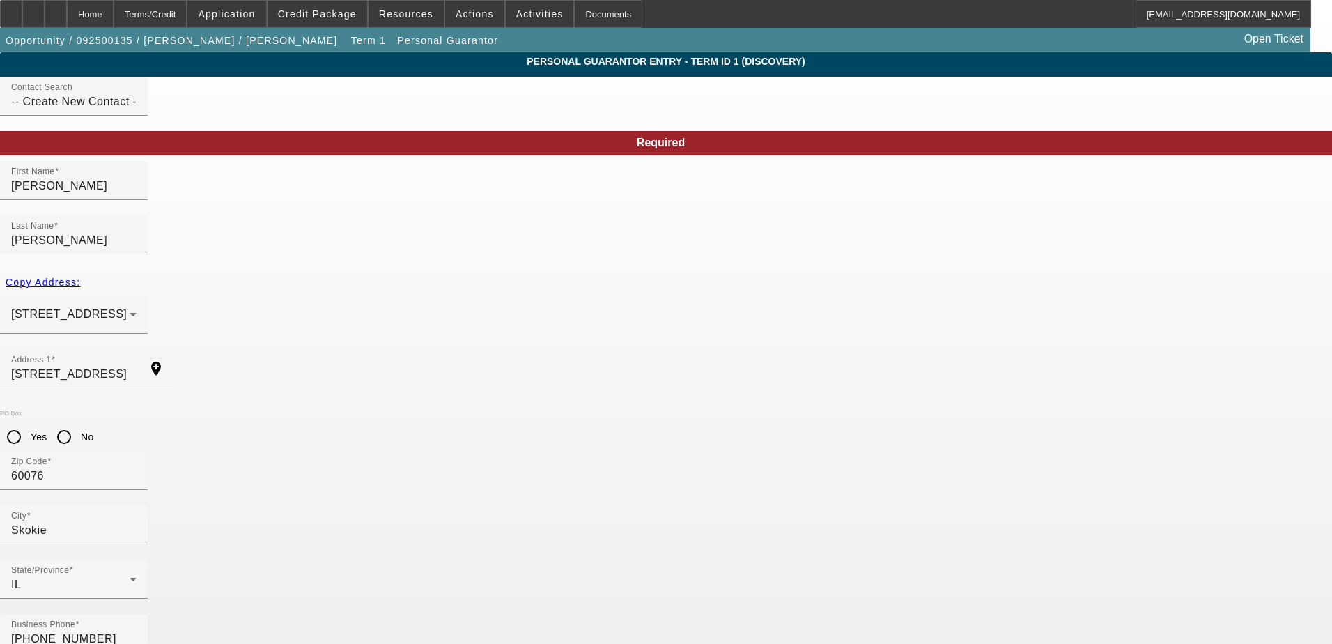
type input "triveniemail@yahoo.com"
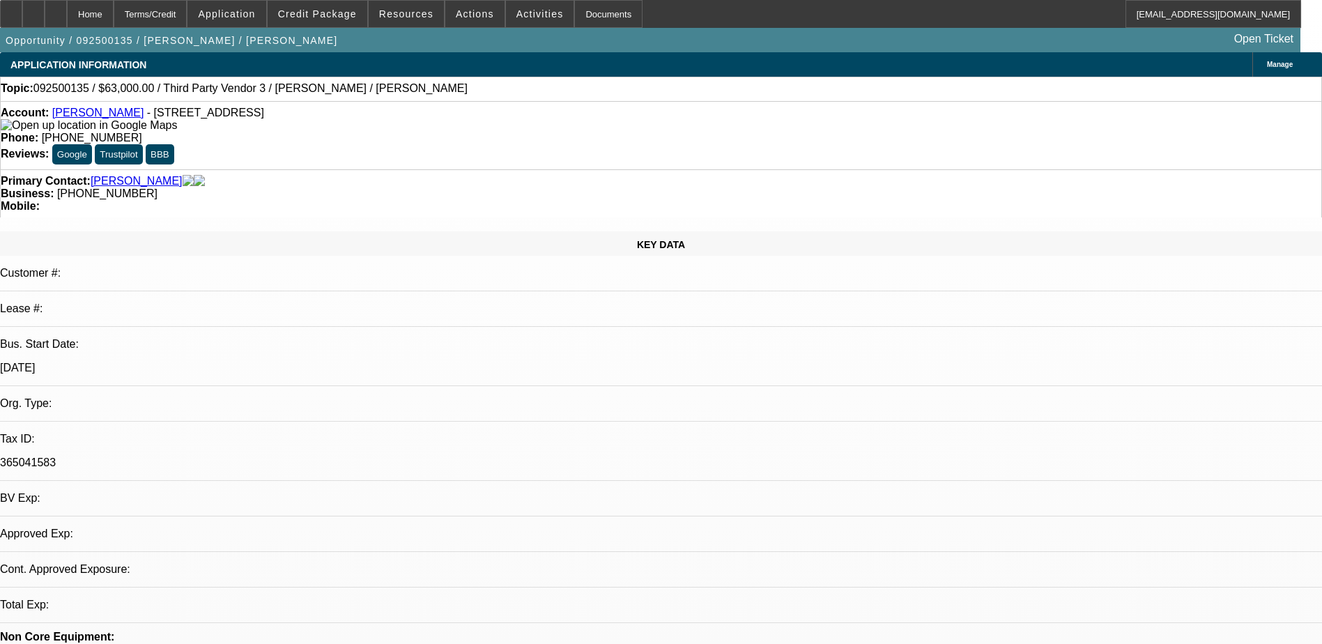
select select "0"
select select "2"
select select "0.1"
select select "4"
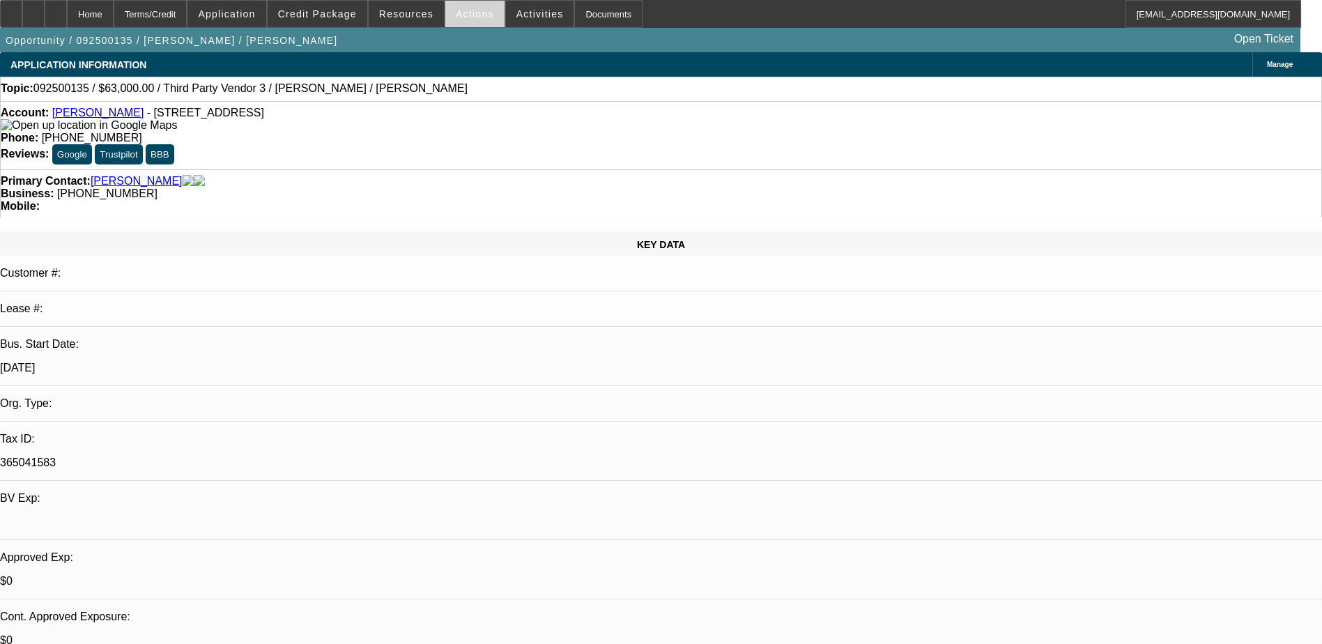
click at [456, 15] on span "Actions" at bounding box center [475, 13] width 38 height 11
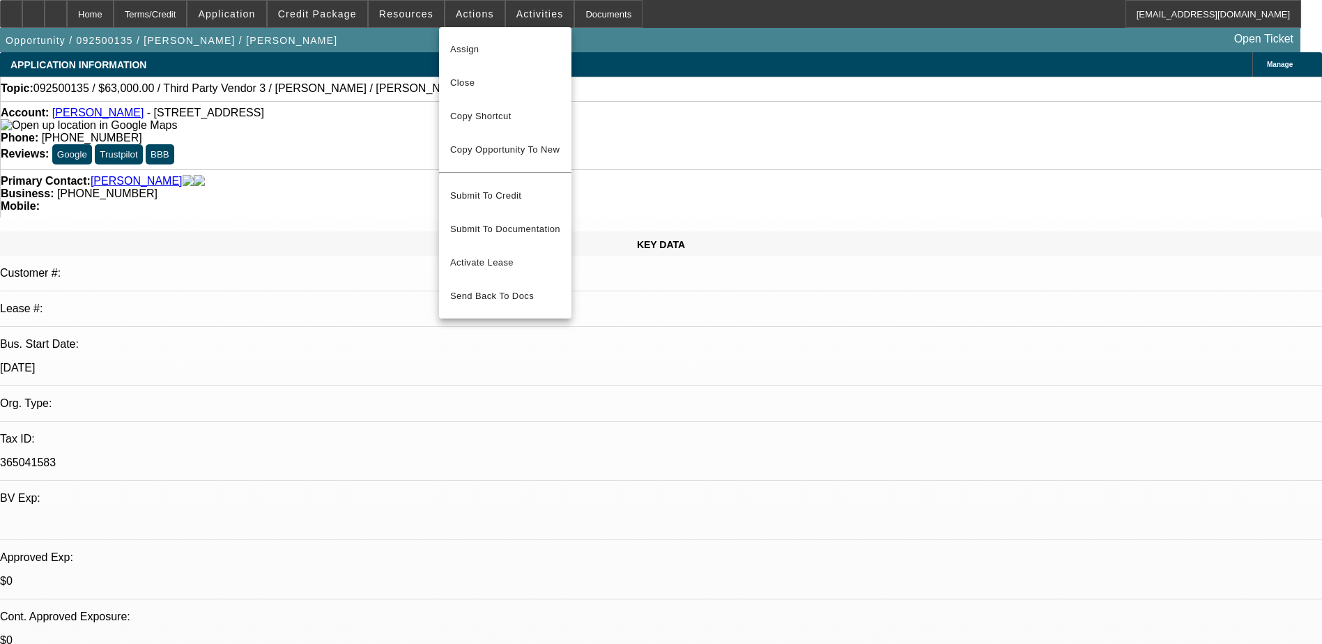
click at [336, 14] on div at bounding box center [661, 322] width 1322 height 644
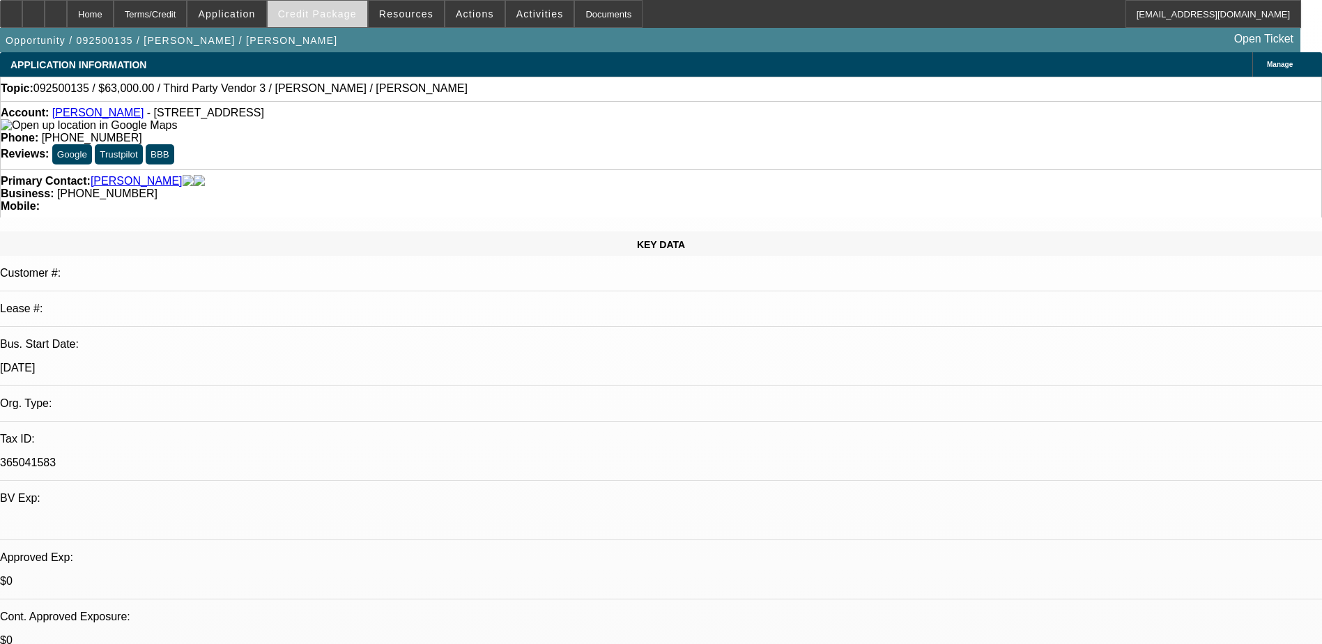
click at [338, 13] on span "Credit Package" at bounding box center [317, 13] width 79 height 11
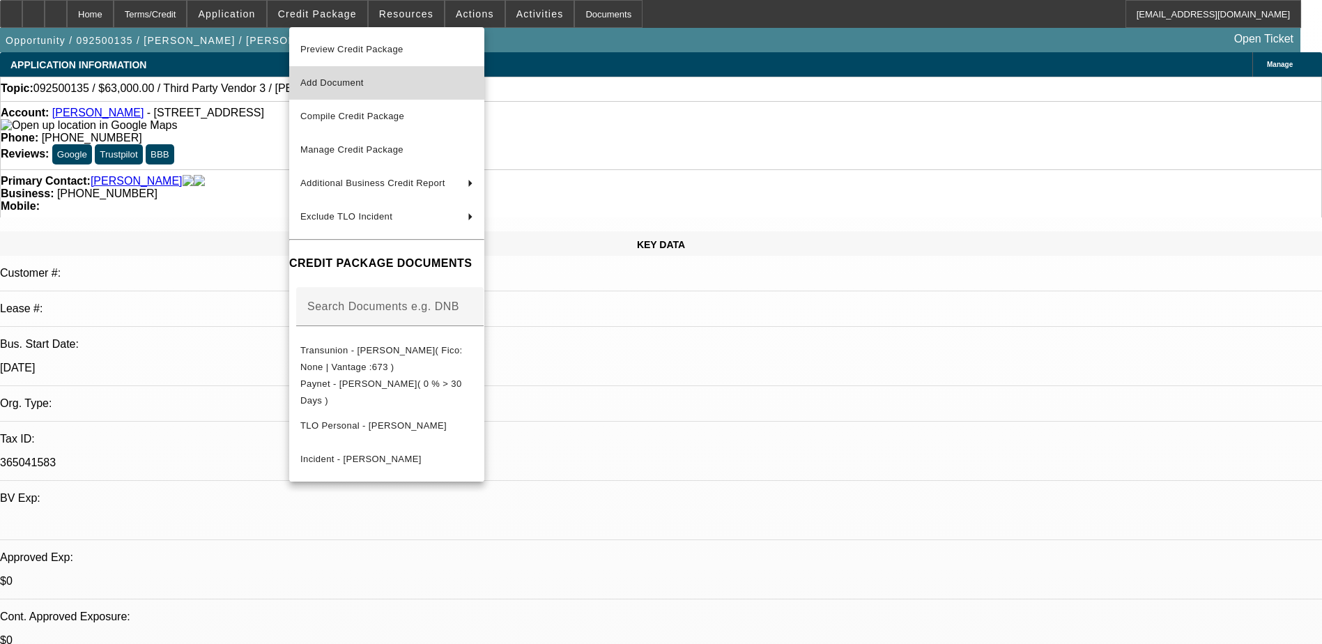
click at [381, 82] on span "Add Document" at bounding box center [386, 83] width 173 height 17
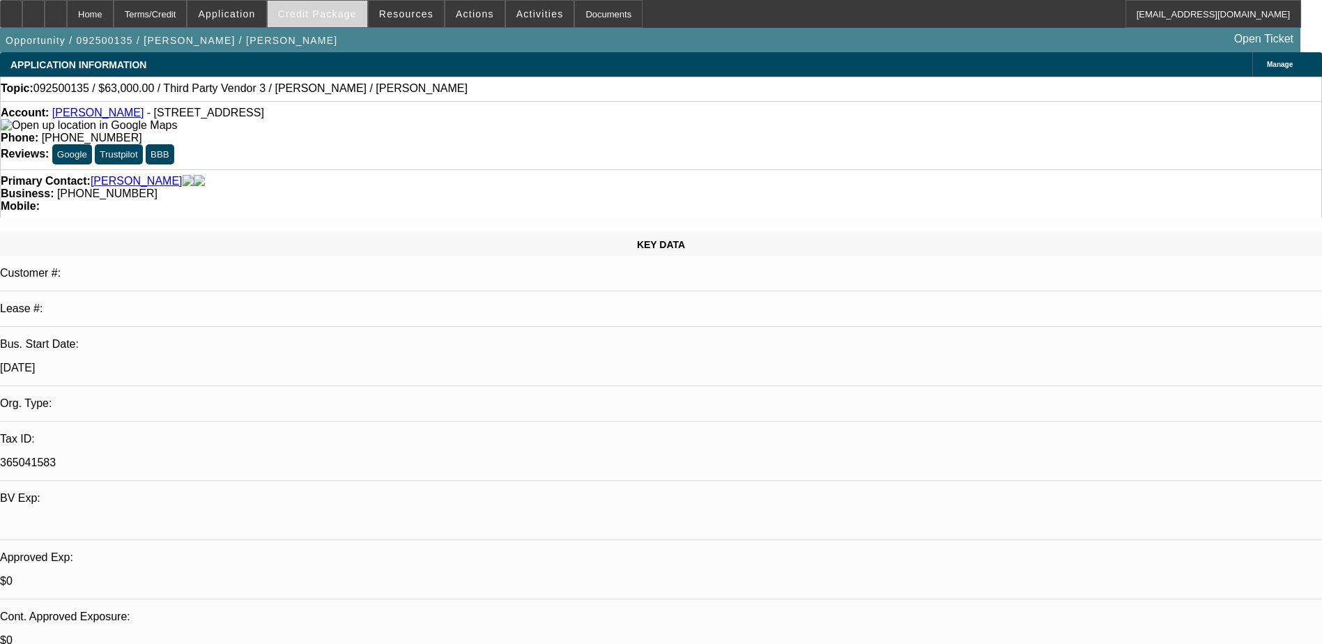
click at [330, 12] on span "Credit Package" at bounding box center [317, 13] width 79 height 11
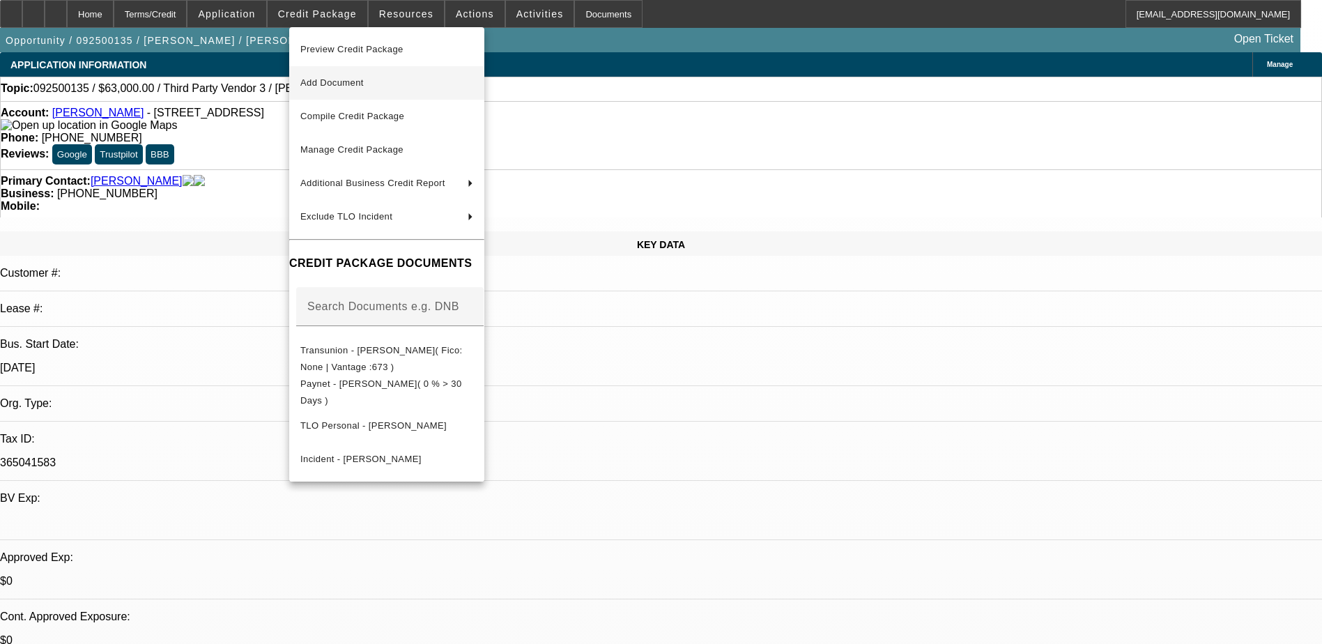
click at [358, 82] on span "Add Document" at bounding box center [331, 82] width 63 height 10
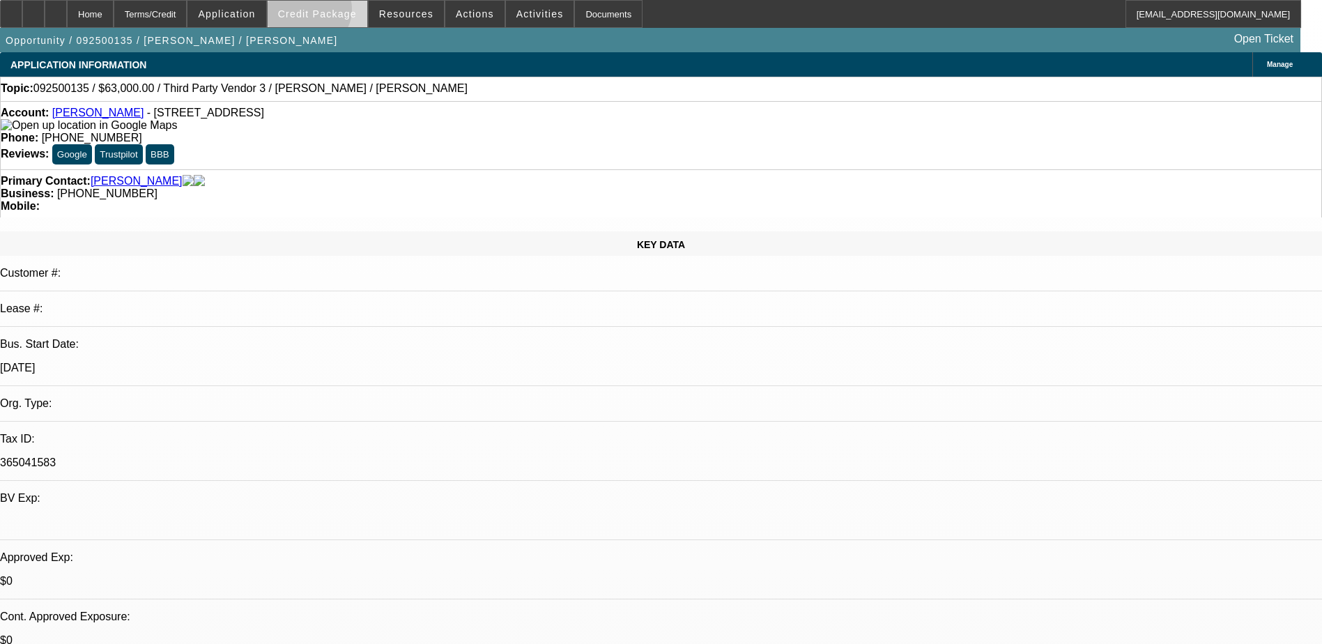
click at [328, 13] on span "Credit Package" at bounding box center [317, 13] width 79 height 11
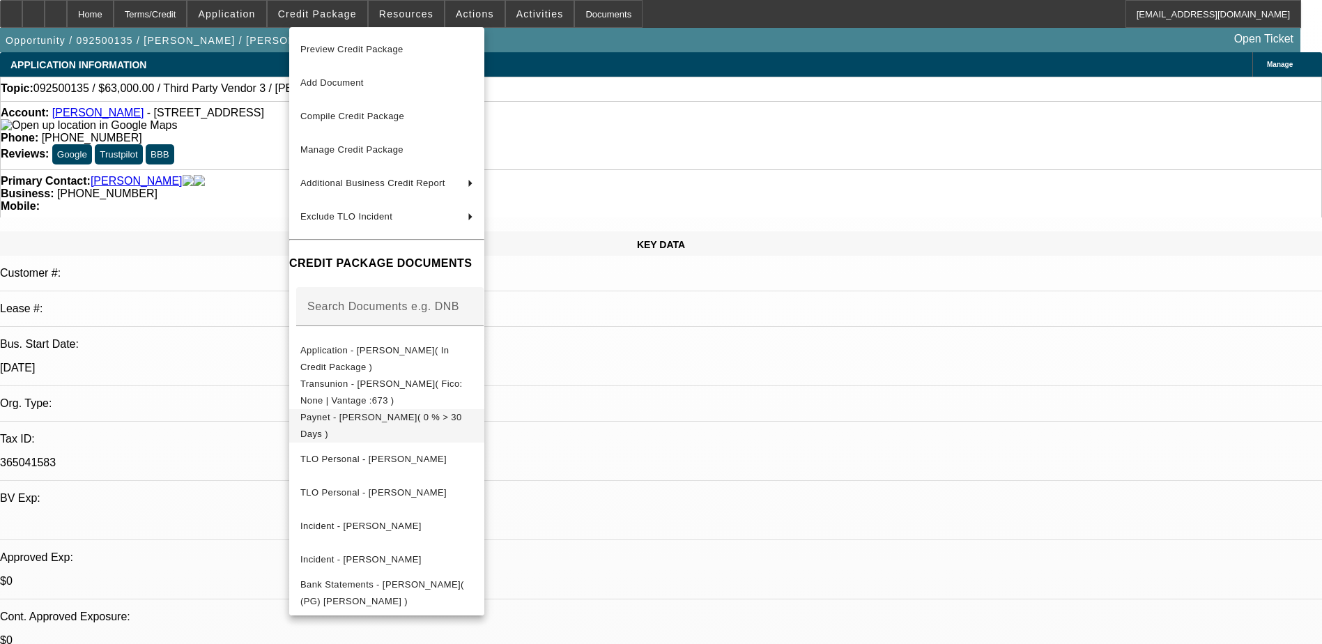
scroll to position [70, 0]
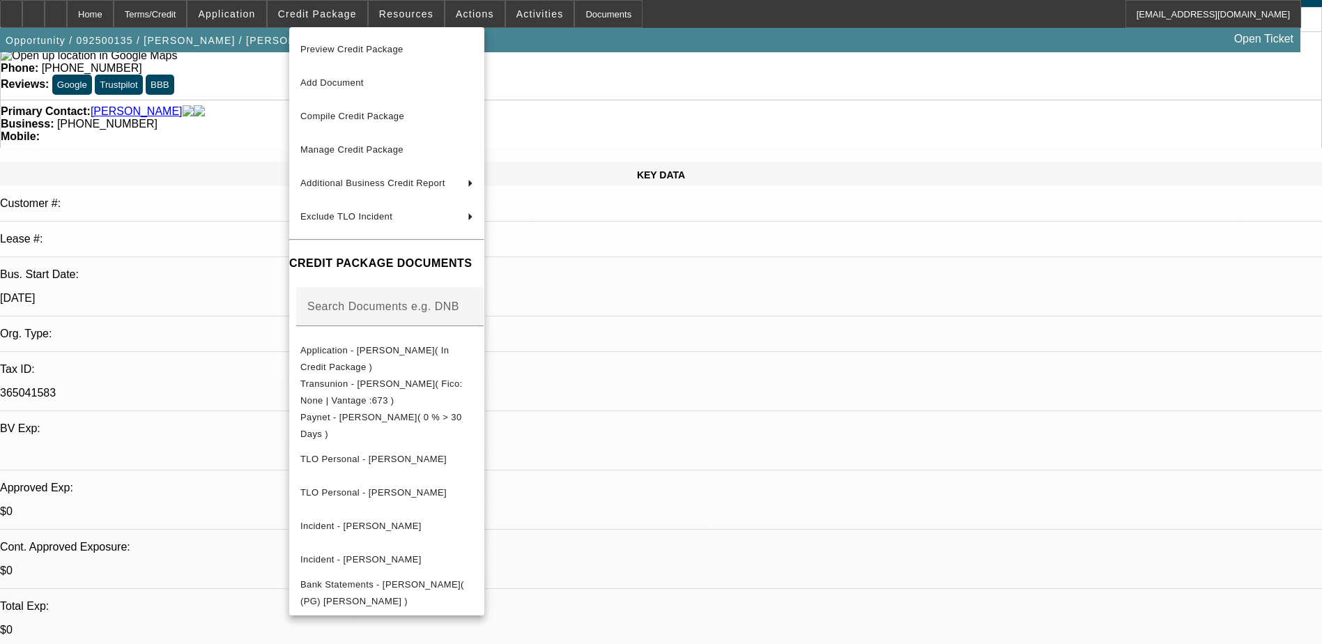
click at [1189, 429] on div at bounding box center [661, 322] width 1322 height 644
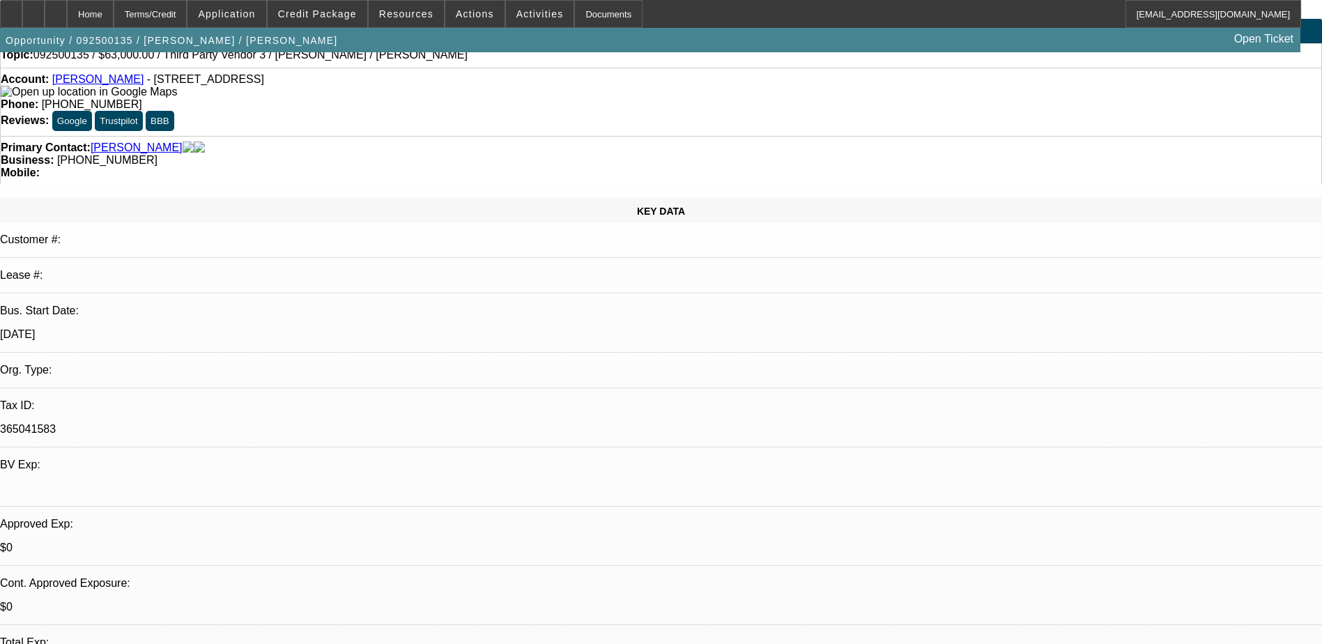
scroll to position [0, 0]
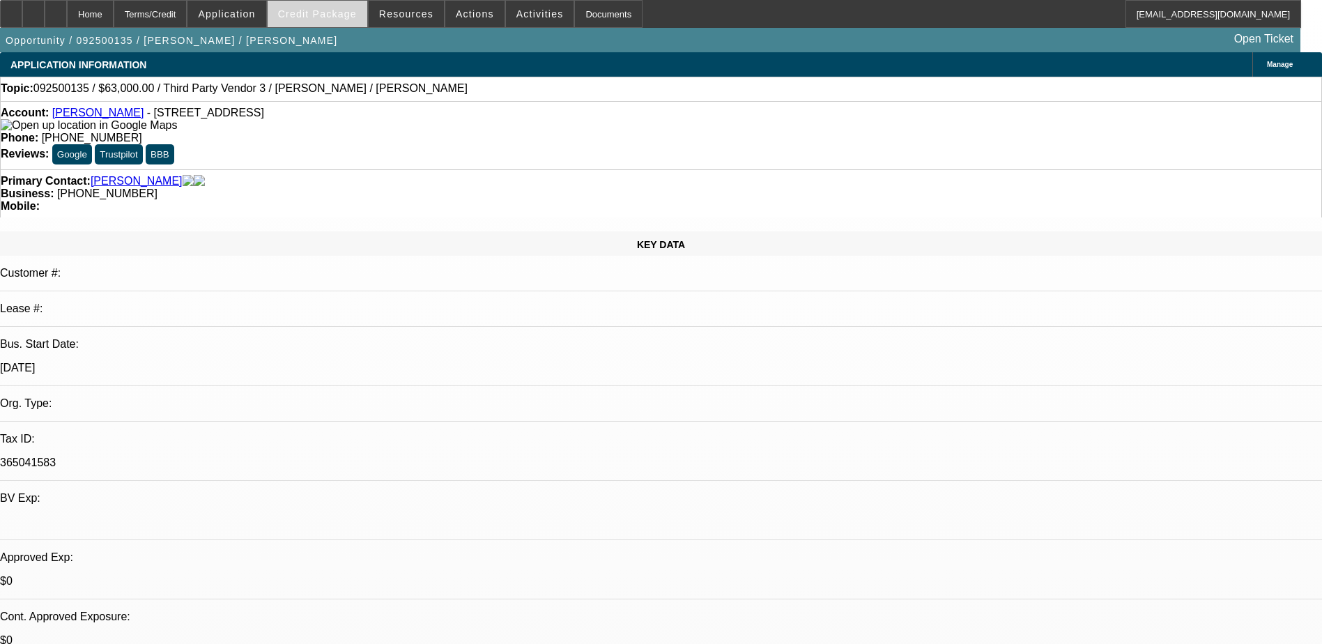
click at [339, 15] on span "Credit Package" at bounding box center [317, 13] width 79 height 11
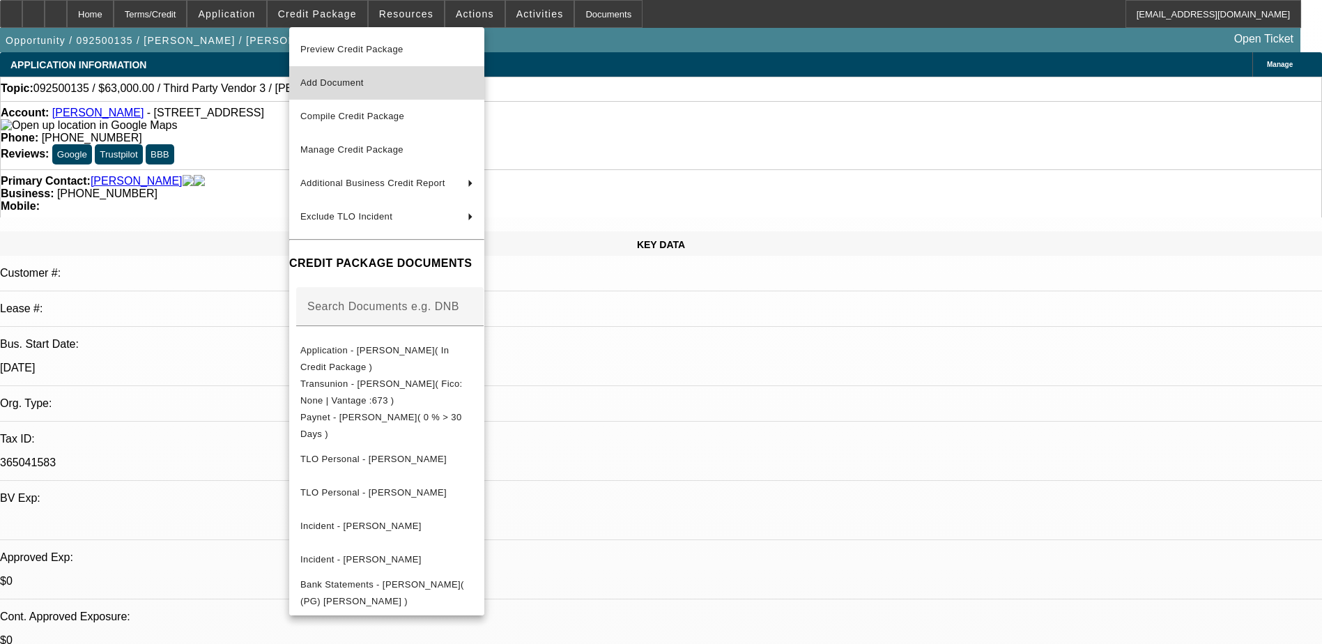
click at [372, 82] on span "Add Document" at bounding box center [386, 83] width 173 height 17
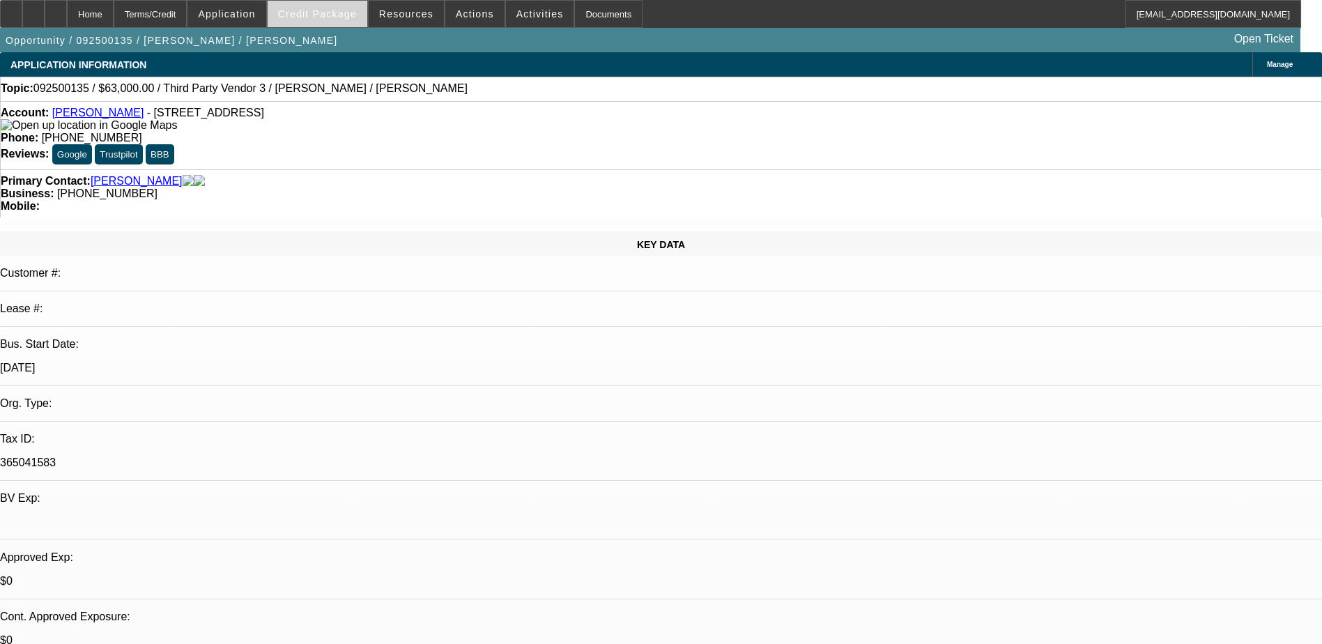
click at [329, 9] on span "Credit Package" at bounding box center [317, 13] width 79 height 11
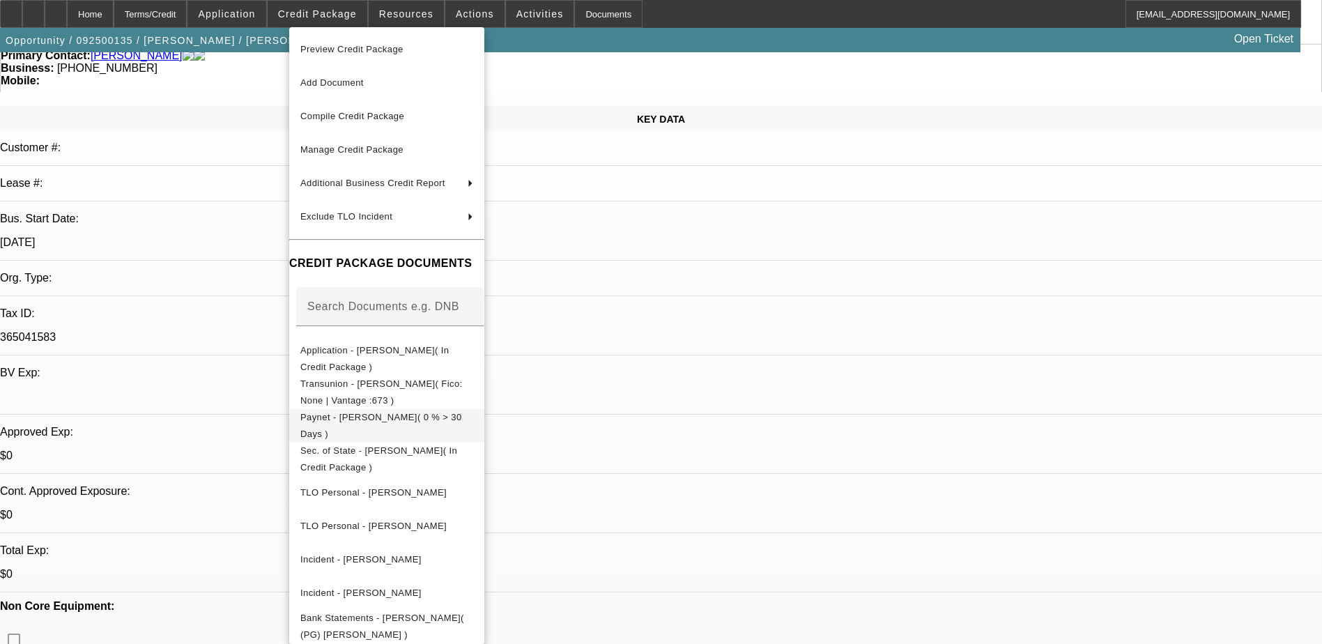
scroll to position [139, 0]
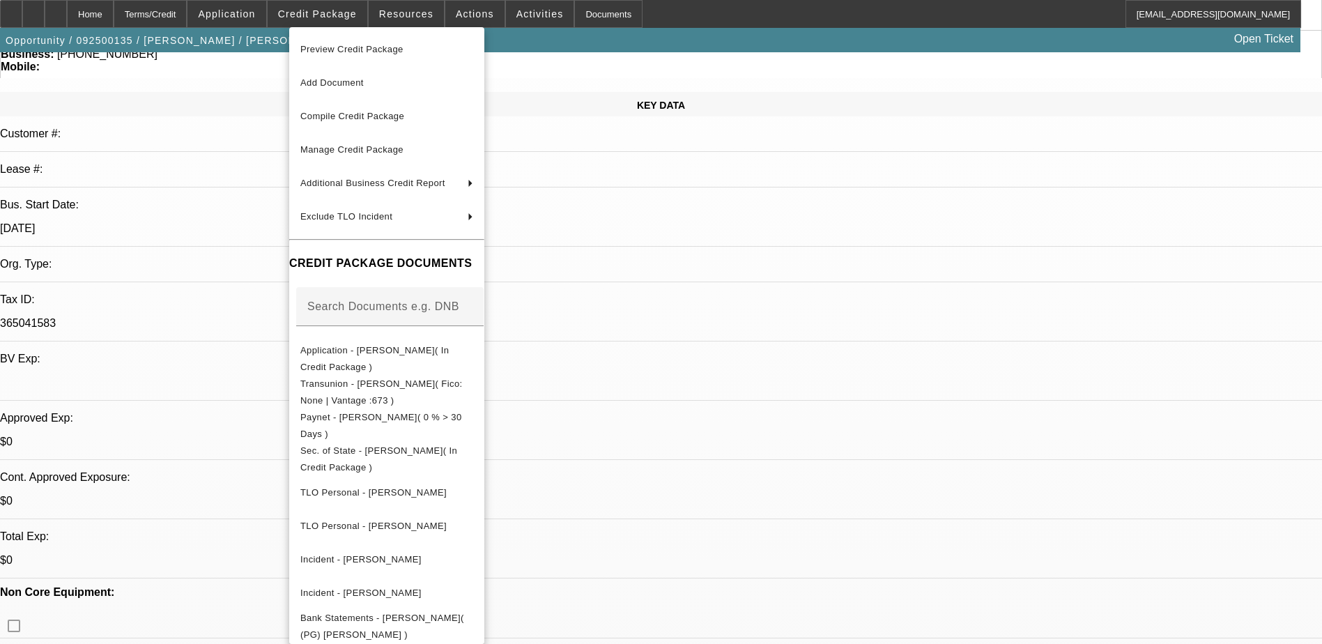
click at [995, 514] on div at bounding box center [661, 322] width 1322 height 644
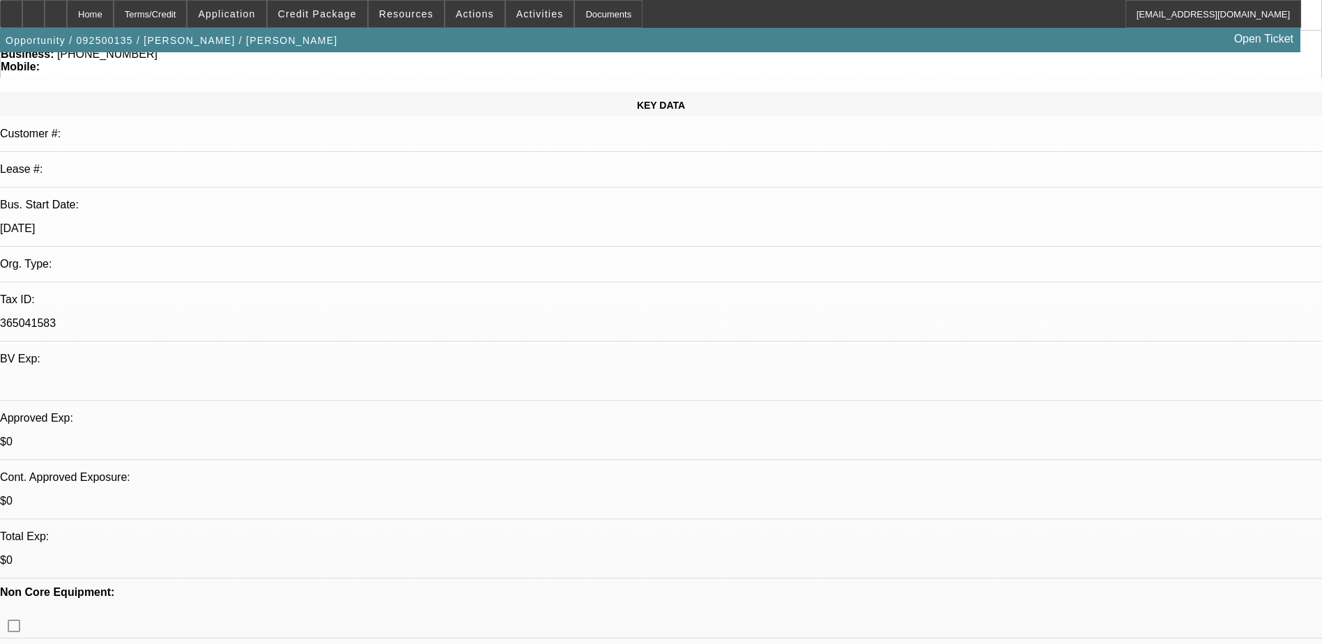
scroll to position [488, 0]
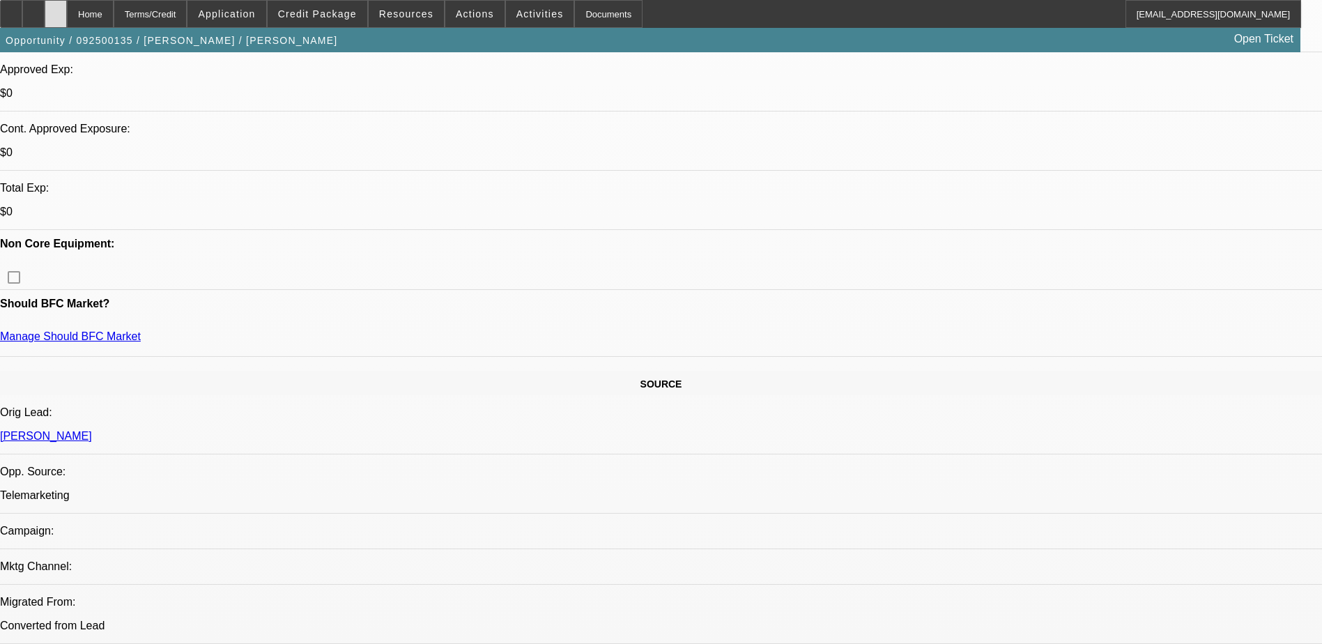
click at [56, 9] on icon at bounding box center [56, 9] width 0 height 0
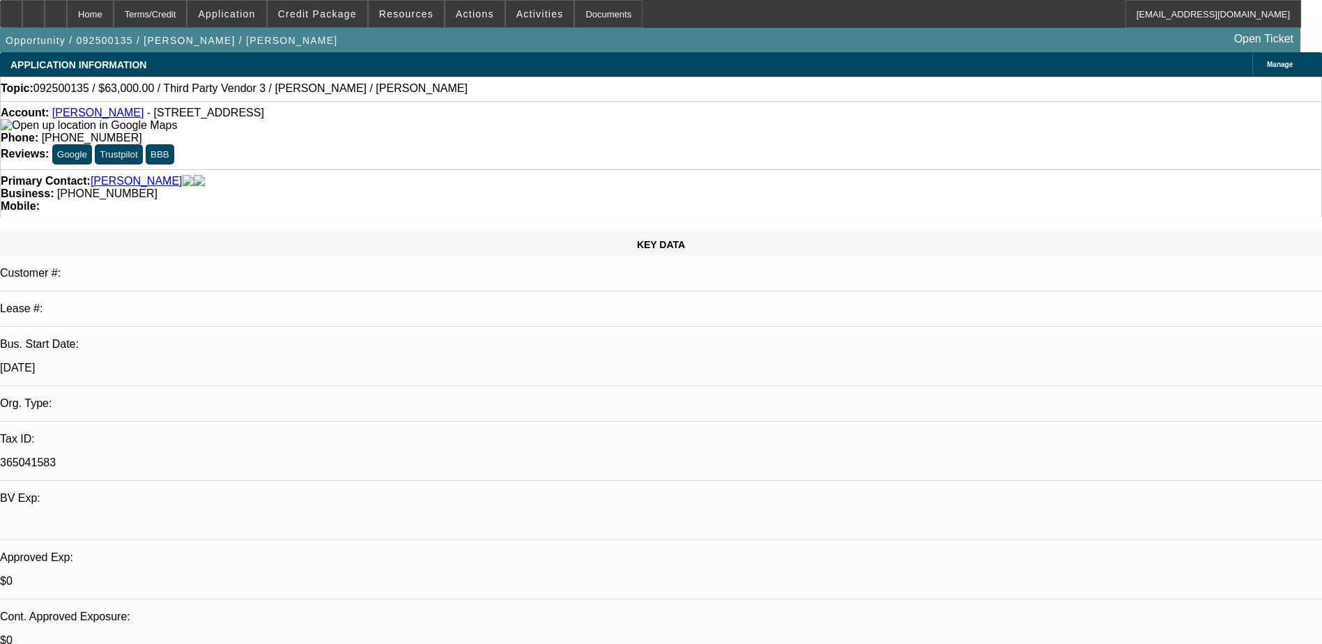
select select "0"
select select "2"
select select "0.1"
select select "1"
select select "2"
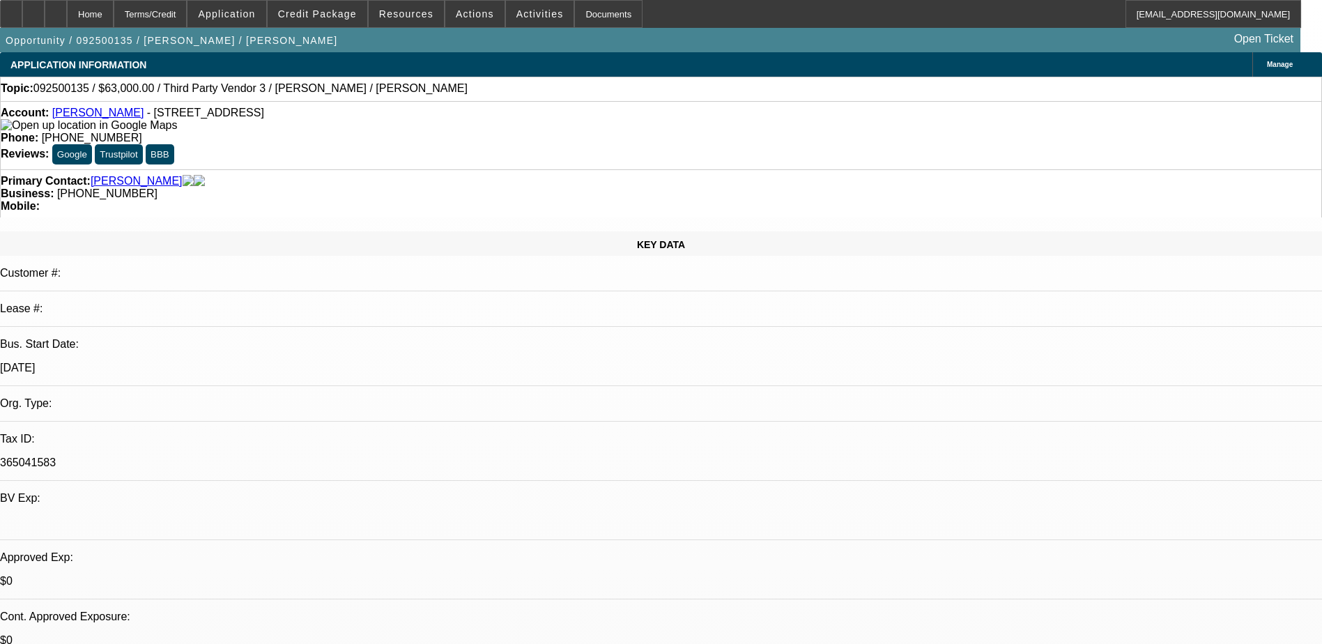
select select "4"
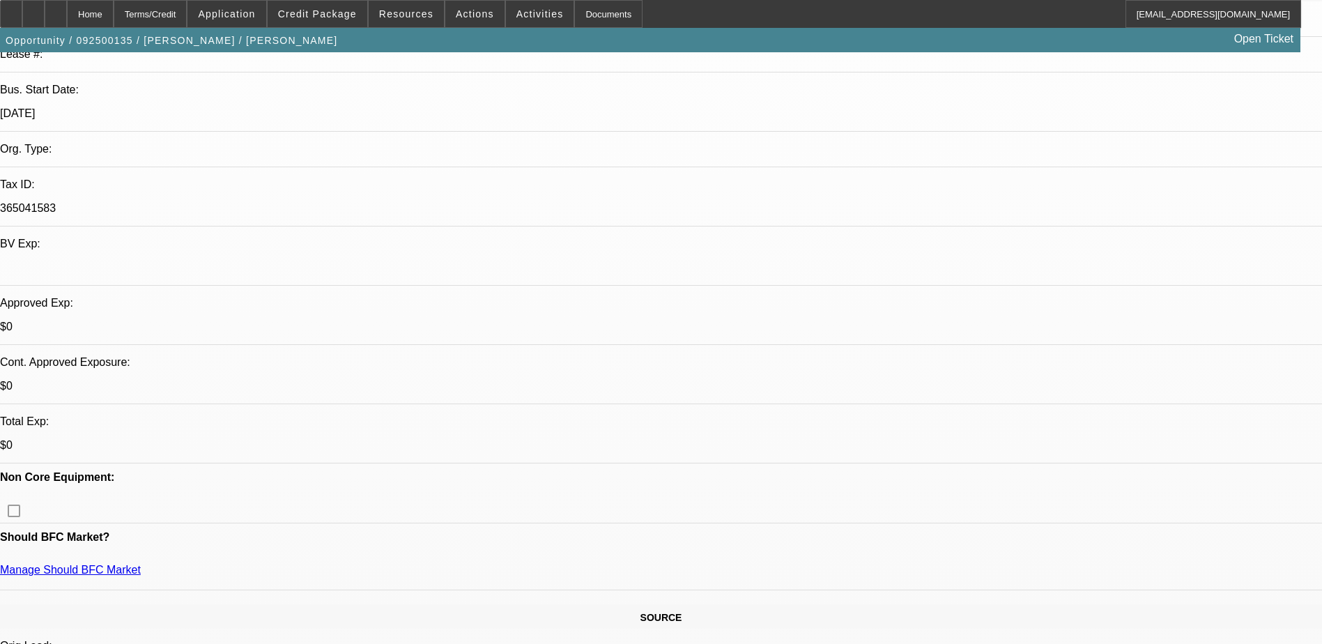
scroll to position [279, 0]
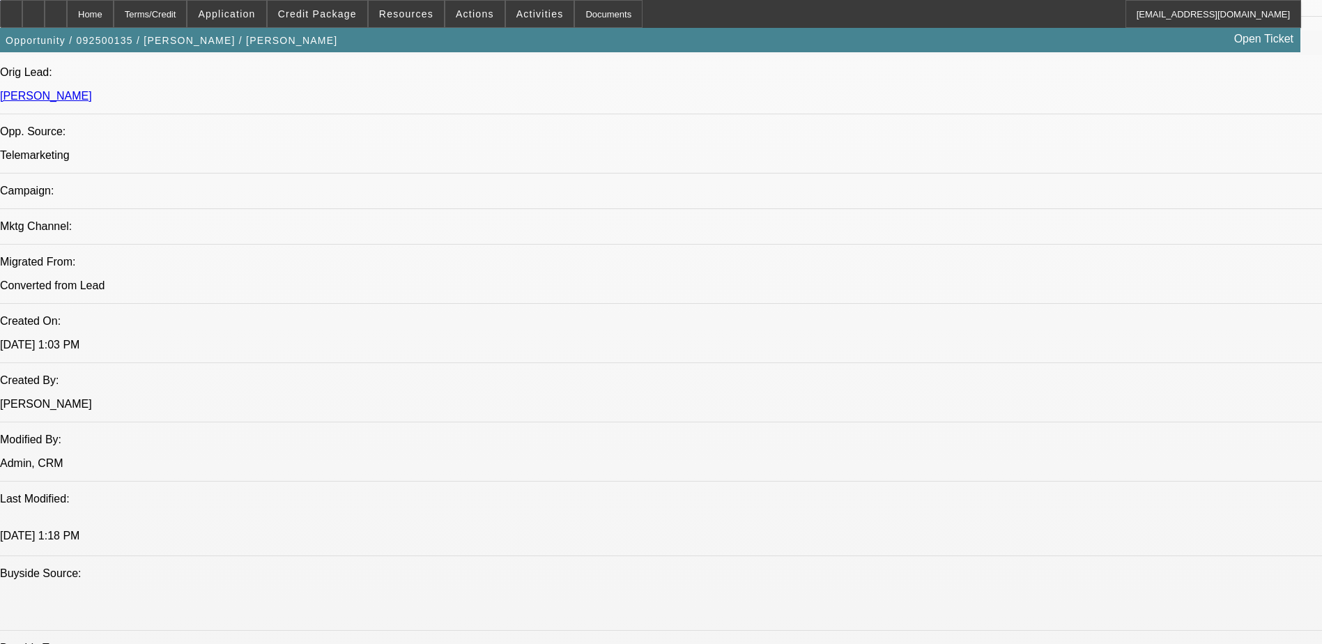
scroll to position [836, 0]
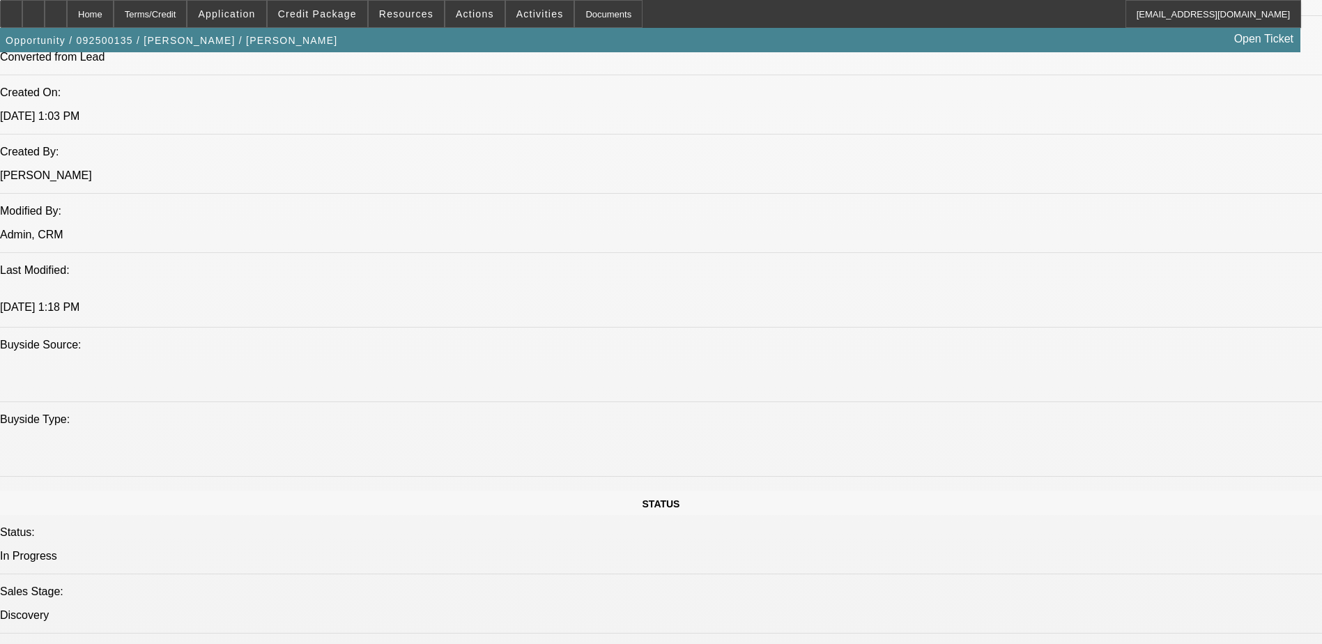
scroll to position [766, 0]
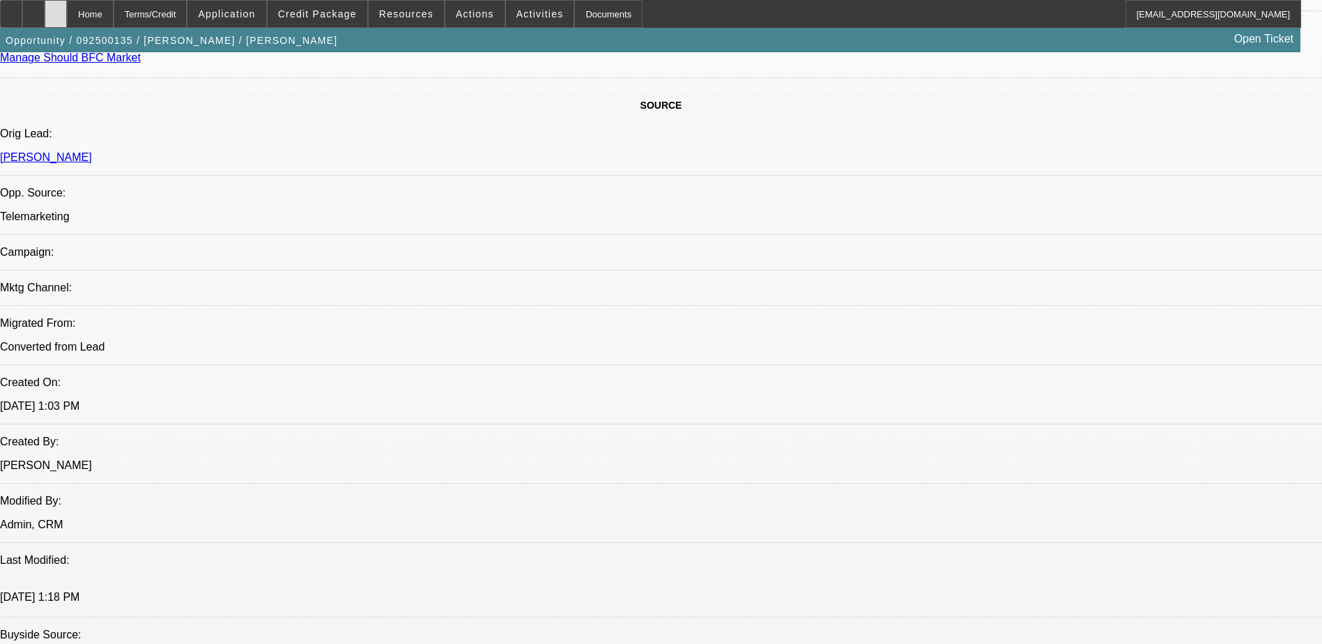
click at [67, 8] on div at bounding box center [56, 14] width 22 height 28
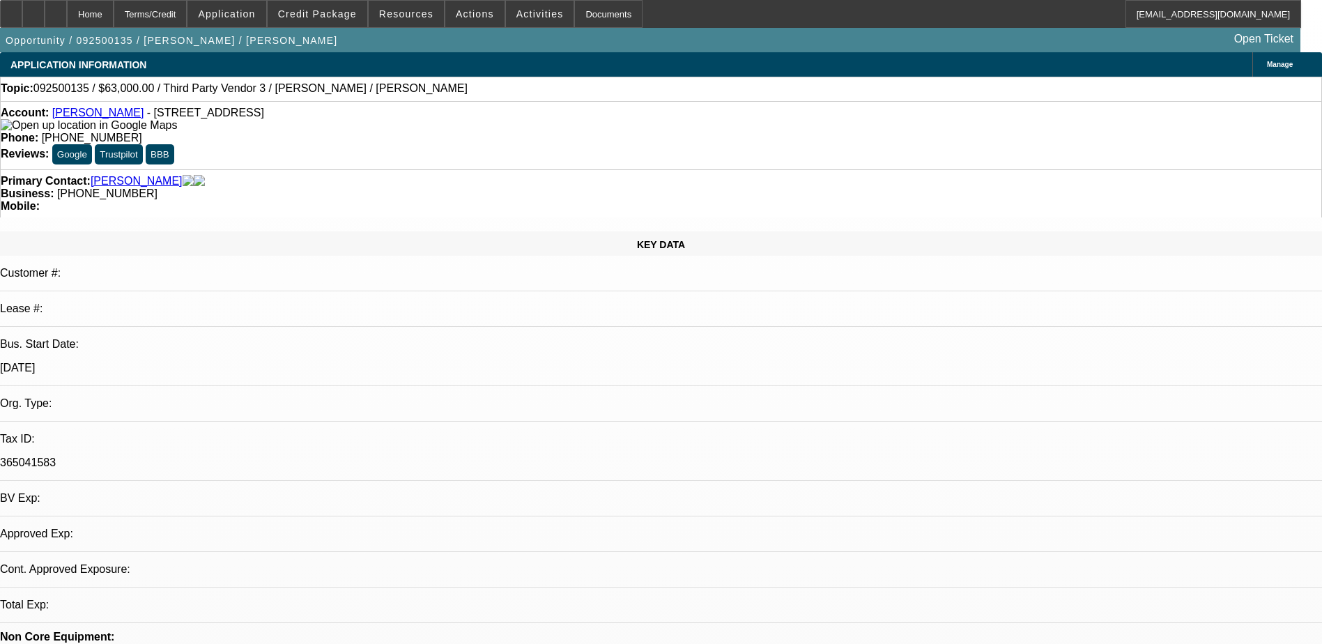
select select "0"
select select "2"
select select "0.1"
select select "1"
select select "2"
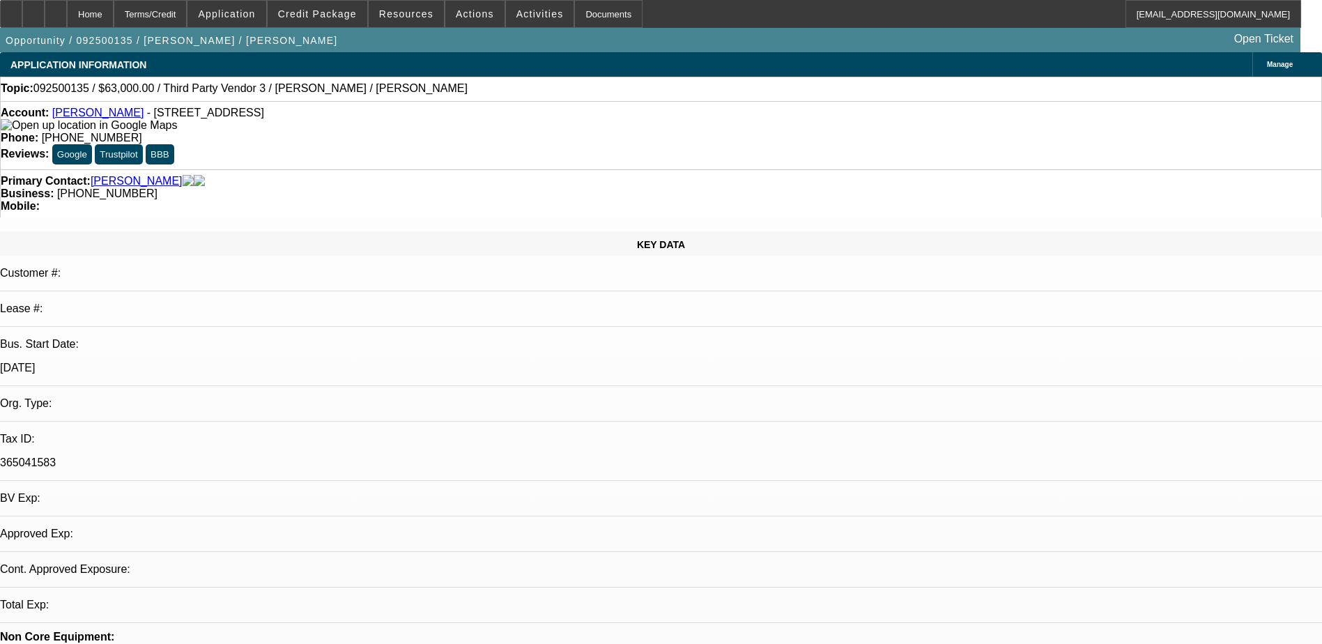
select select "4"
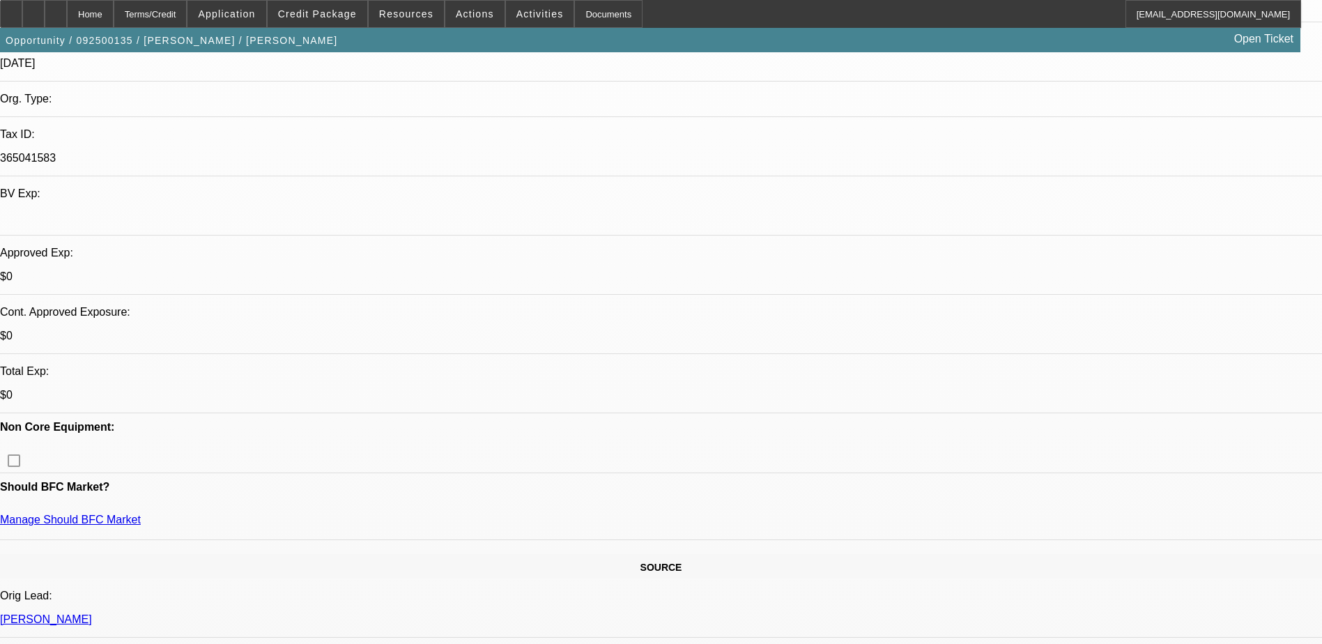
scroll to position [471, 0]
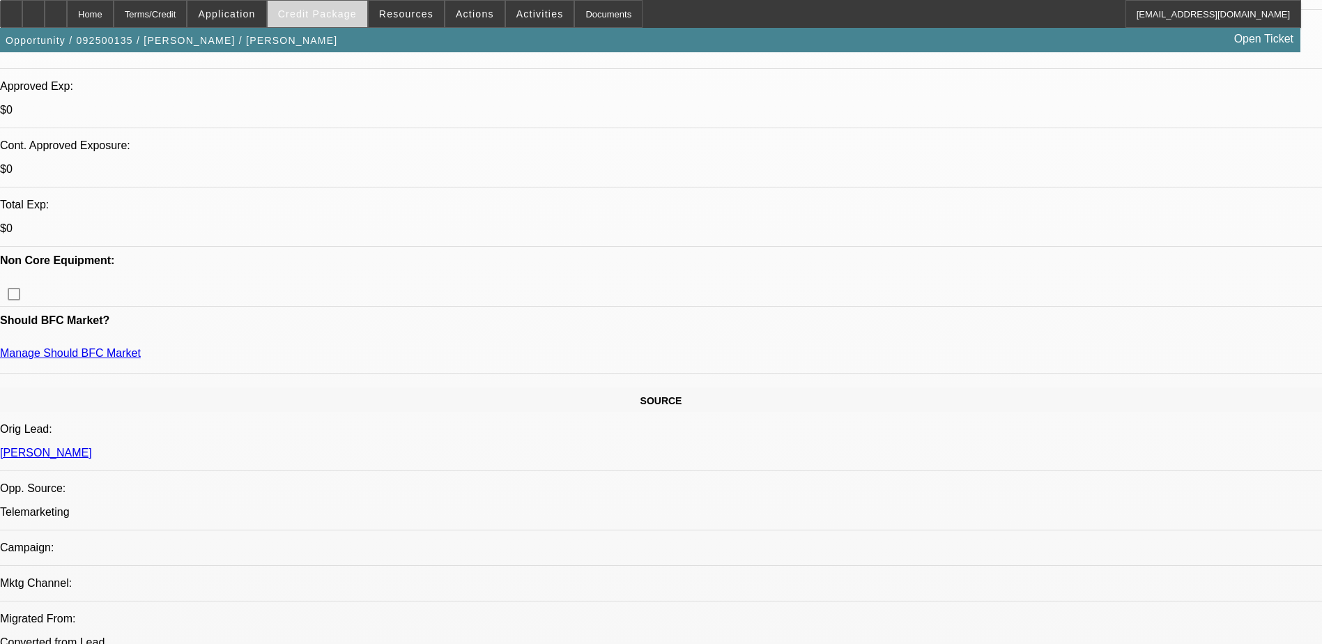
click at [340, 13] on span "Credit Package" at bounding box center [317, 13] width 79 height 11
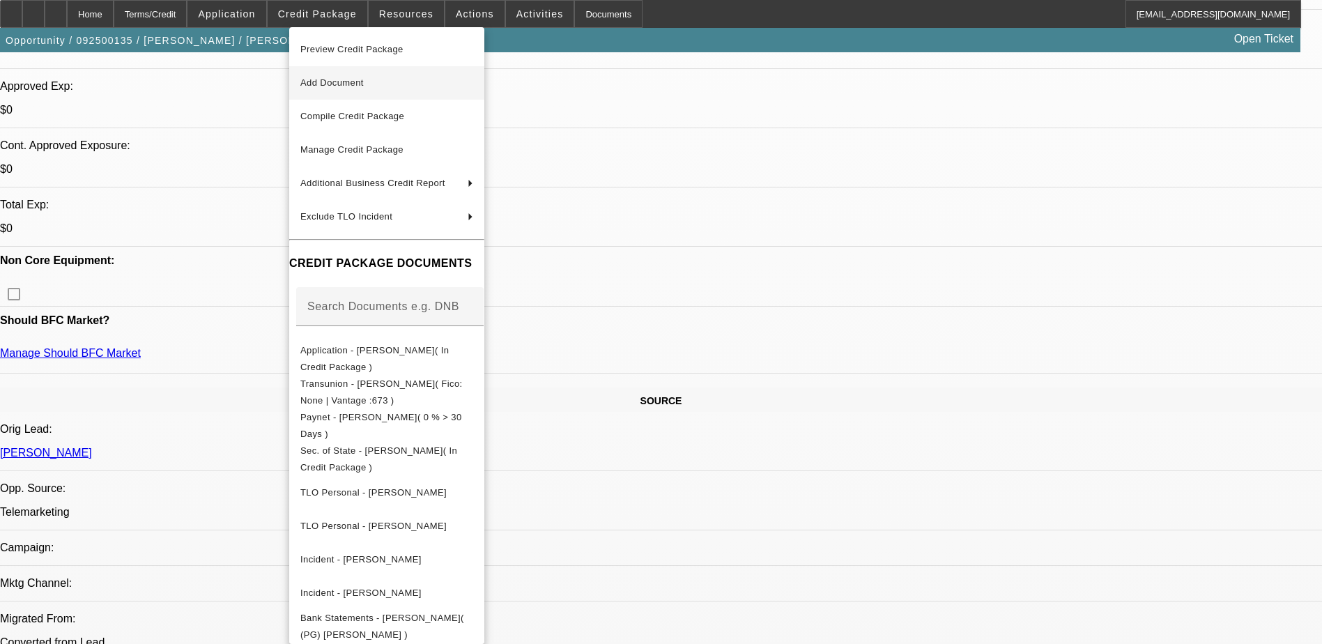
click at [346, 79] on span "Add Document" at bounding box center [331, 82] width 63 height 10
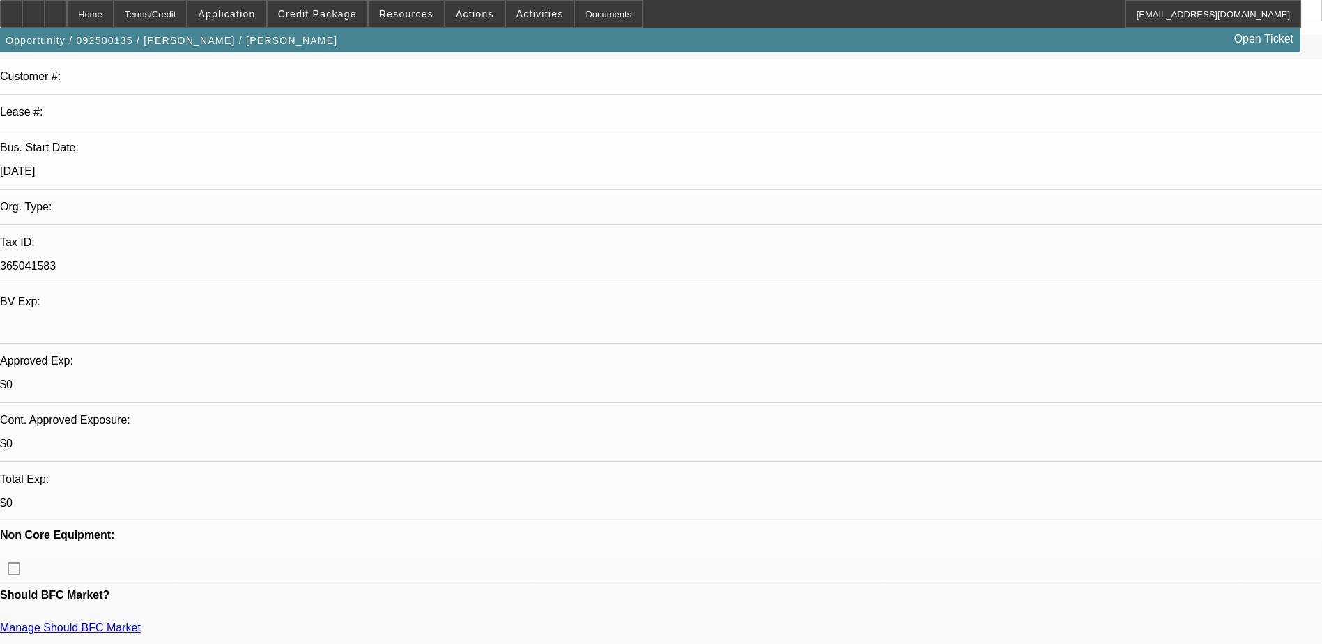
scroll to position [0, 0]
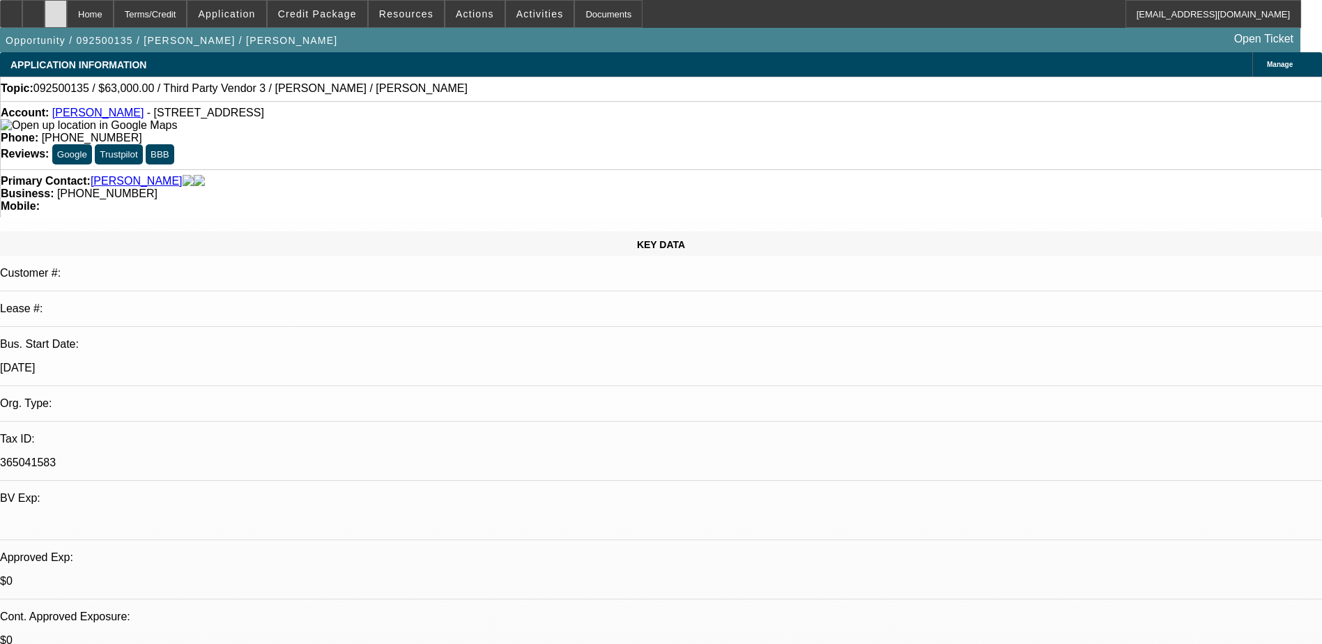
click at [67, 10] on div at bounding box center [56, 14] width 22 height 28
select select "0"
select select "2"
select select "0.1"
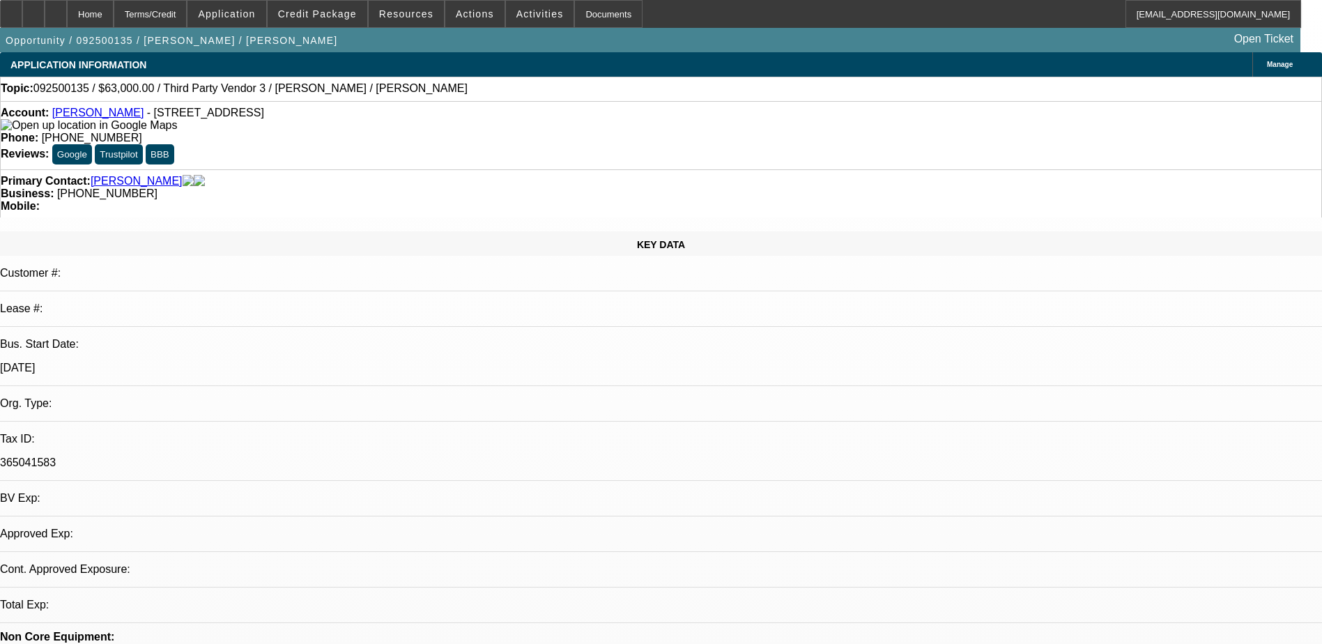
select select "4"
click at [120, 175] on link "[PERSON_NAME]" at bounding box center [137, 181] width 92 height 13
click at [56, 9] on icon at bounding box center [56, 9] width 0 height 0
select select "0"
select select "2"
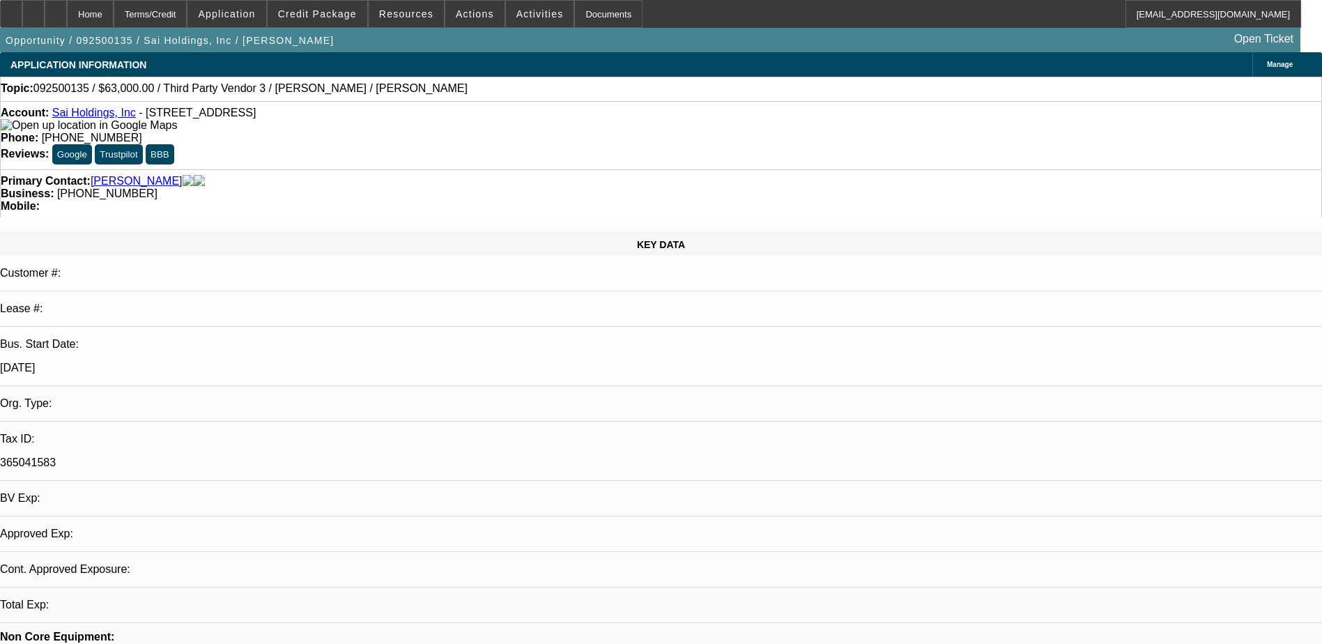
select select "0.1"
select select "1"
select select "2"
select select "4"
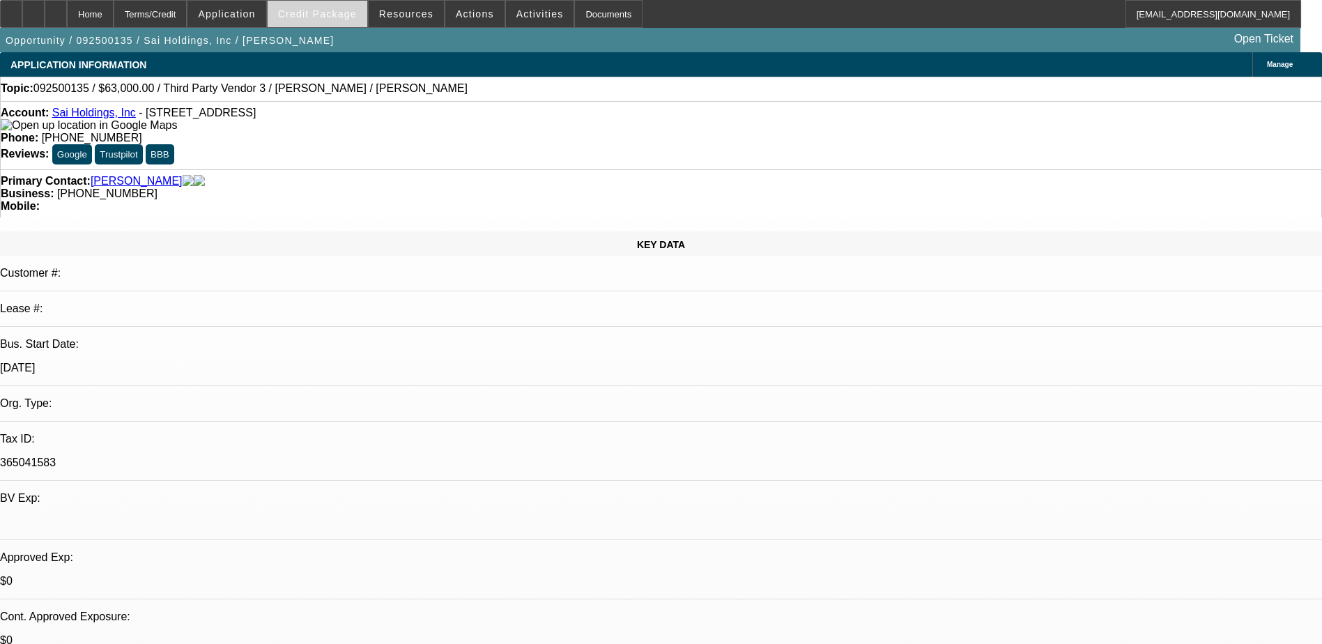
click at [329, 10] on span "Credit Package" at bounding box center [317, 13] width 79 height 11
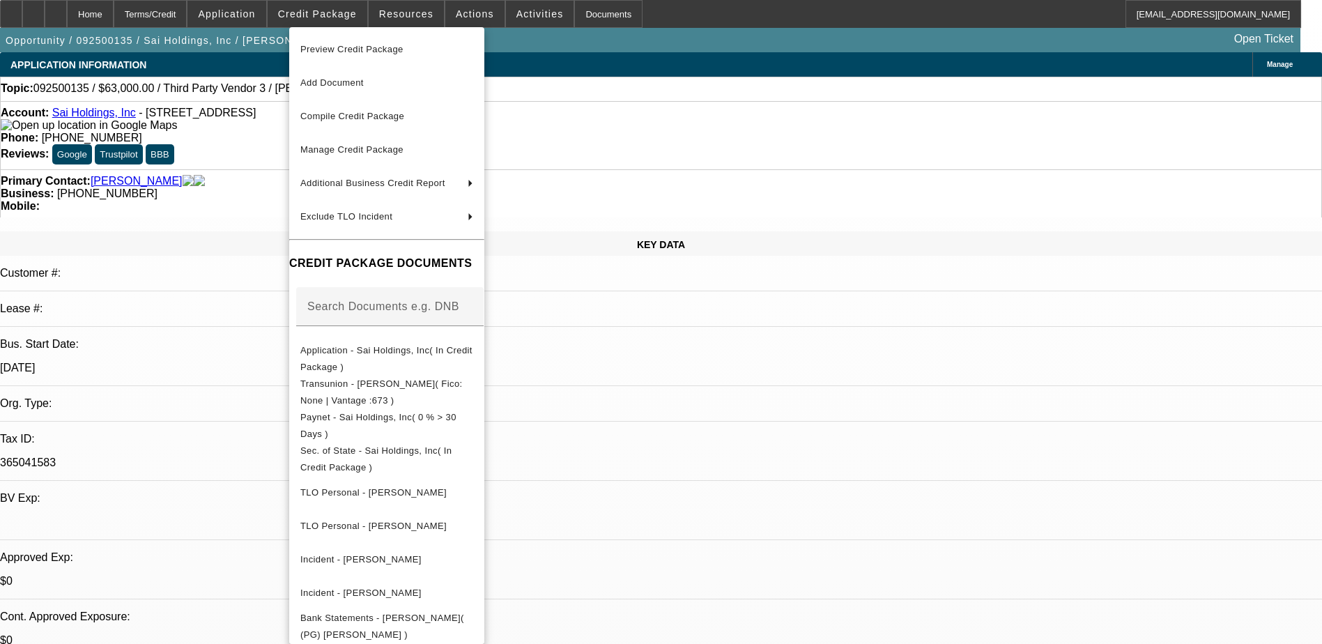
click at [238, 16] on div at bounding box center [661, 322] width 1322 height 644
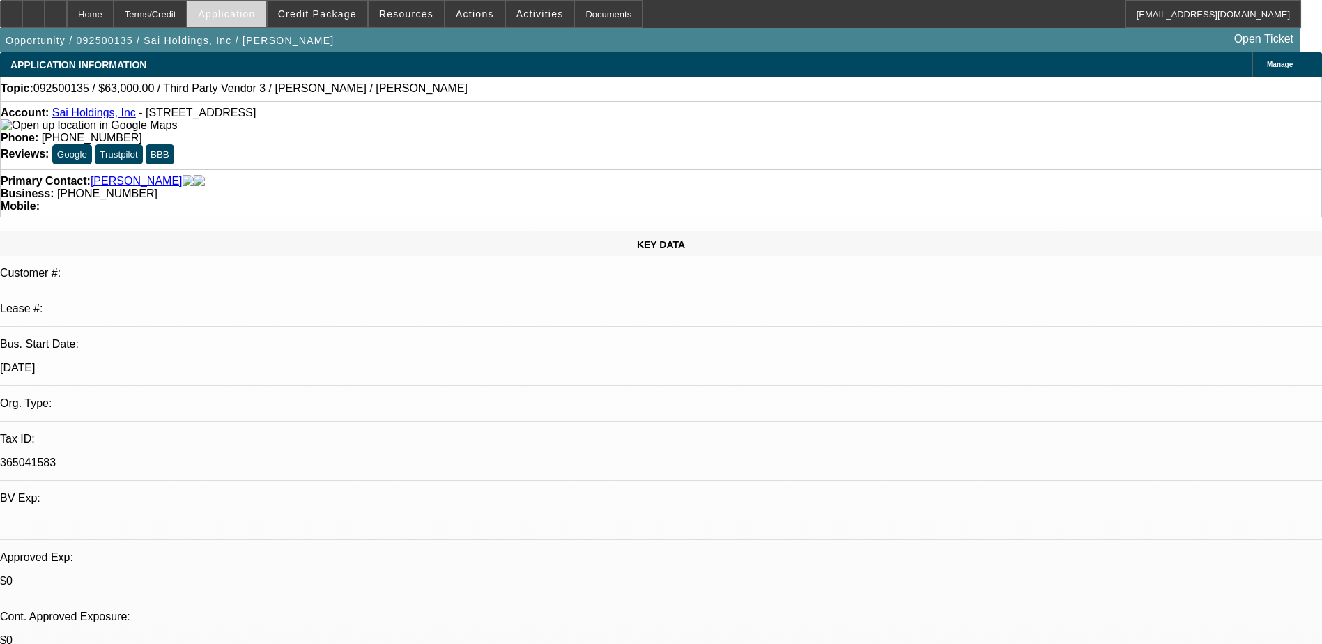
click at [245, 13] on span "Application" at bounding box center [226, 13] width 57 height 11
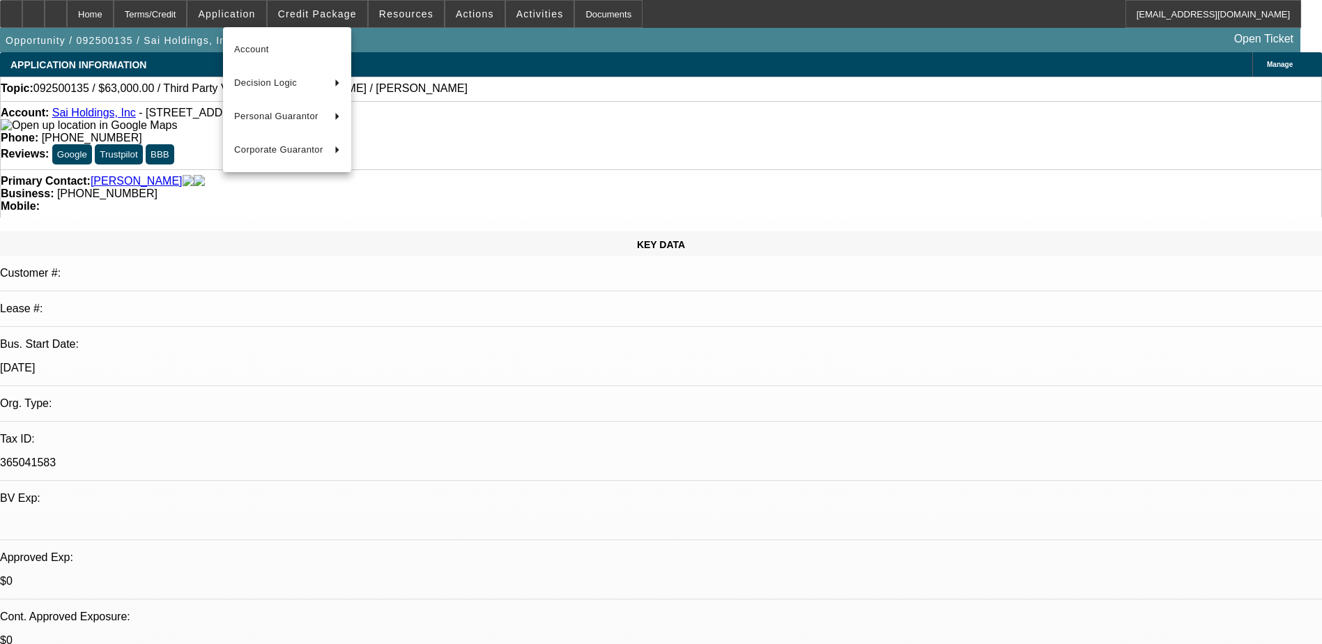
click at [318, 13] on div at bounding box center [661, 322] width 1322 height 644
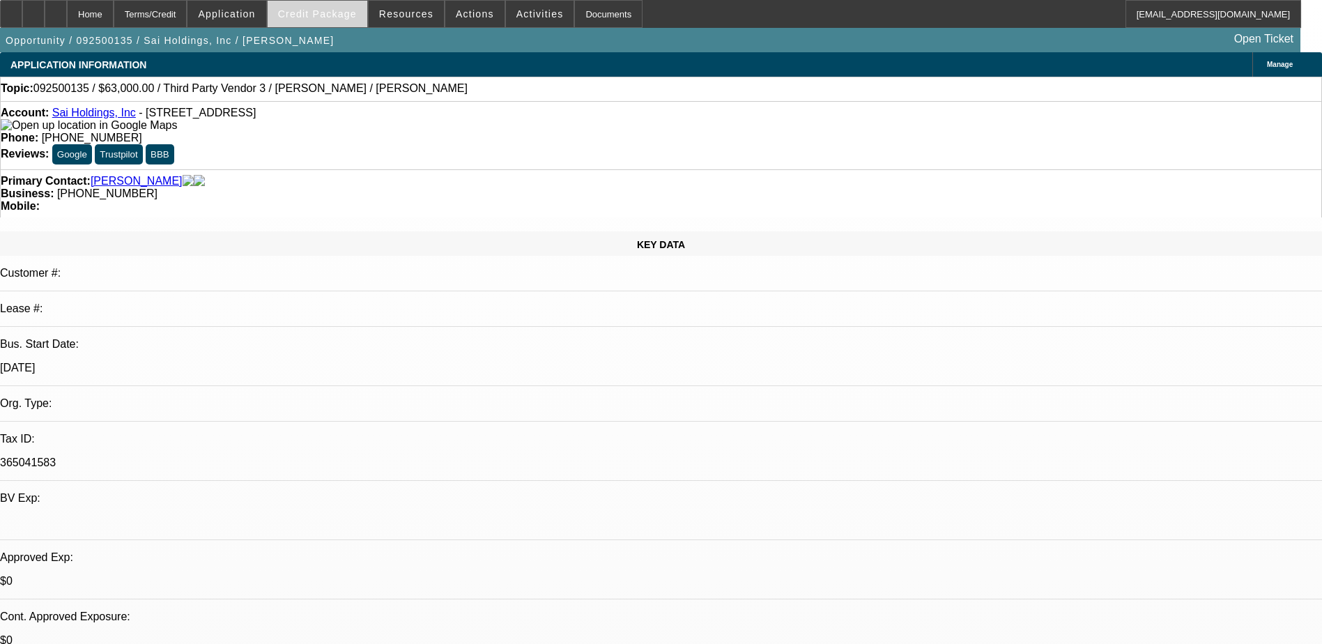
click at [320, 13] on span "Credit Package" at bounding box center [317, 13] width 79 height 11
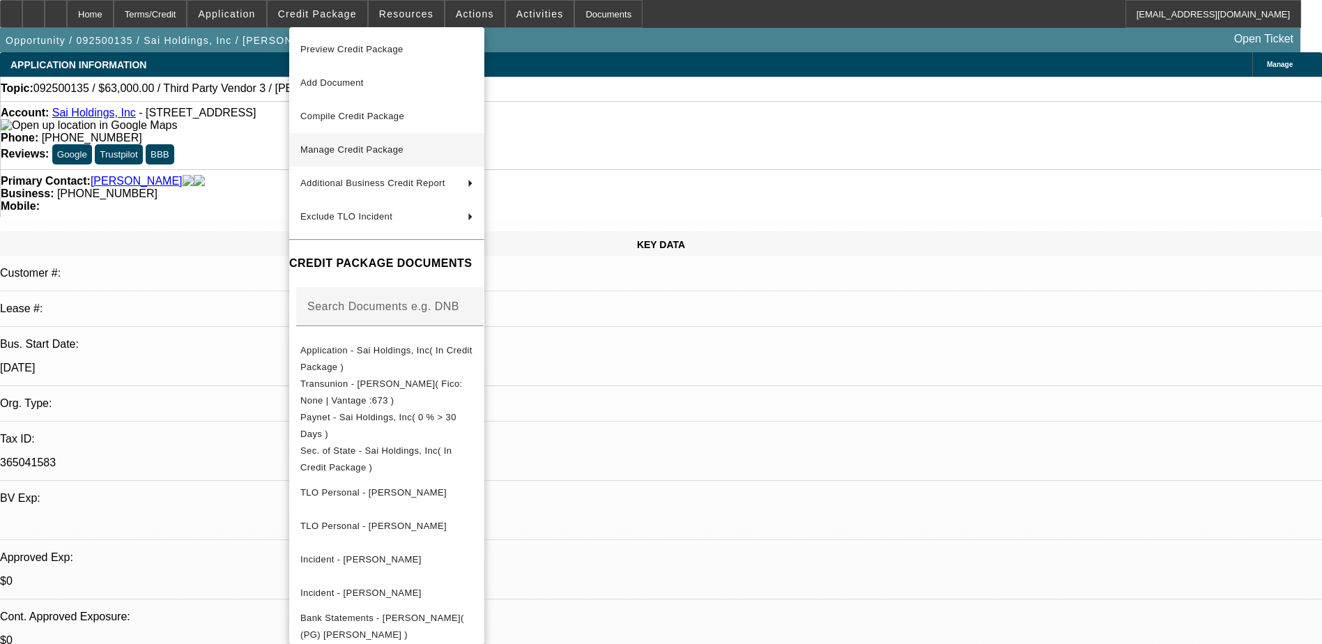
click at [396, 146] on span "Manage Credit Package" at bounding box center [351, 149] width 103 height 10
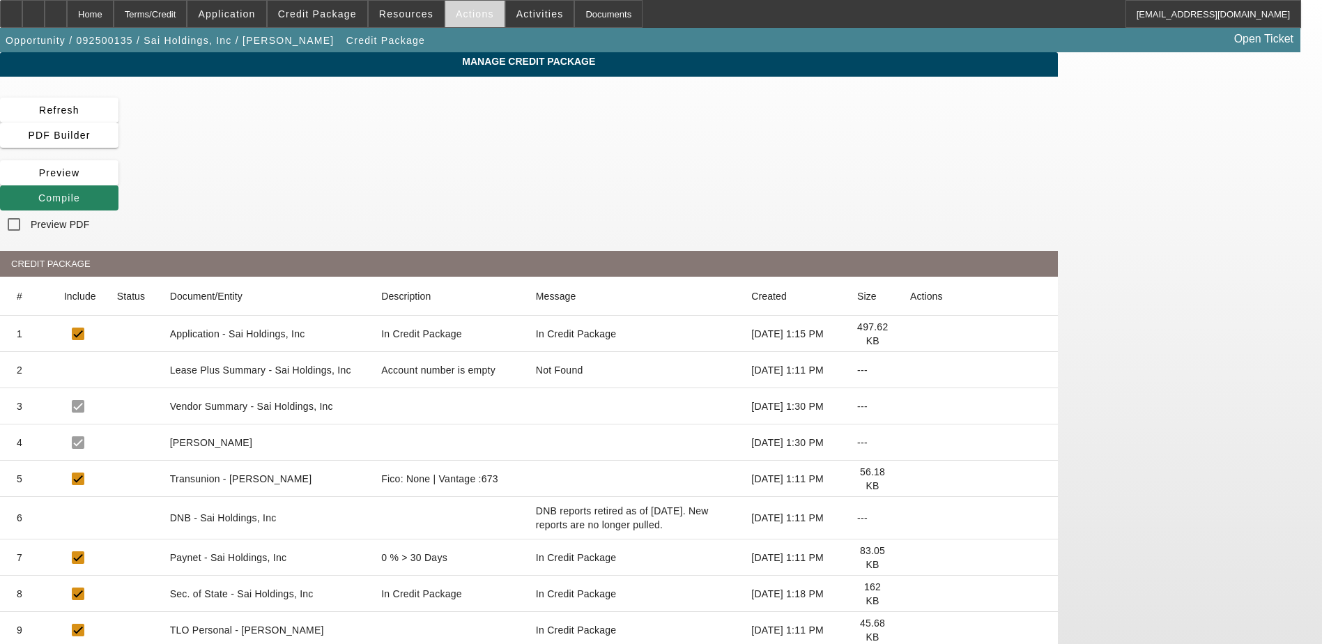
click at [456, 14] on span "Actions" at bounding box center [475, 13] width 38 height 11
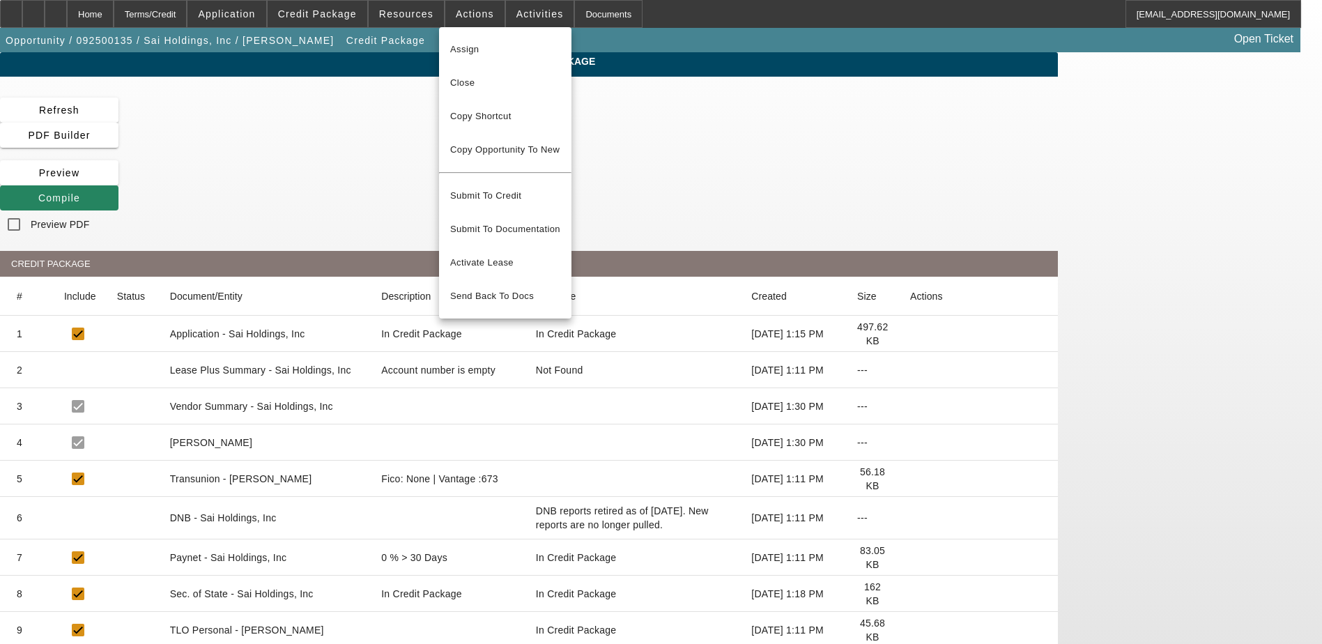
click at [338, 11] on div at bounding box center [661, 322] width 1322 height 644
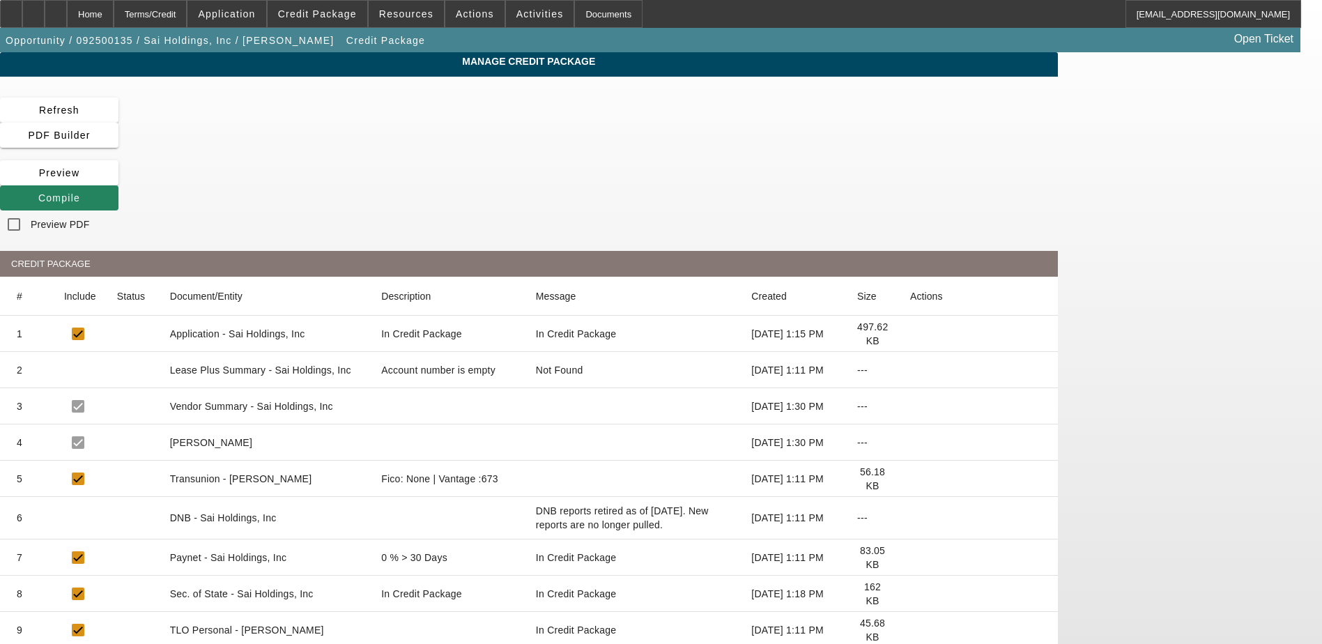
click at [338, 11] on span "Credit Package" at bounding box center [317, 13] width 79 height 11
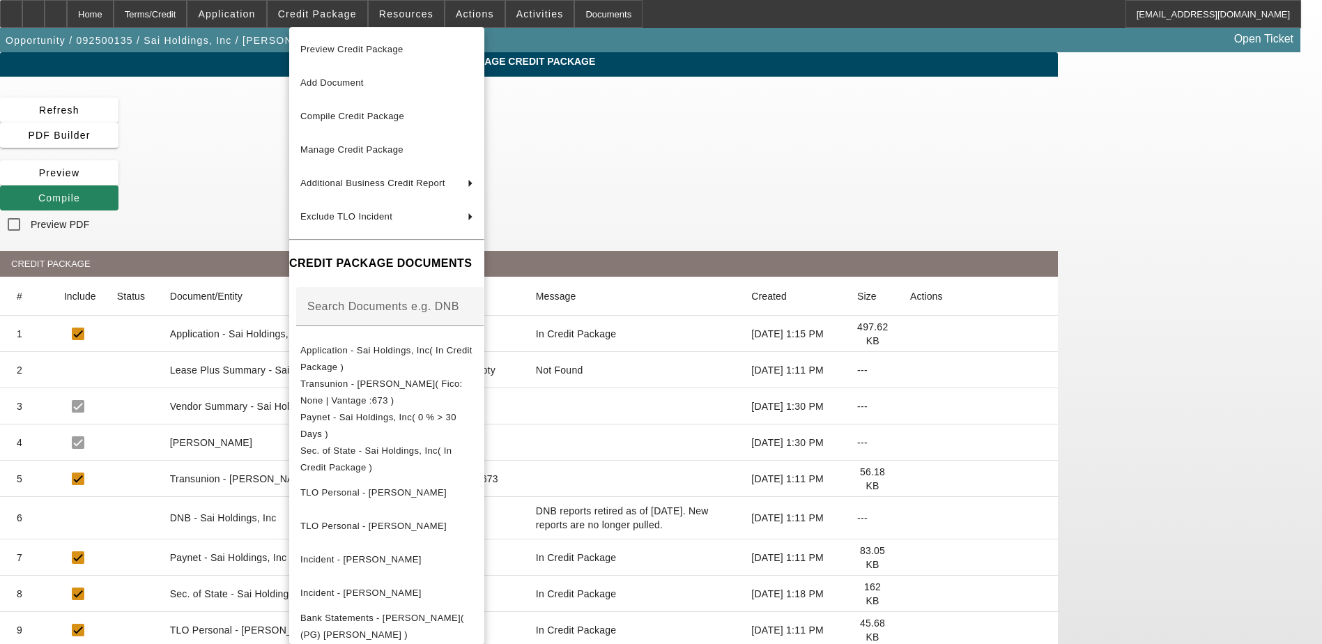
click at [259, 19] on div at bounding box center [661, 322] width 1322 height 644
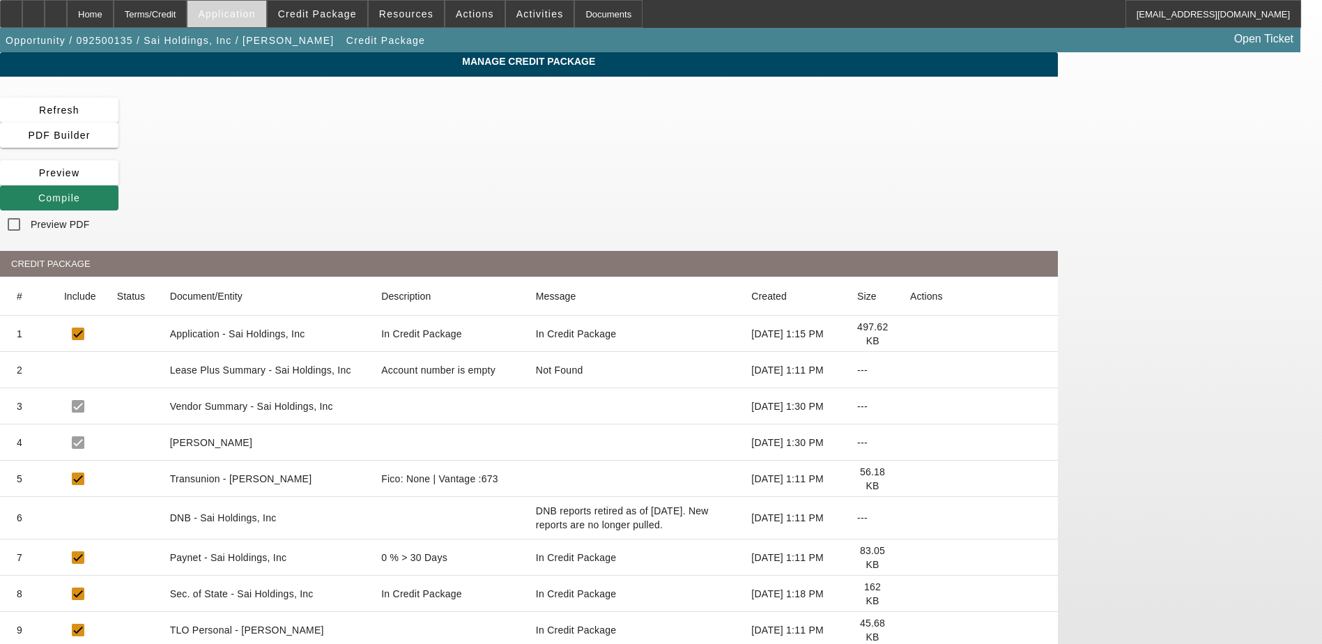
click at [255, 9] on span "Application" at bounding box center [226, 13] width 57 height 11
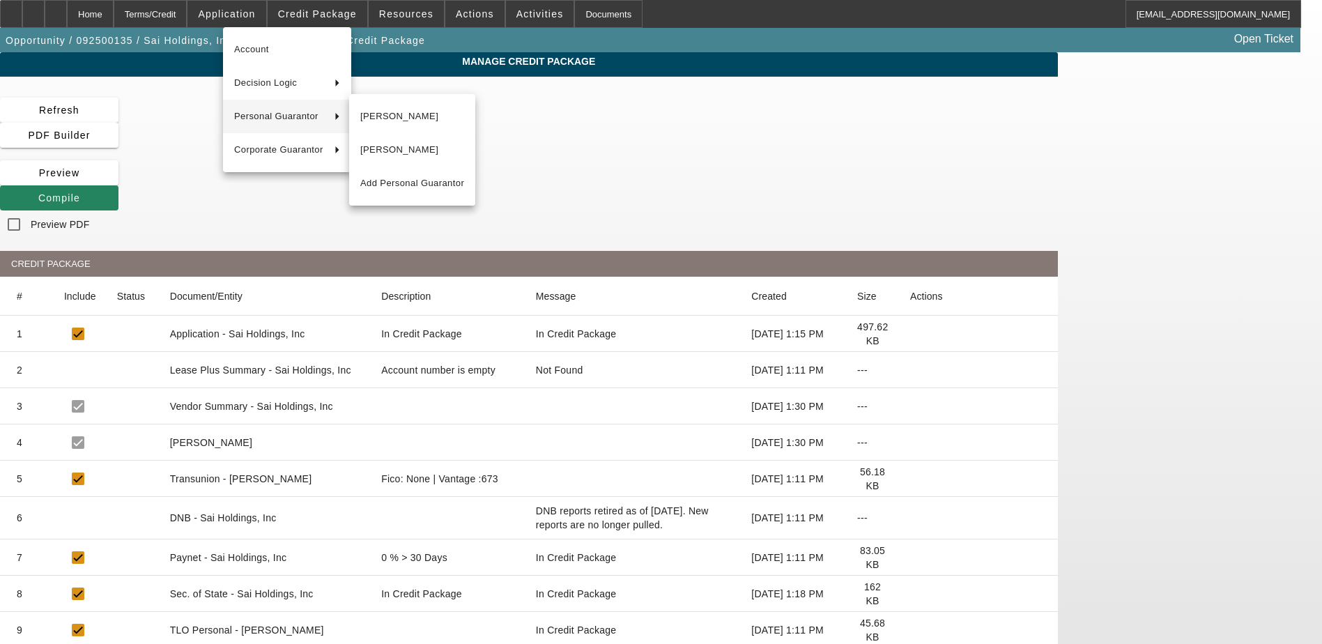
click at [422, 18] on div at bounding box center [661, 322] width 1322 height 644
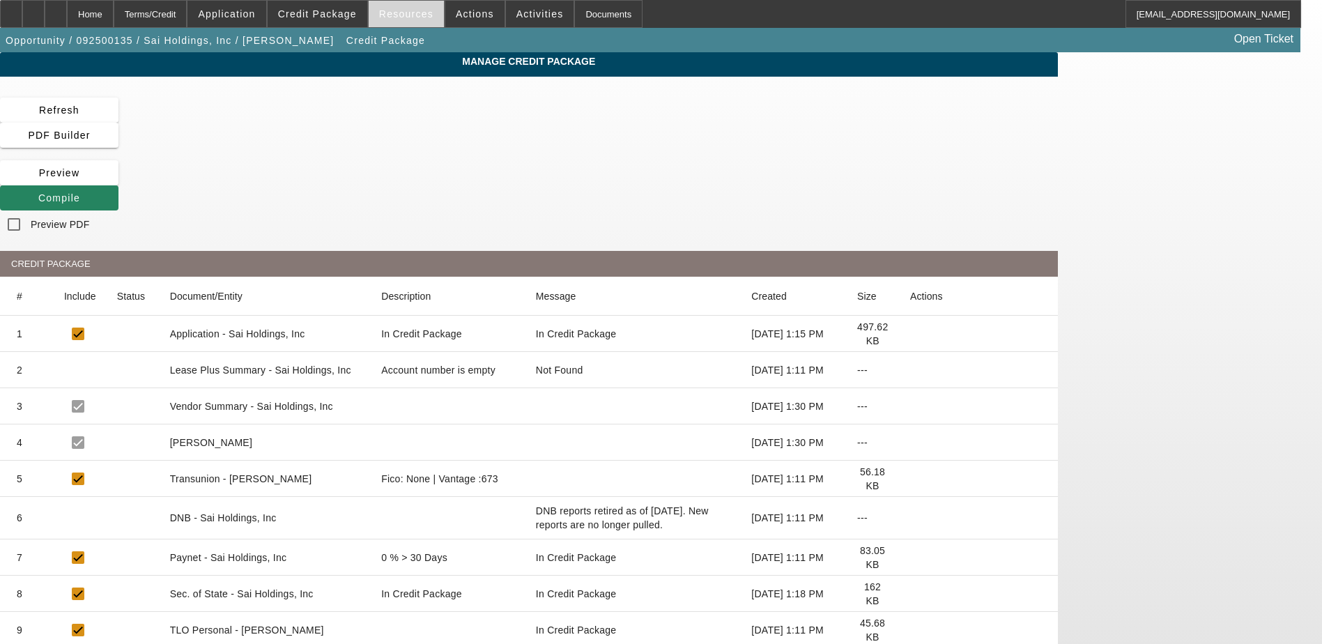
click at [417, 18] on span "Resources" at bounding box center [406, 13] width 54 height 11
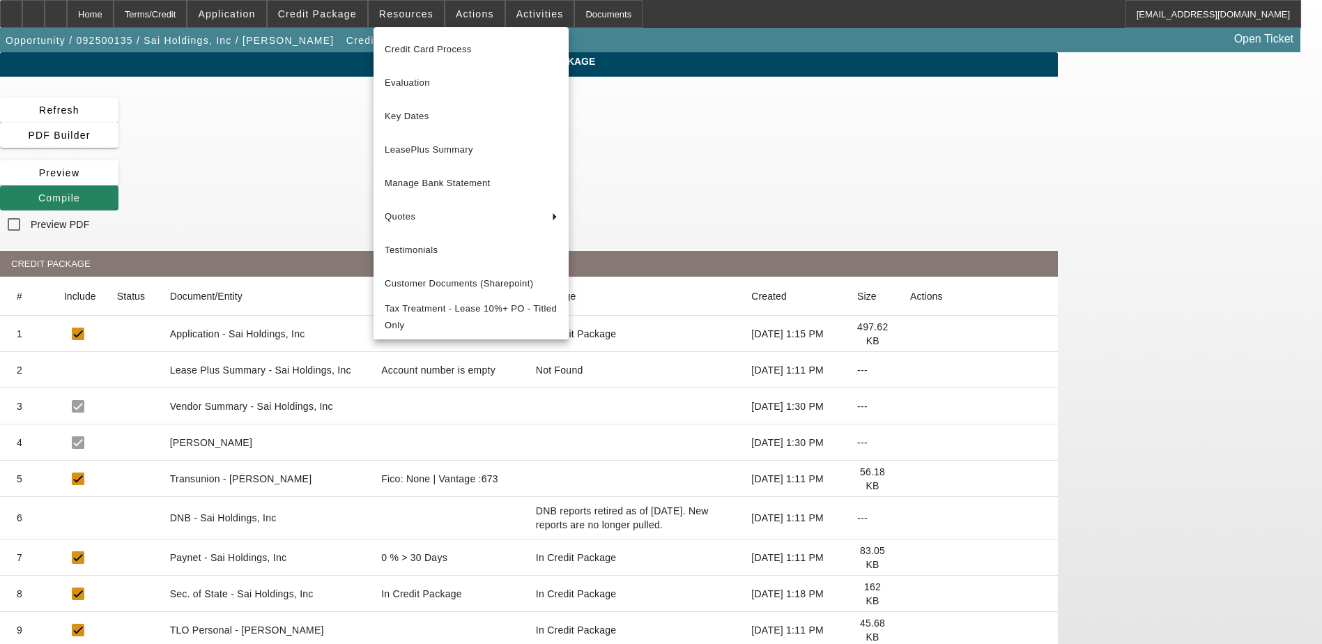
click at [579, 112] on div at bounding box center [661, 322] width 1322 height 644
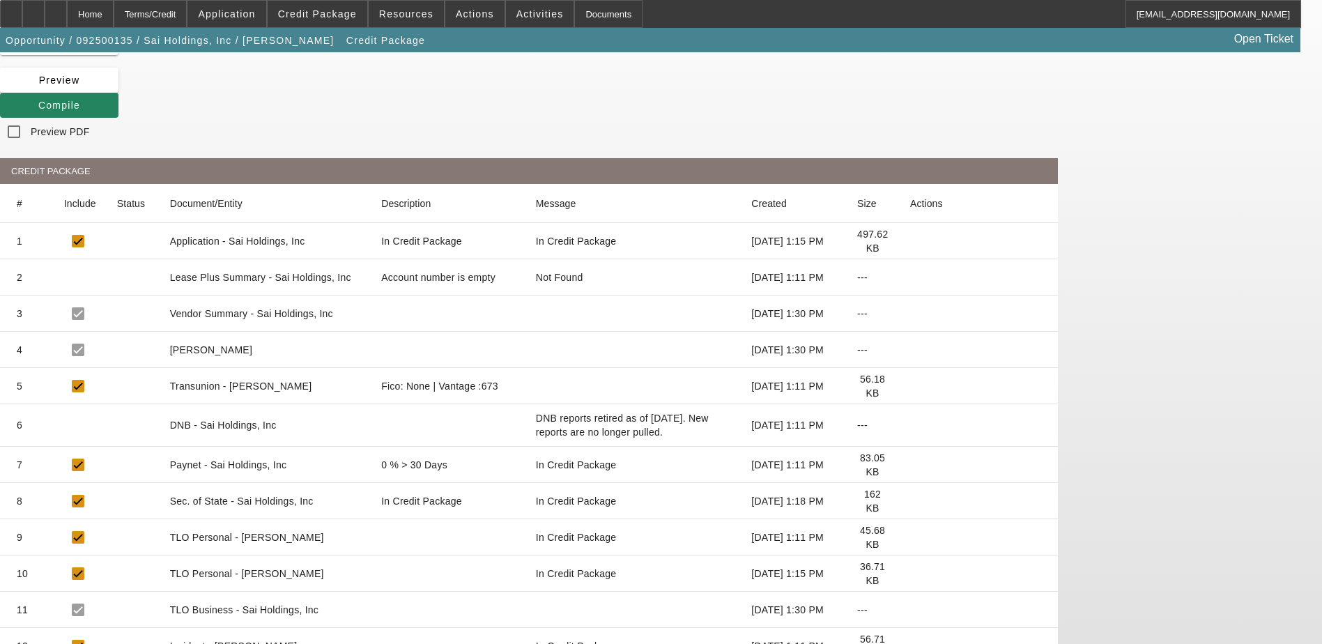
scroll to position [70, 0]
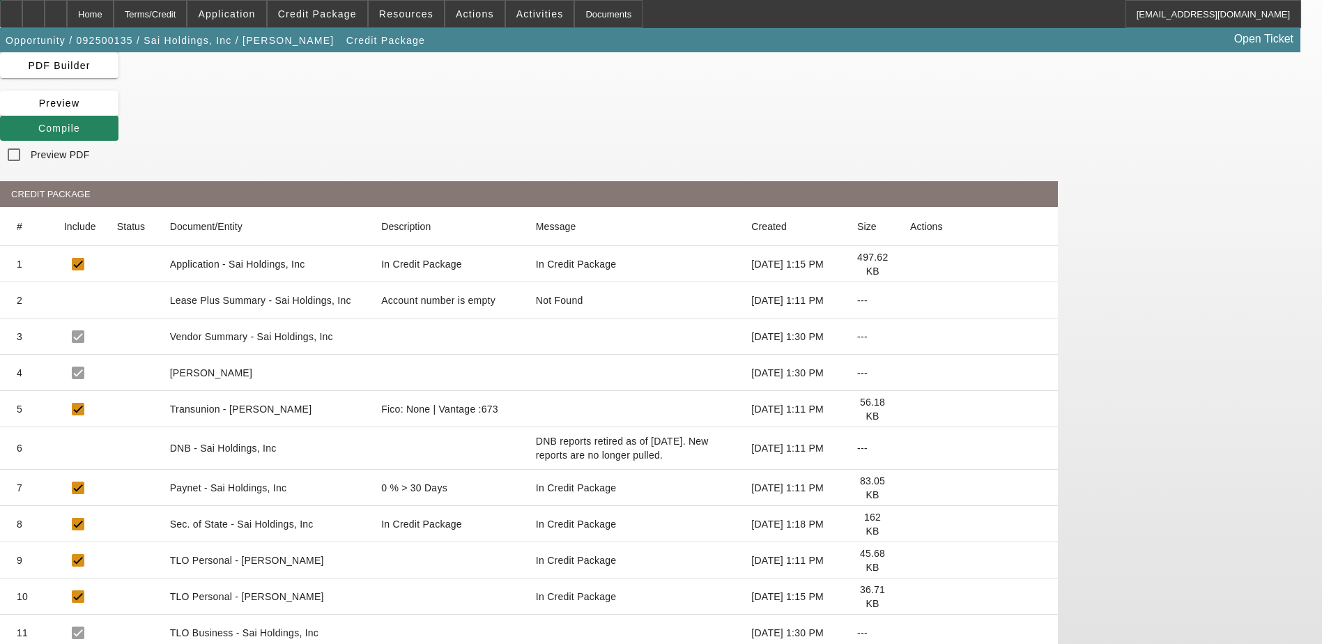
click at [1058, 355] on mat-cell at bounding box center [978, 373] width 159 height 36
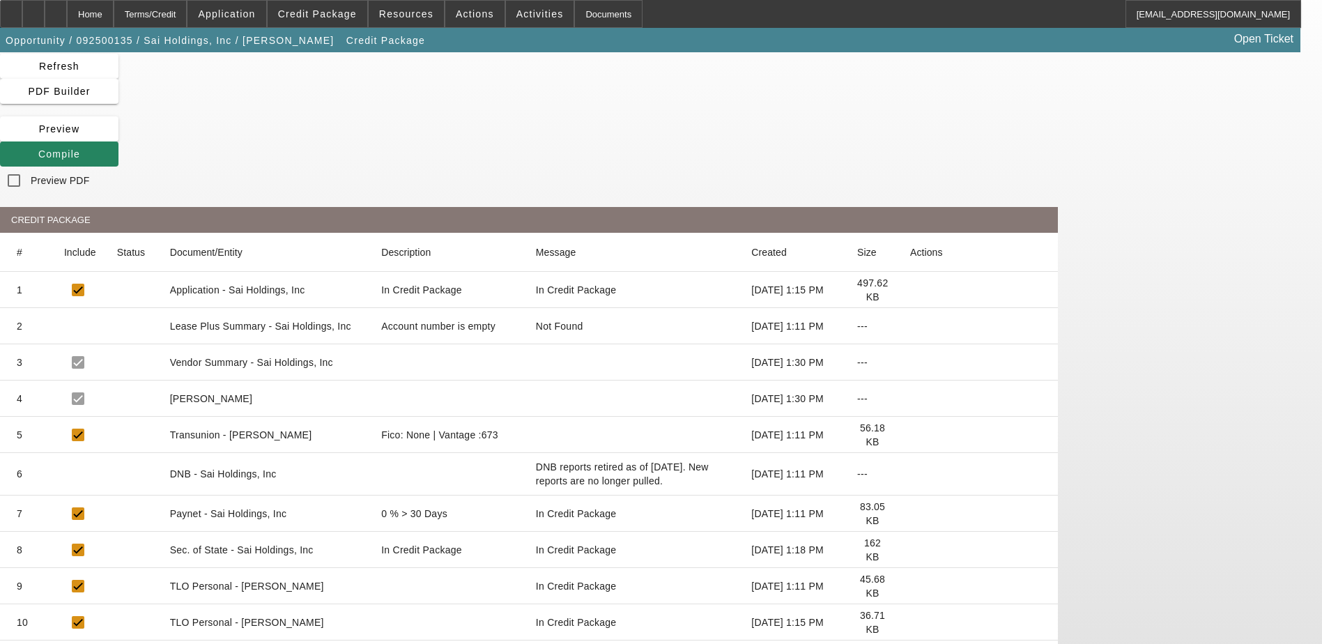
scroll to position [0, 0]
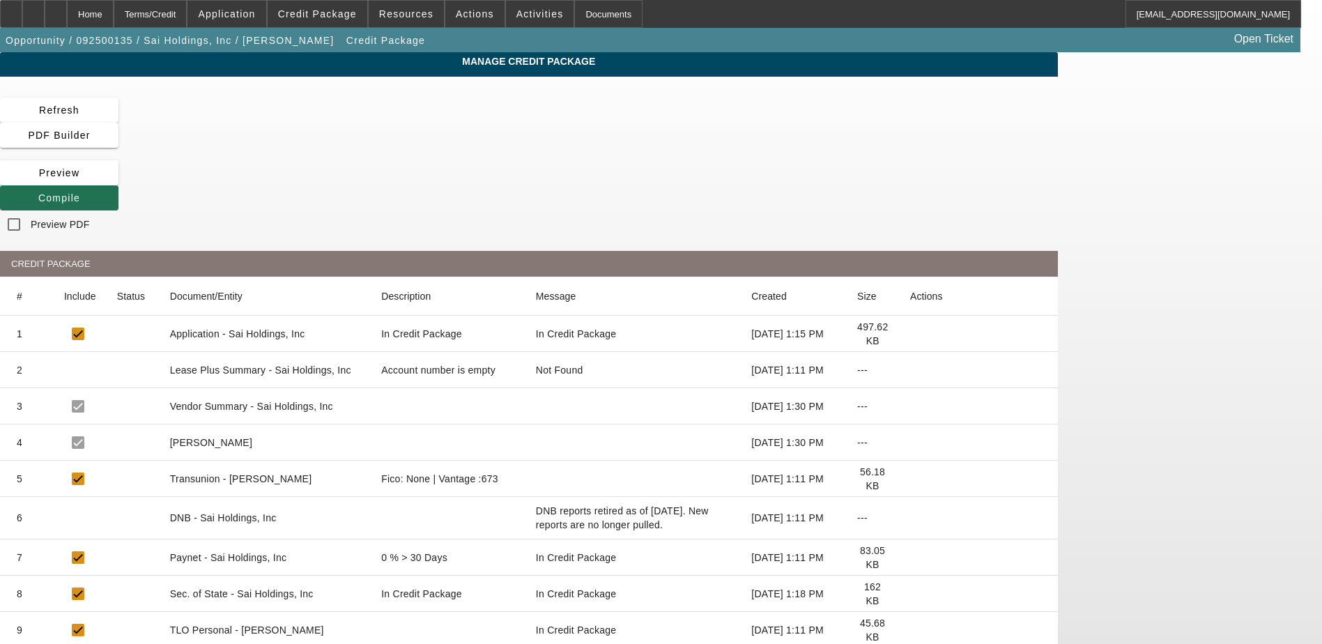
click at [118, 181] on span at bounding box center [59, 197] width 118 height 33
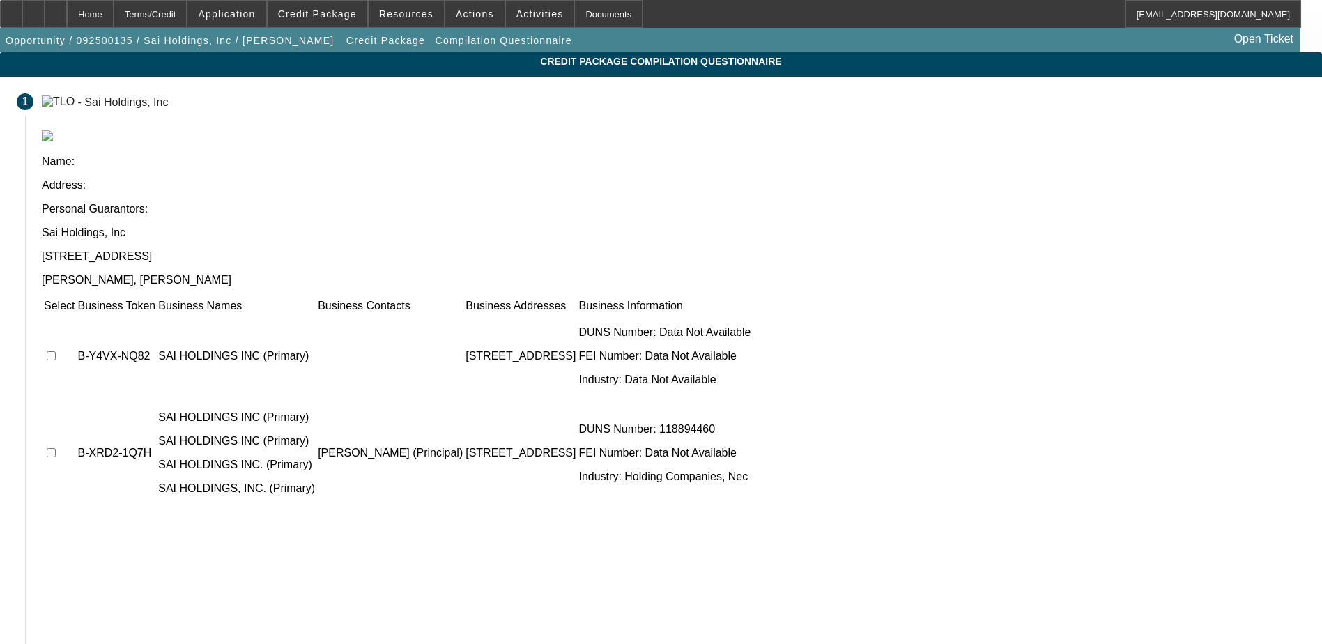
click at [56, 351] on input "checkbox" at bounding box center [51, 355] width 9 height 9
checkbox input "true"
click at [56, 448] on input "checkbox" at bounding box center [51, 452] width 9 height 9
checkbox input "true"
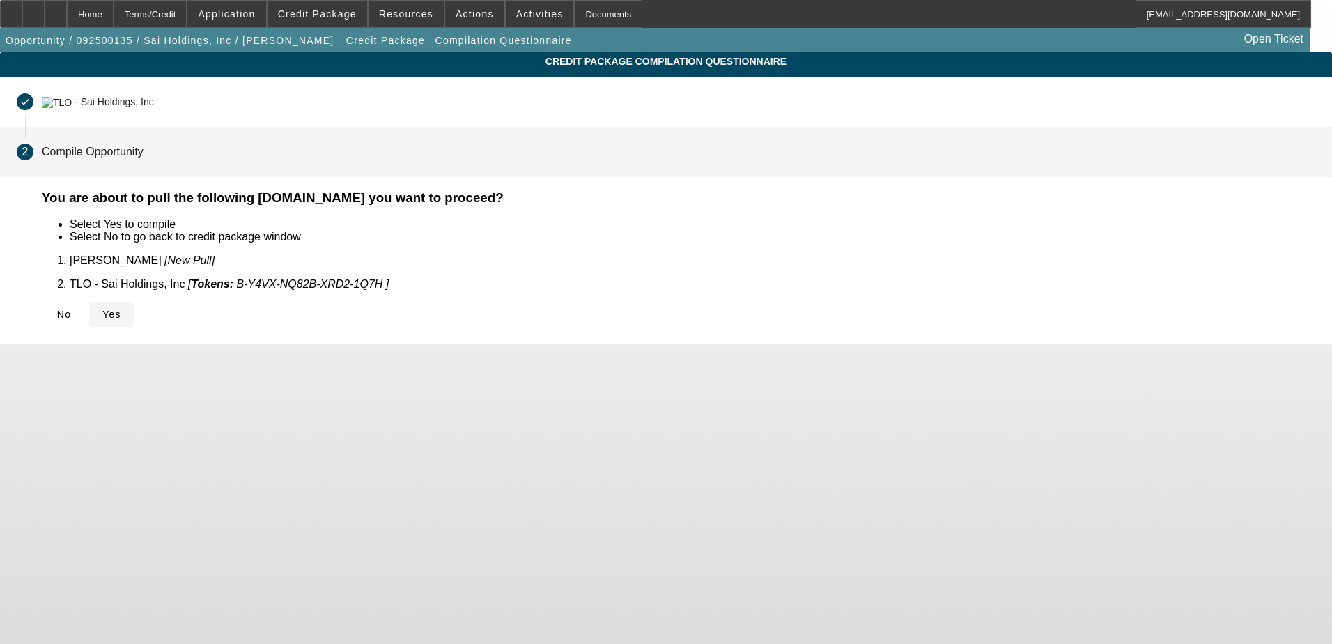
click at [121, 309] on span "Yes" at bounding box center [111, 314] width 19 height 11
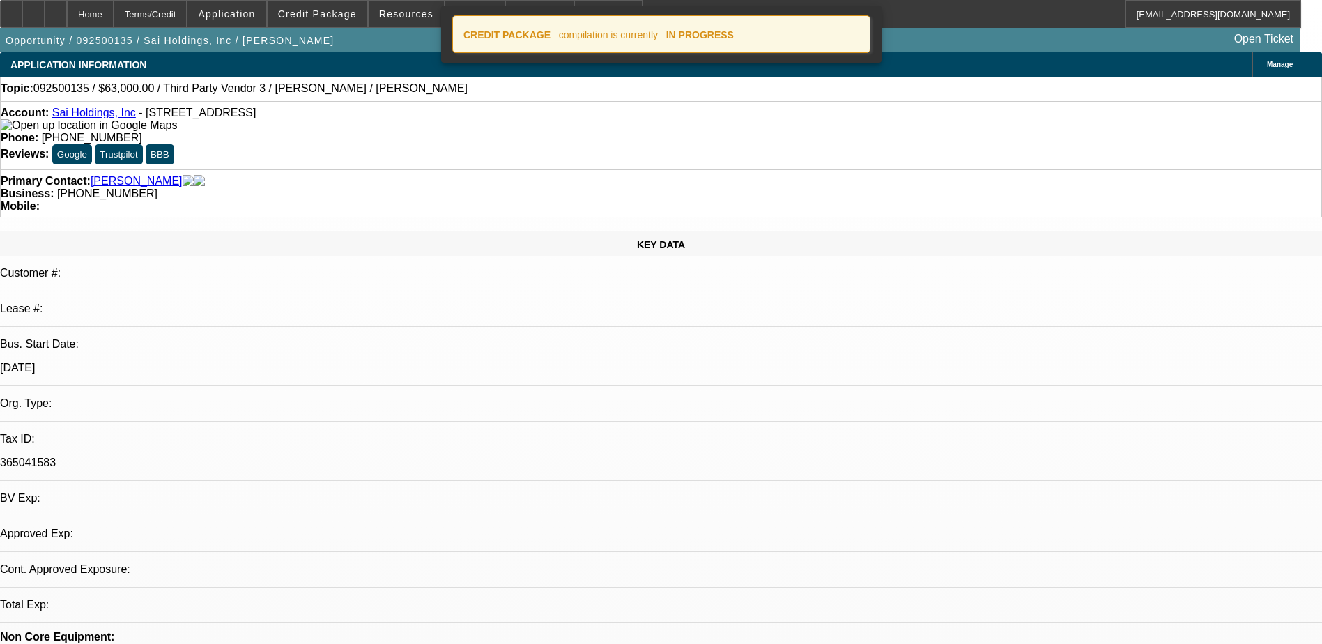
select select "0"
select select "2"
select select "0.1"
select select "4"
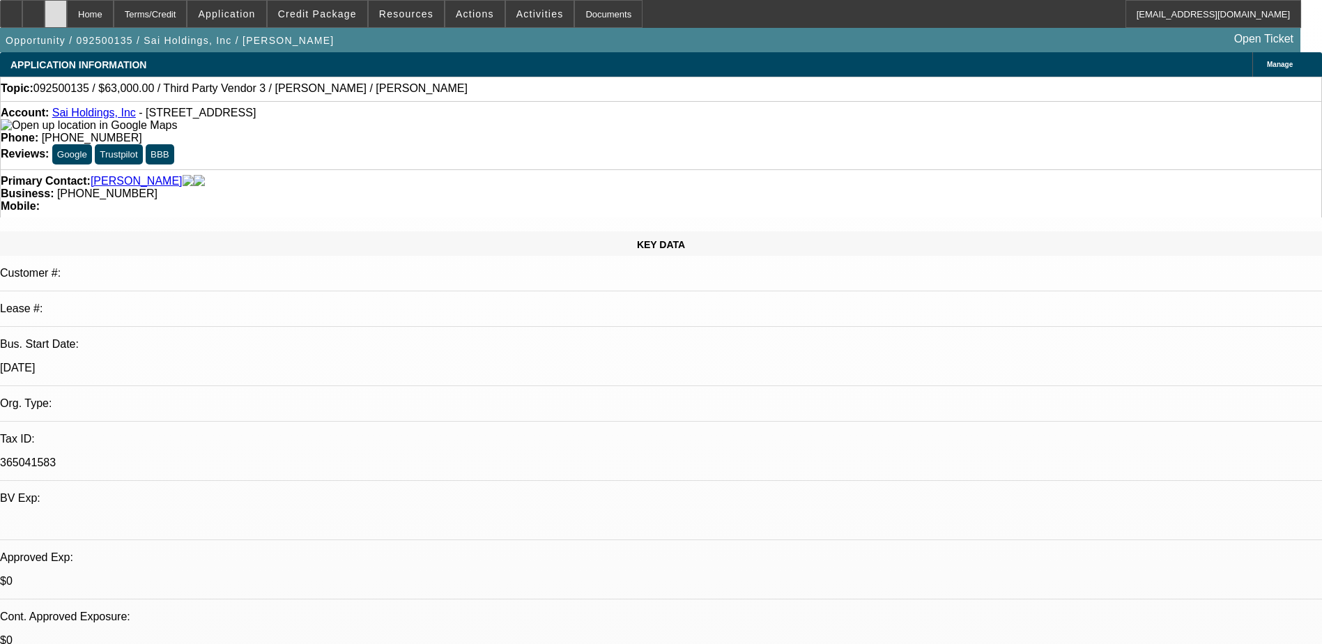
click at [67, 13] on div at bounding box center [56, 14] width 22 height 28
select select "0"
select select "2"
select select "0.1"
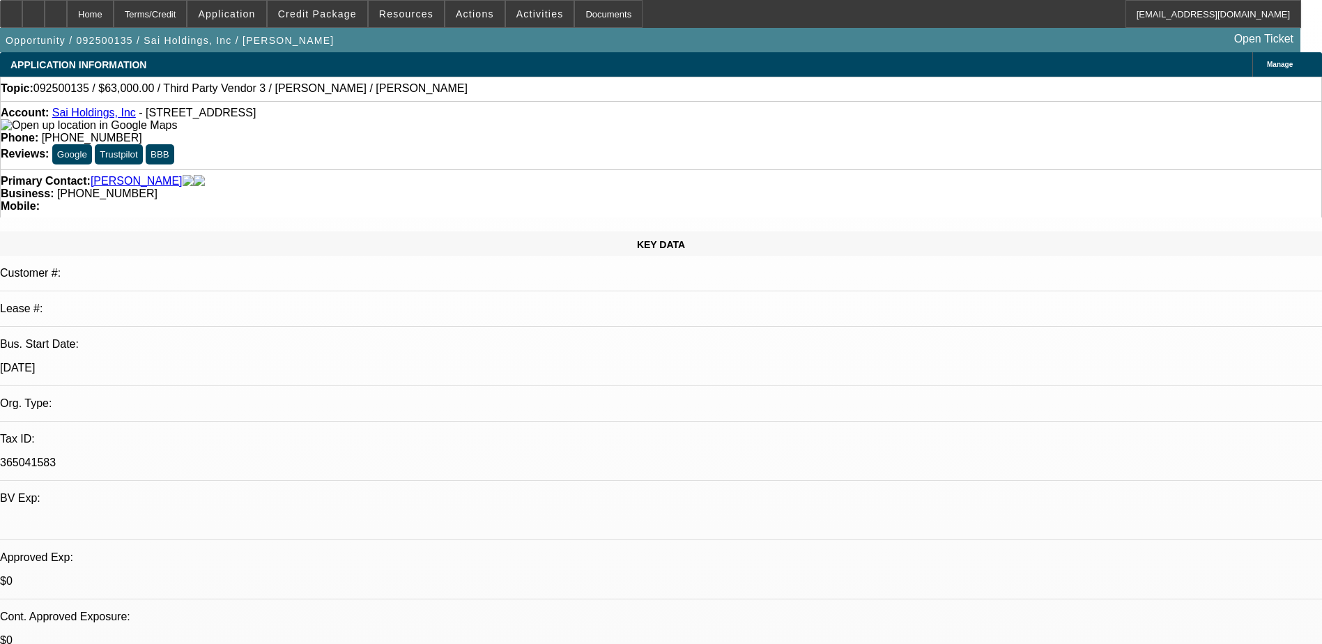
select select "4"
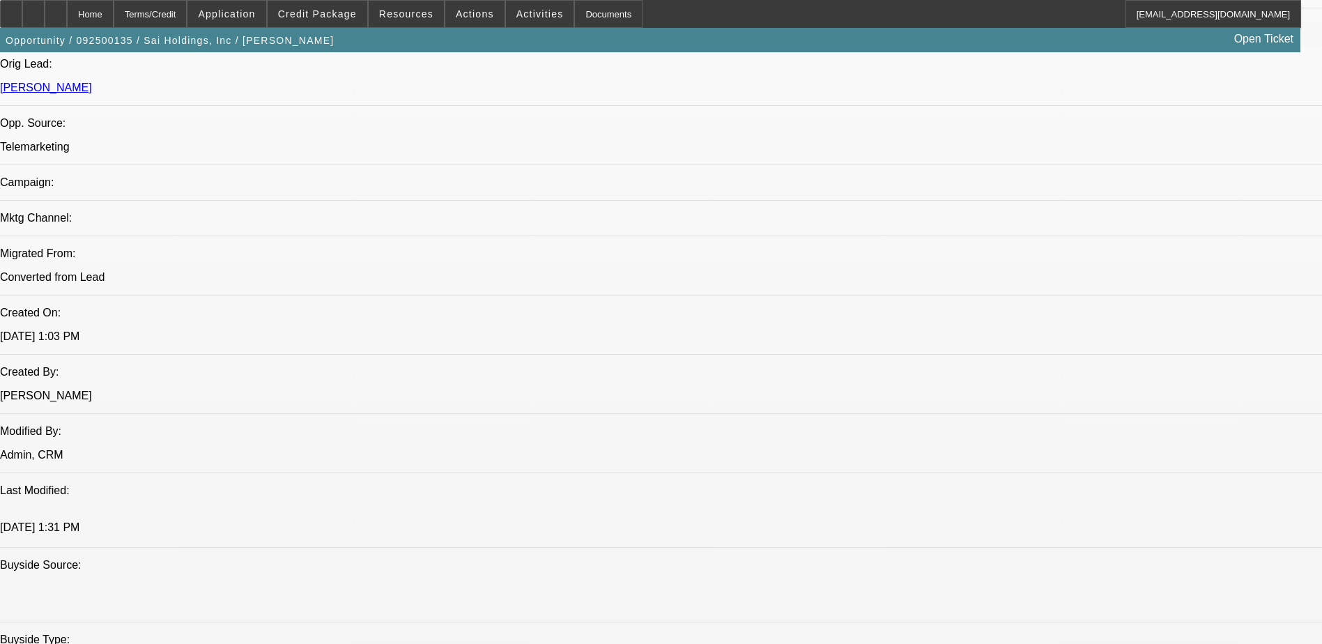
scroll to position [418, 0]
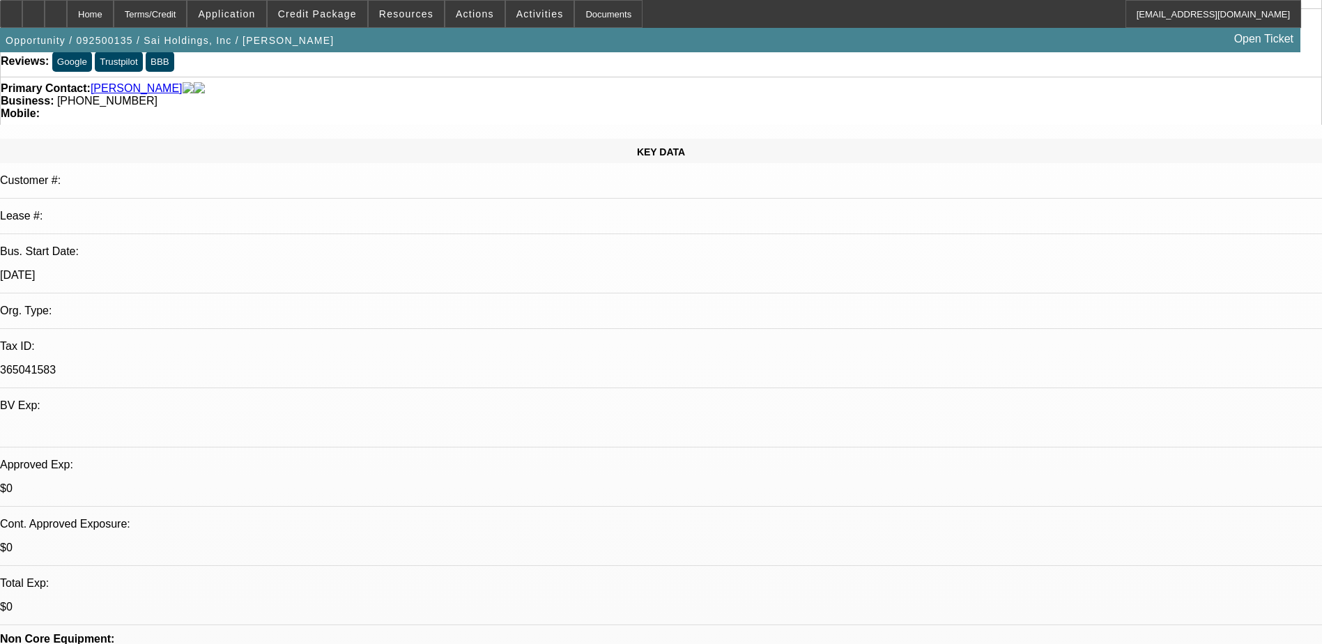
scroll to position [0, 0]
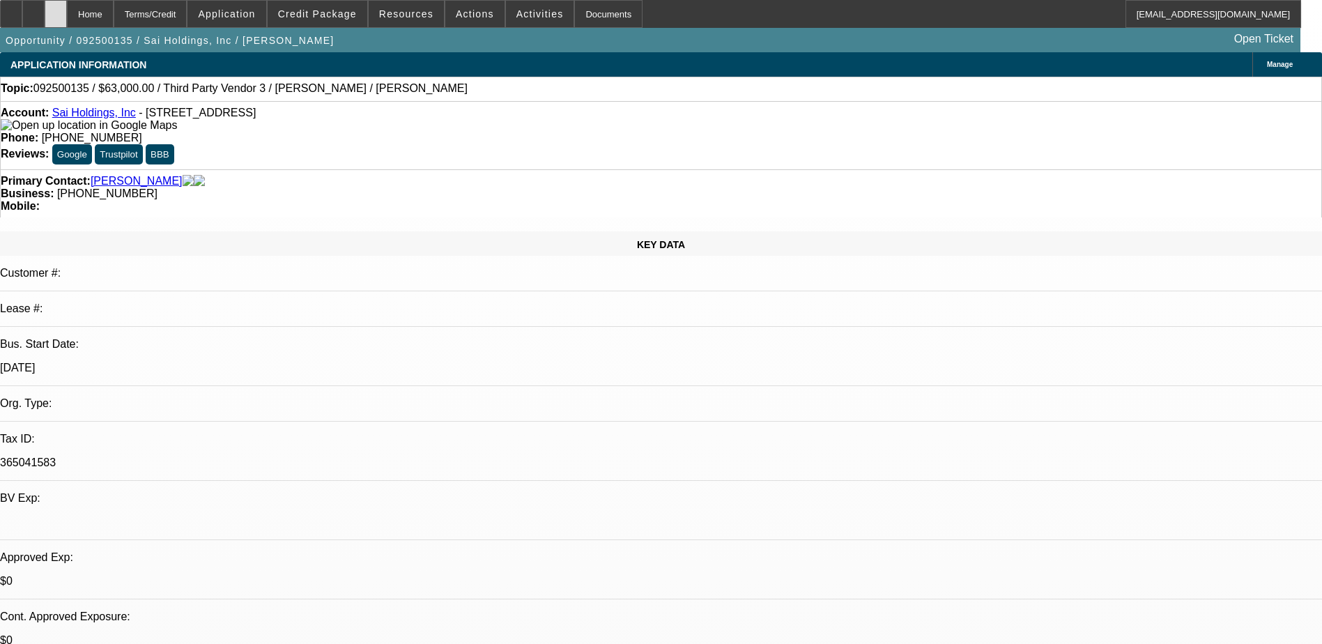
click at [67, 9] on div at bounding box center [56, 14] width 22 height 28
select select "0"
select select "2"
select select "0.1"
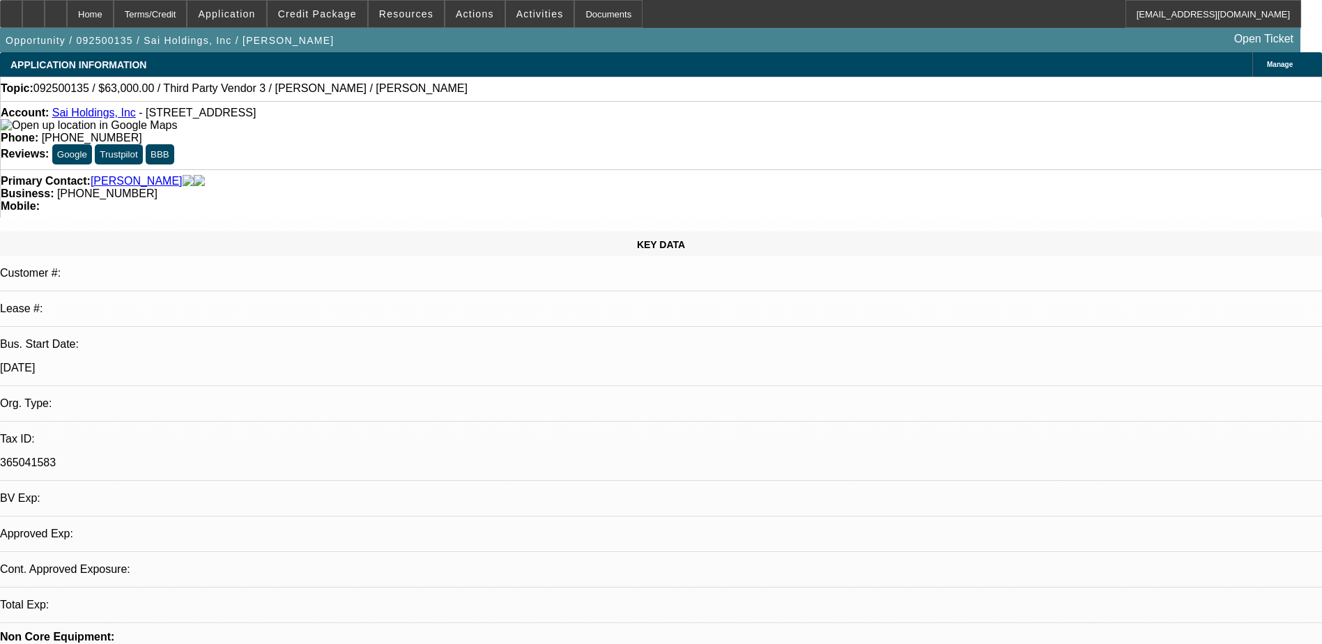
select select "4"
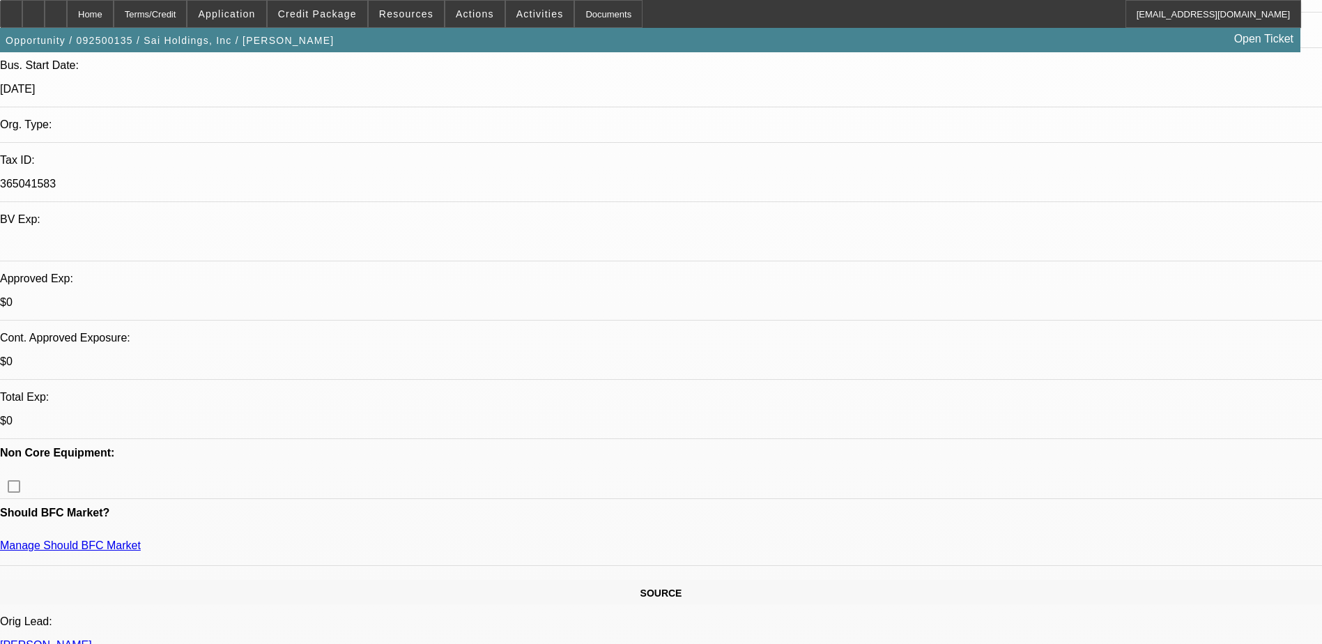
scroll to position [348, 0]
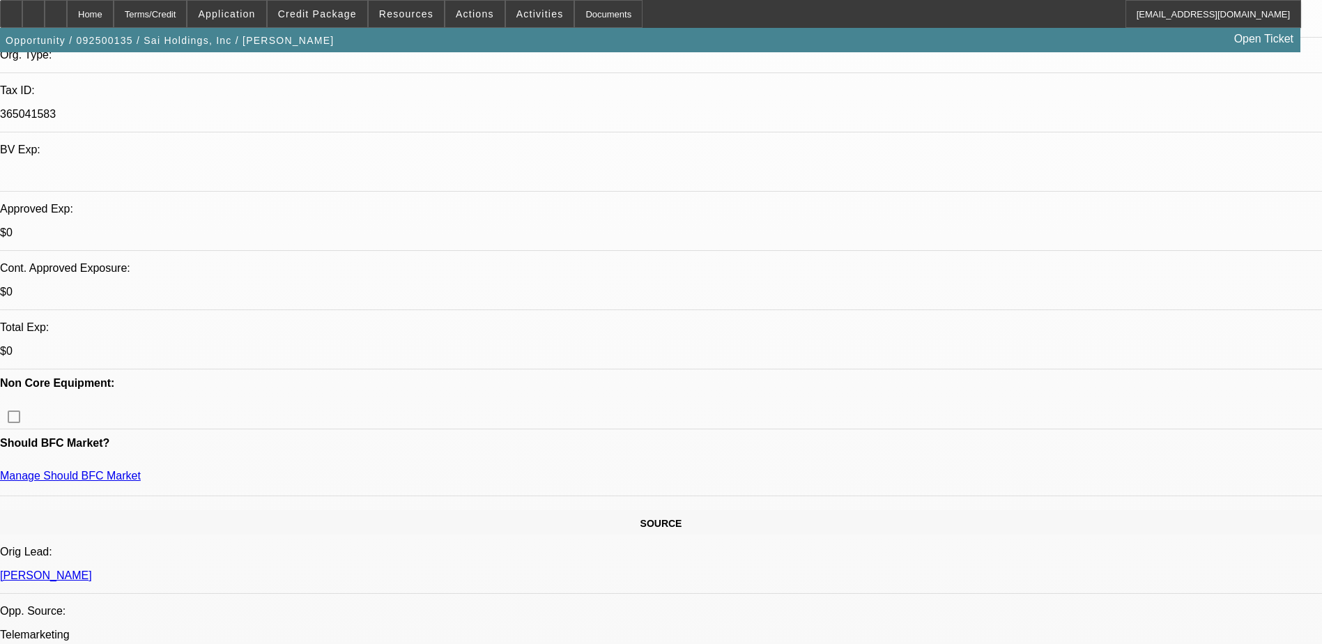
drag, startPoint x: 1062, startPoint y: 295, endPoint x: 892, endPoint y: 257, distance: 174.3
copy p "Marc is looking for 4 Contruction message boards for his construction/real esta…"
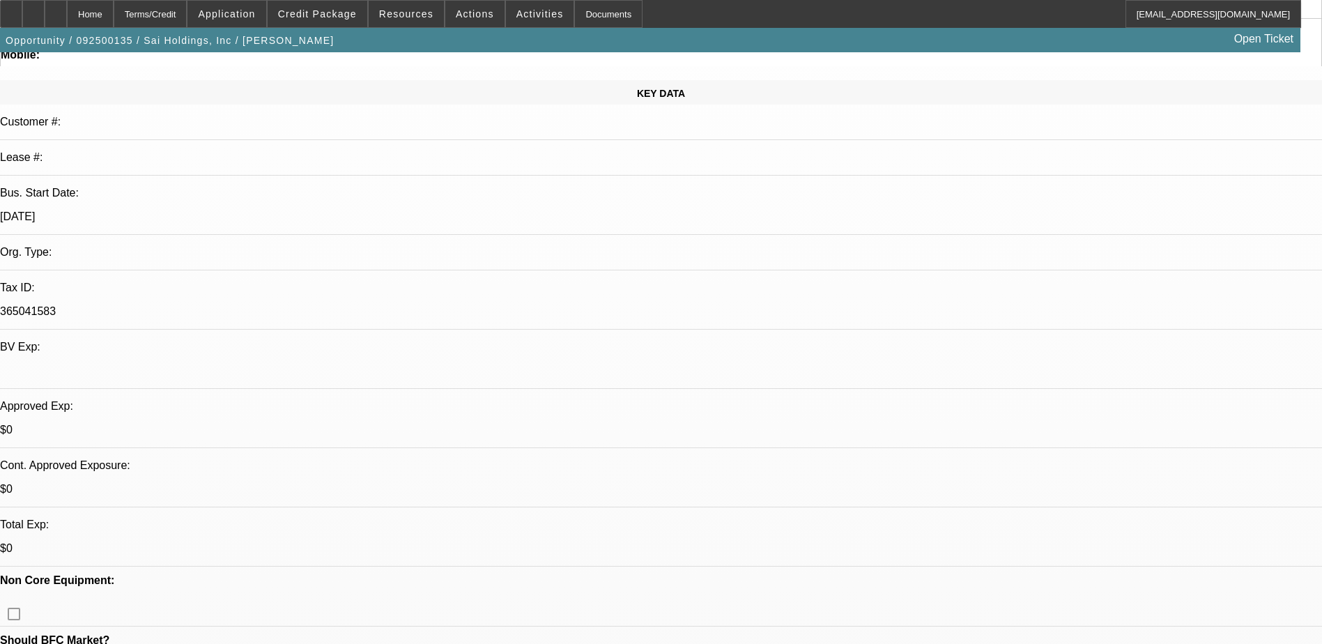
scroll to position [0, 0]
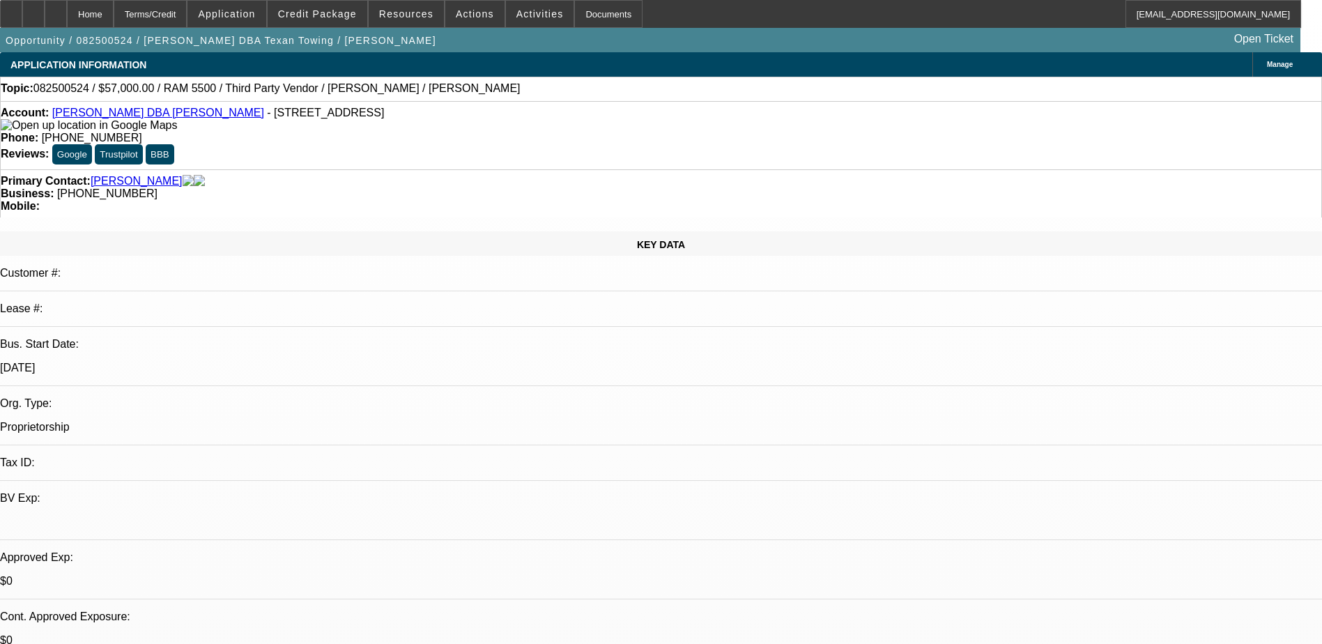
select select "0"
select select "2"
select select "0.1"
select select "4"
